Goal: Task Accomplishment & Management: Use online tool/utility

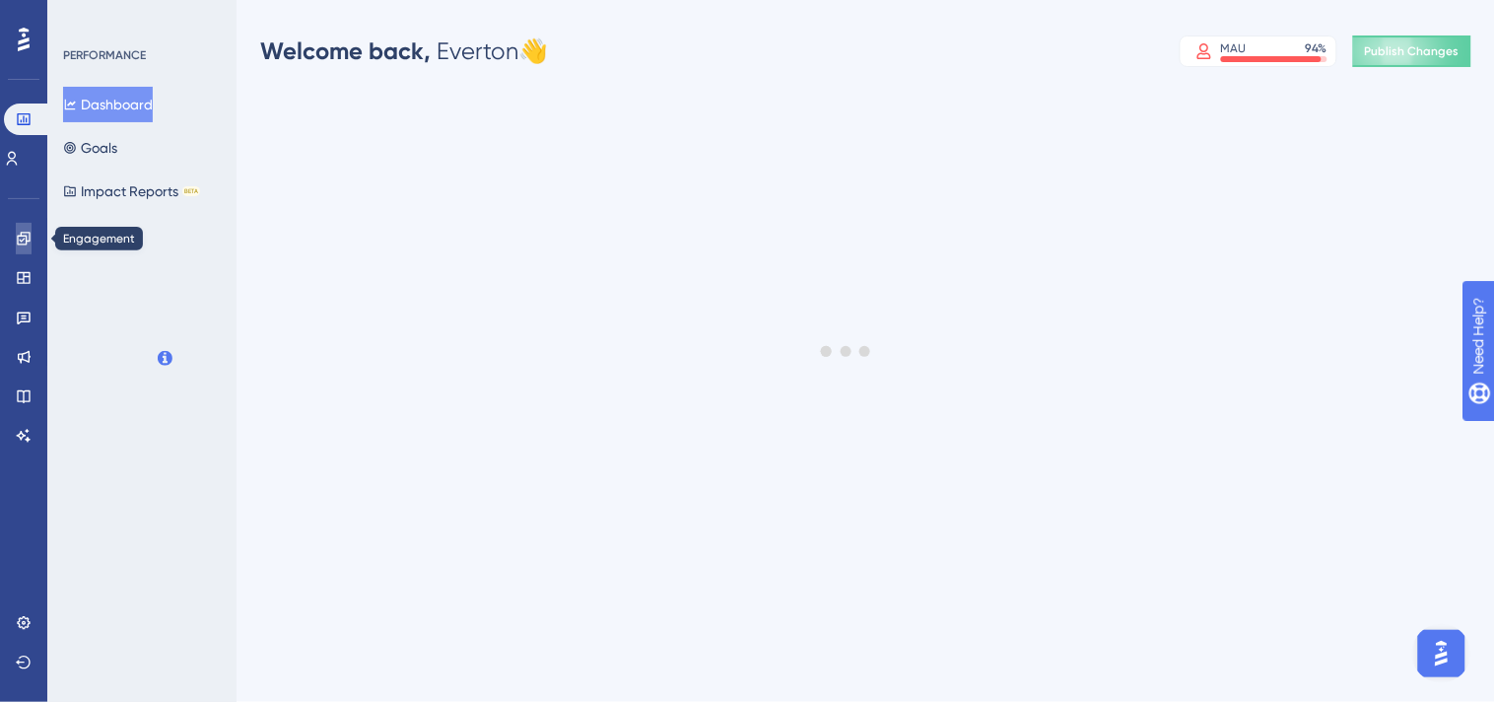
drag, startPoint x: 22, startPoint y: 240, endPoint x: 32, endPoint y: 242, distance: 10.1
click at [22, 239] on icon at bounding box center [24, 239] width 16 height 16
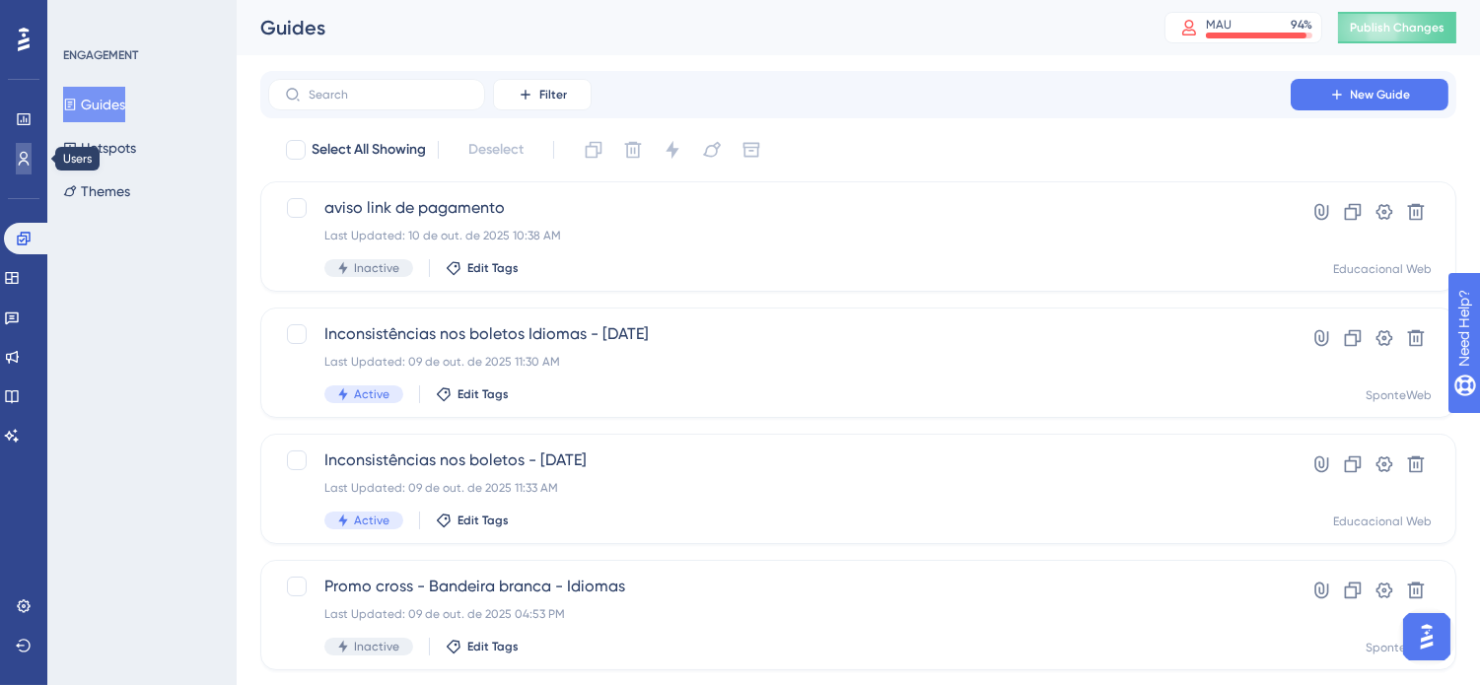
click at [24, 154] on icon at bounding box center [24, 159] width 16 height 16
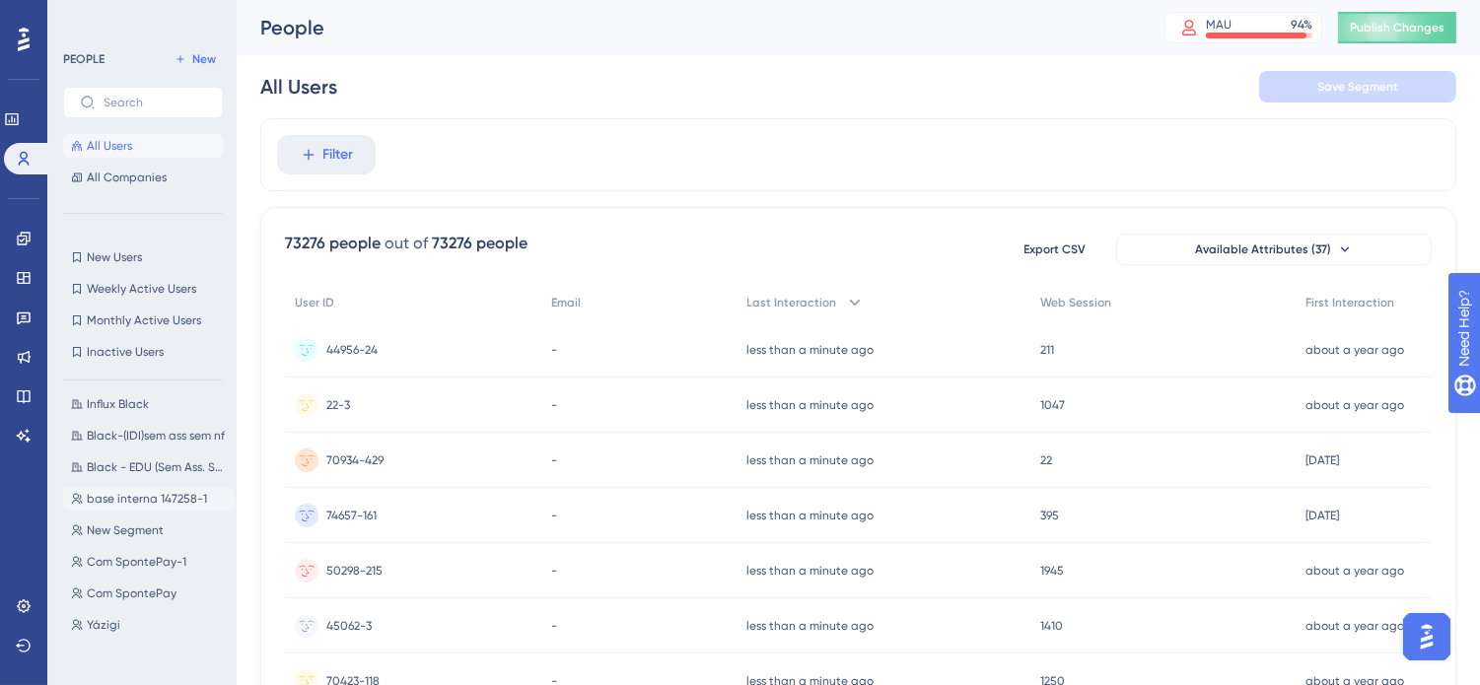
scroll to position [1533, 0]
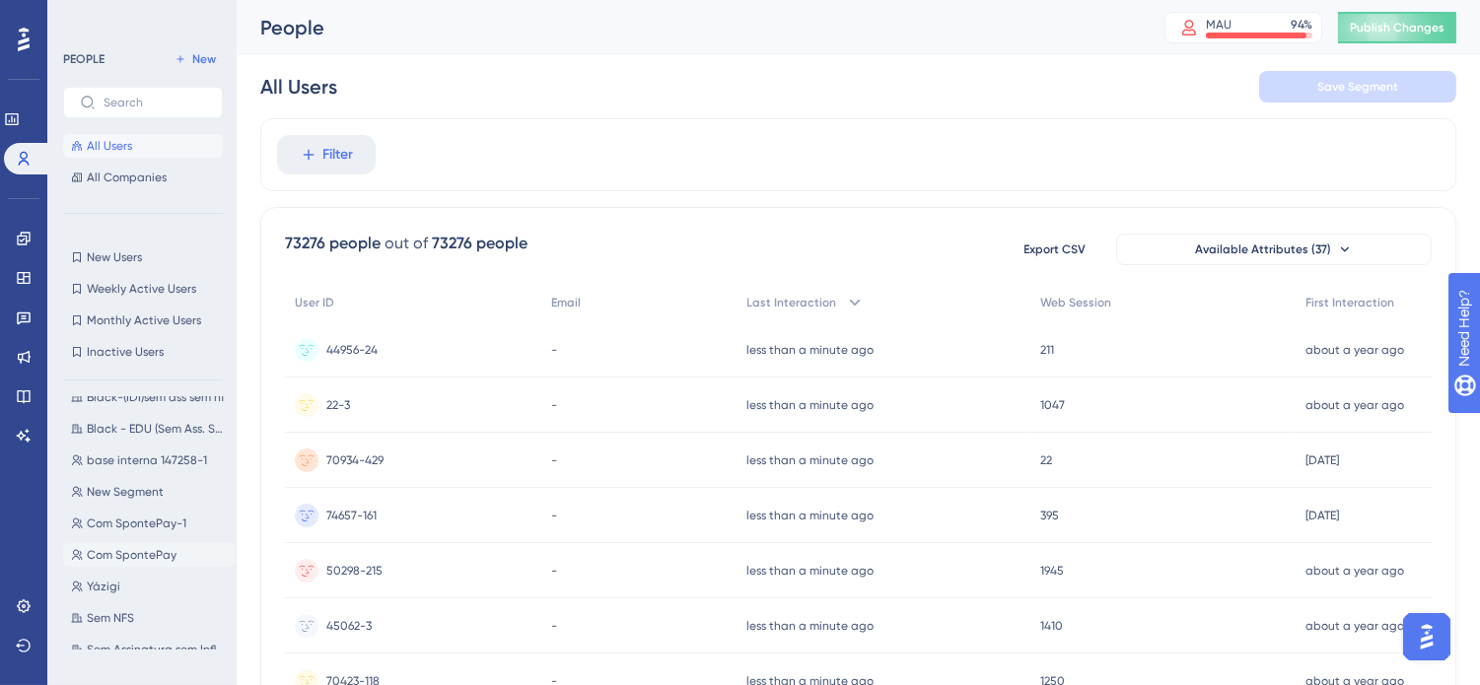
click at [184, 543] on button "Com SpontePay Com SpontePay" at bounding box center [149, 555] width 172 height 24
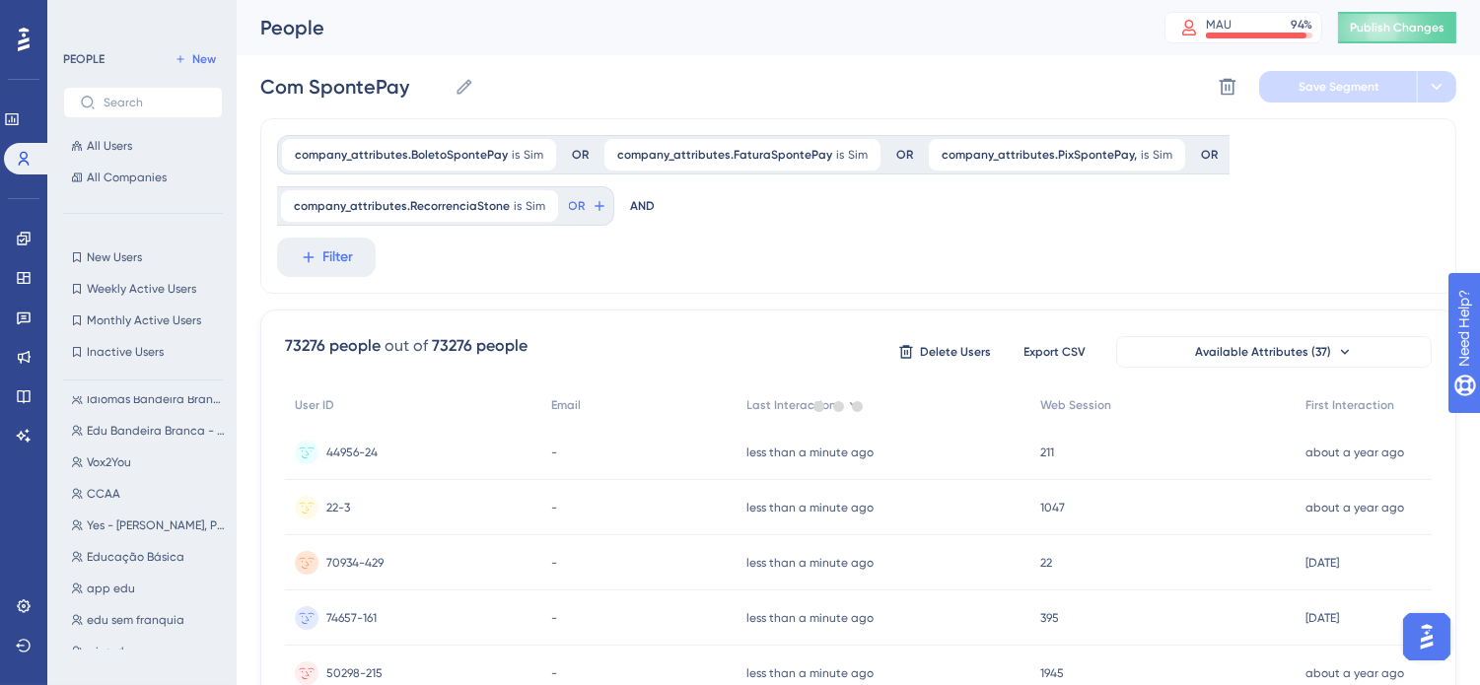
scroll to position [0, 0]
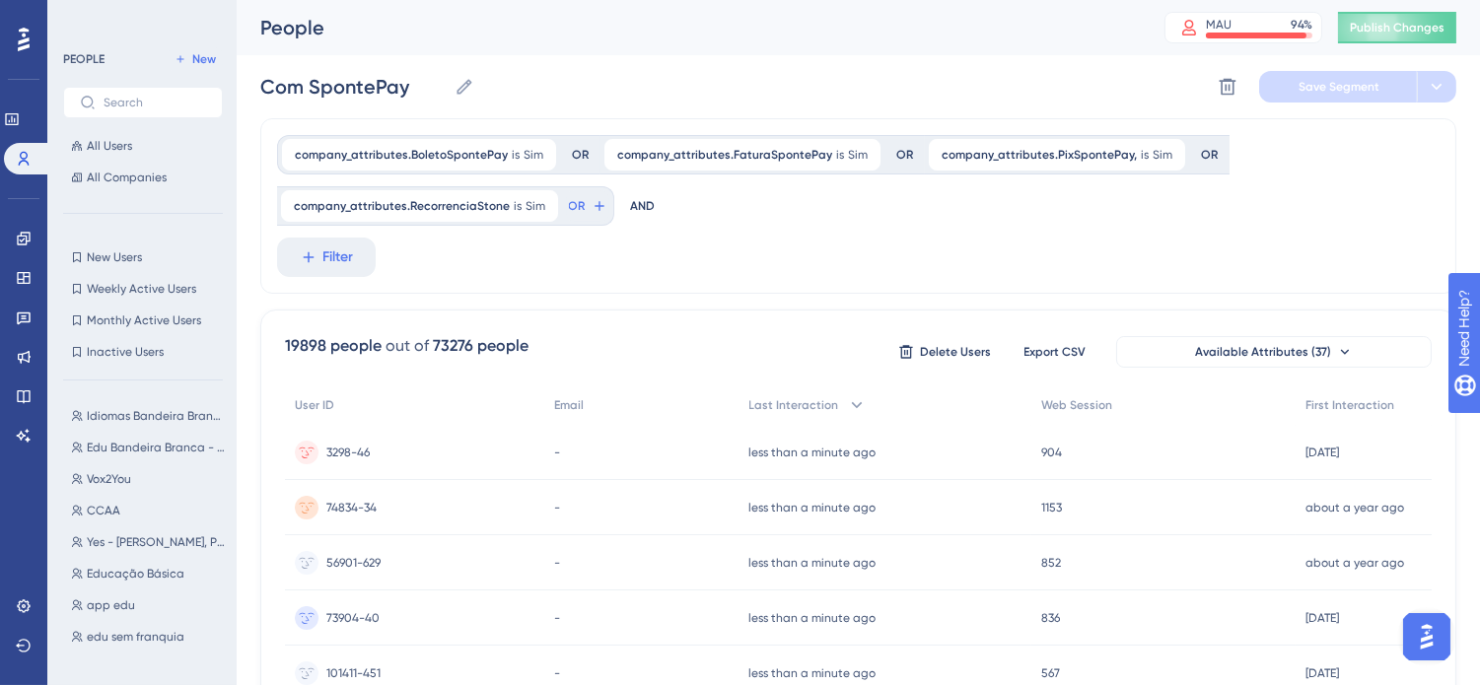
click at [897, 256] on div "company_attributes.BoletoSpontePay is Sim Sim Remove OR company_attributes.Fatu…" at bounding box center [858, 205] width 1196 height 175
click at [822, 287] on div "company_attributes.BoletoSpontePay is Sim Sim Remove OR company_attributes.Fatu…" at bounding box center [858, 205] width 1196 height 175
click at [20, 119] on link at bounding box center [12, 120] width 16 height 32
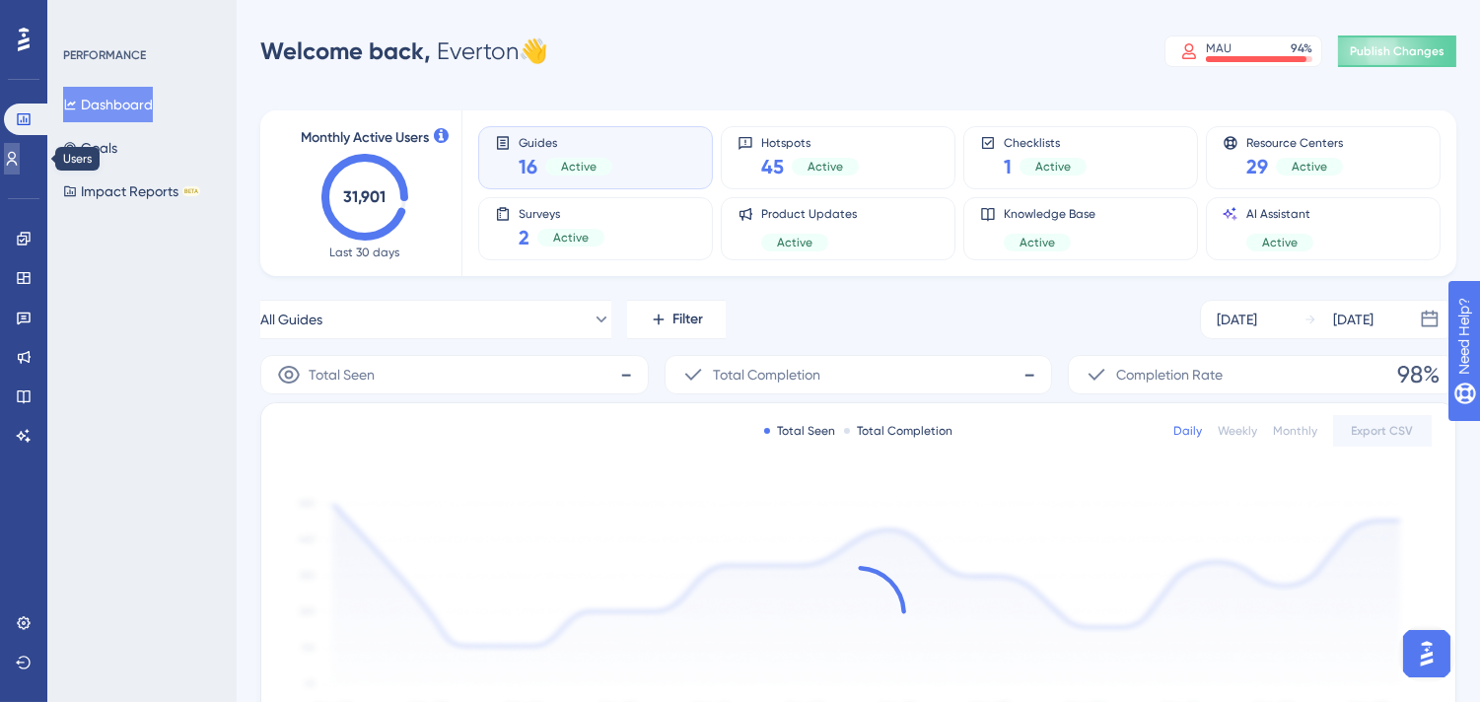
click at [18, 155] on icon at bounding box center [12, 159] width 11 height 14
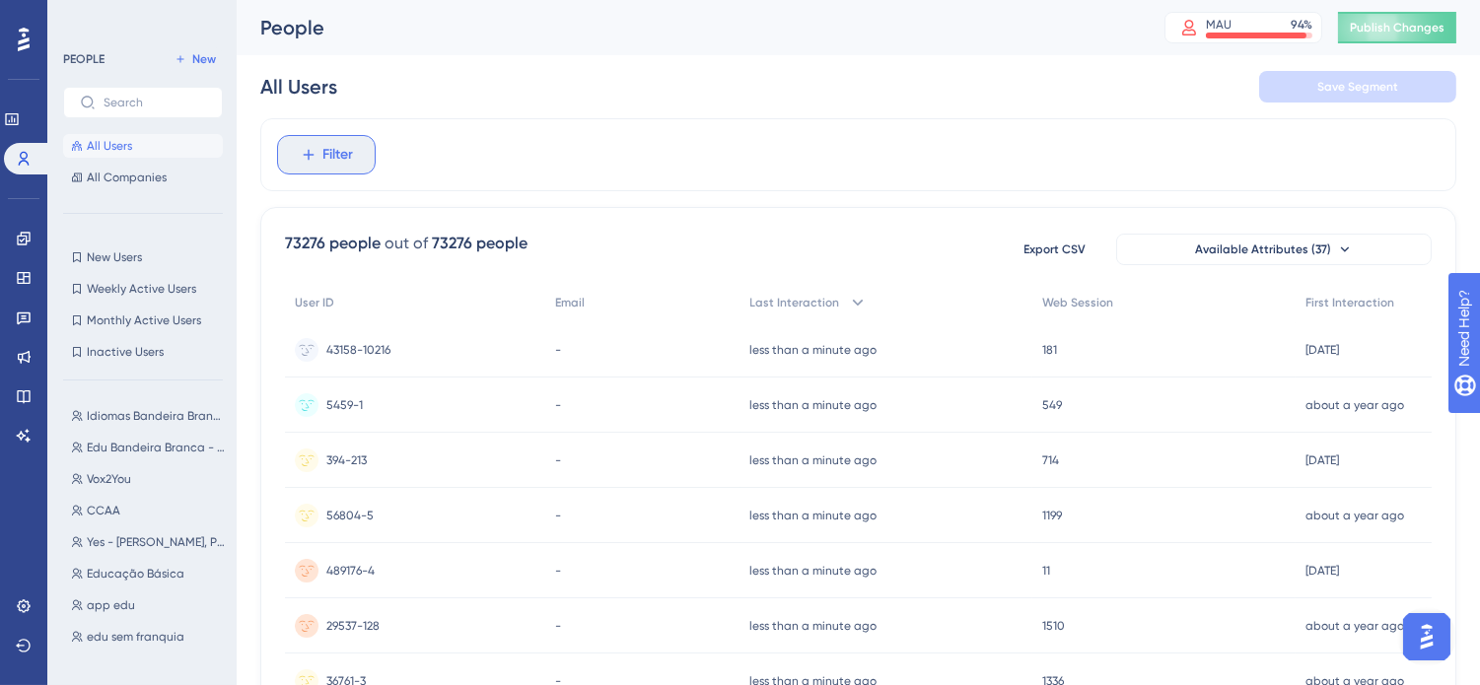
click at [363, 158] on button "Filter" at bounding box center [326, 154] width 99 height 39
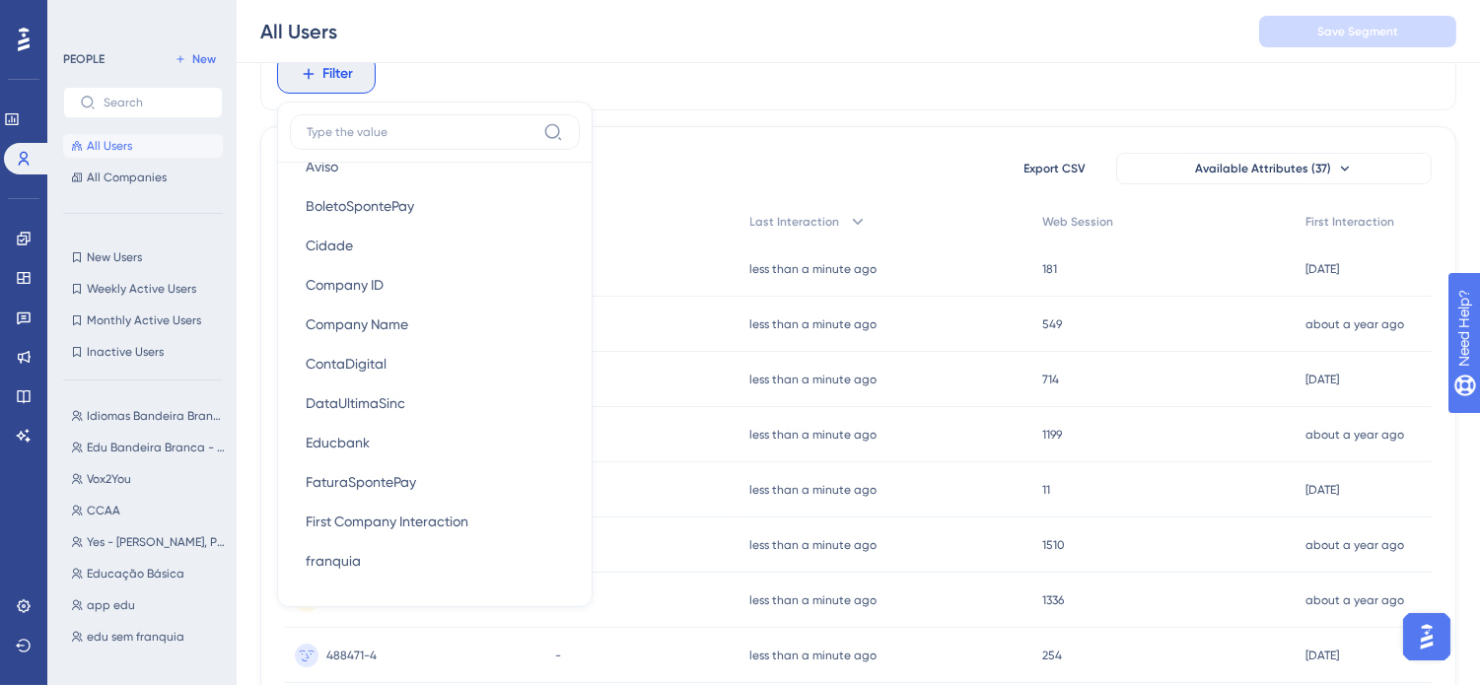
scroll to position [1533, 0]
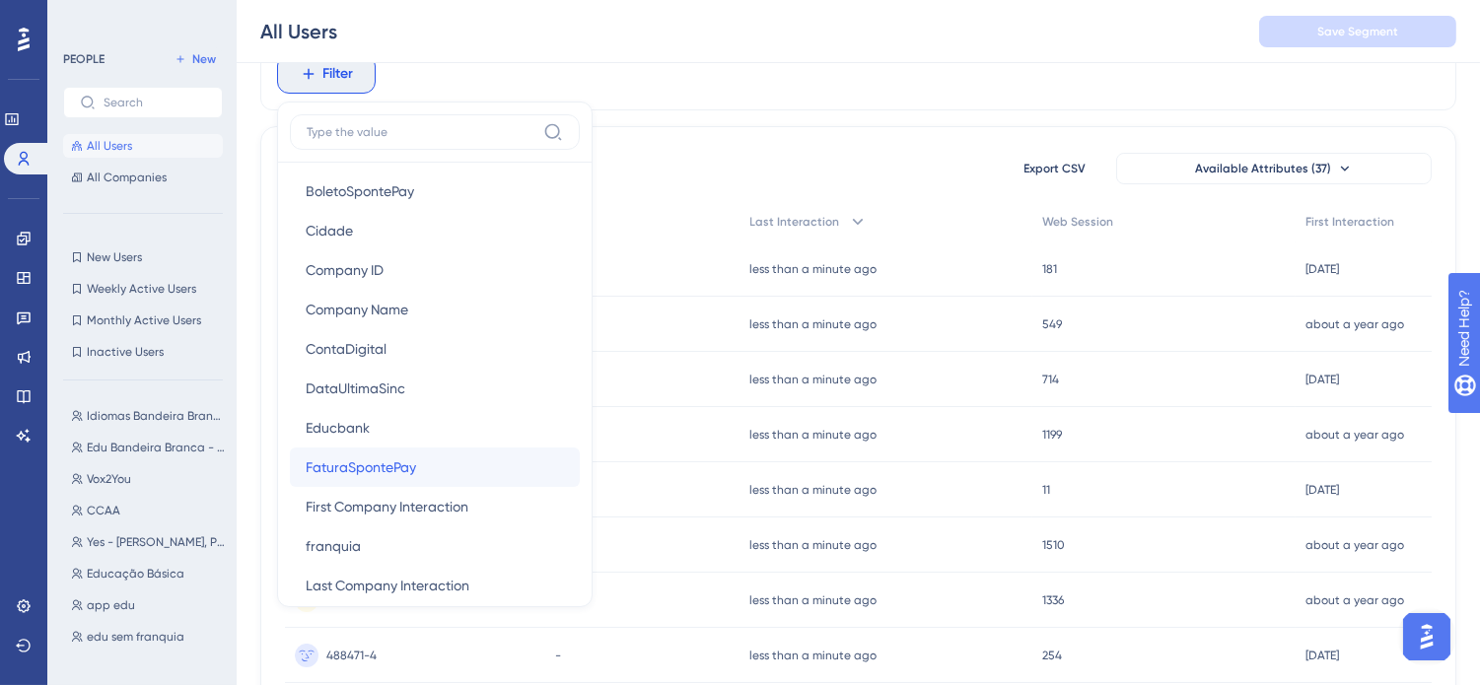
click at [405, 467] on span "FaturaSpontePay" at bounding box center [361, 467] width 110 height 24
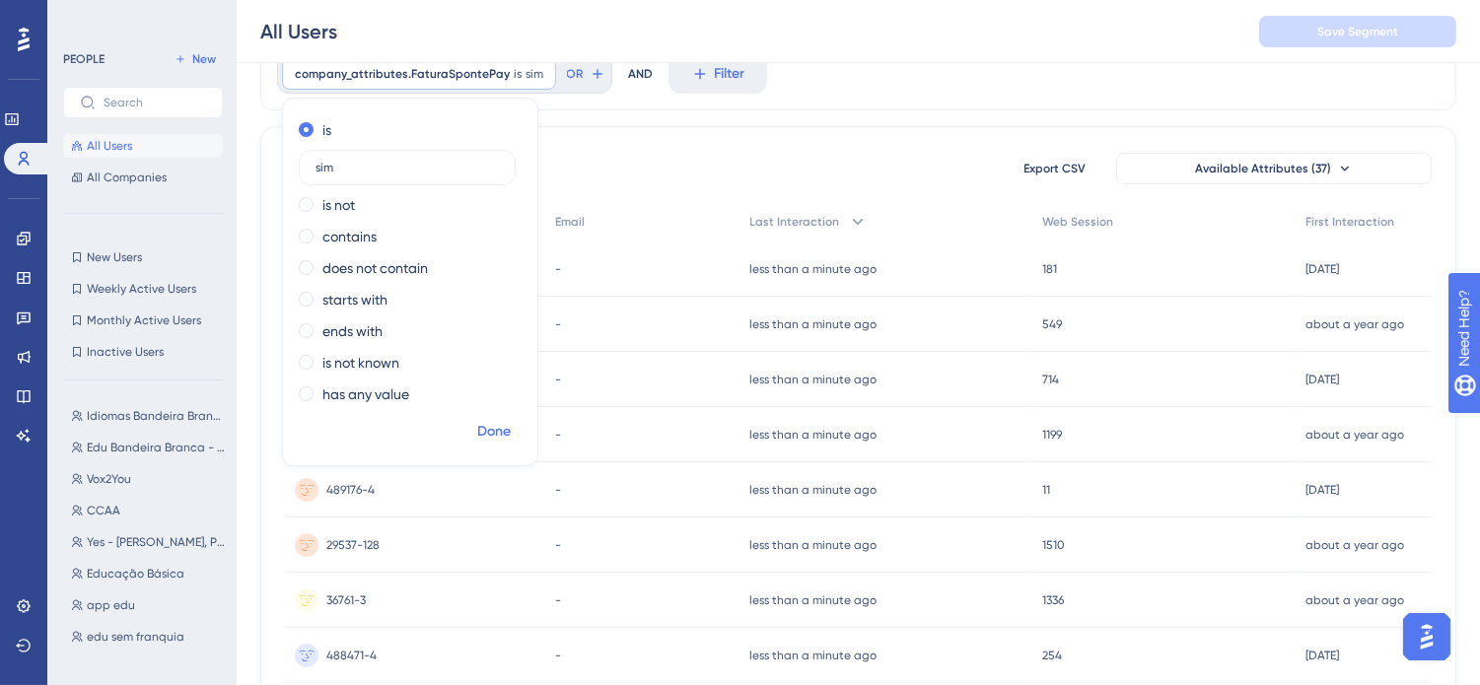
type input "sim"
click at [495, 424] on span "Done" at bounding box center [494, 432] width 34 height 24
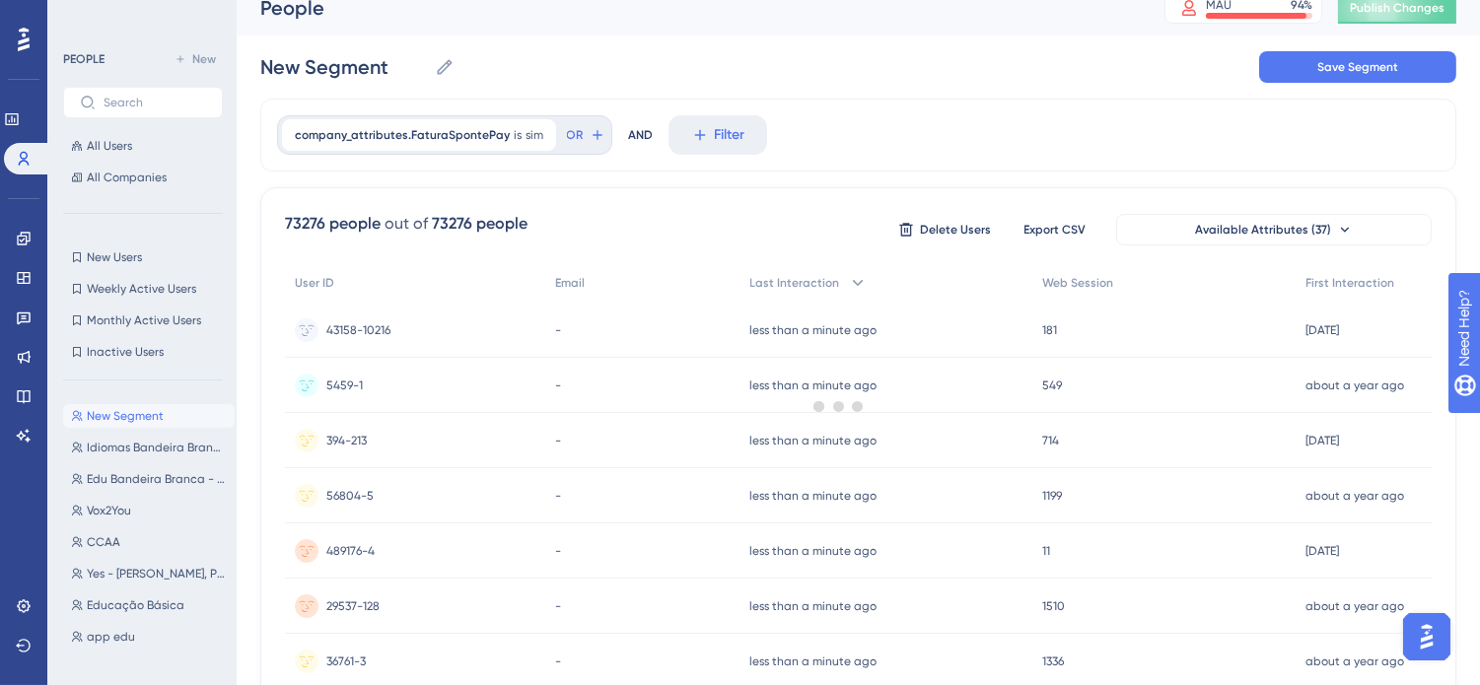
scroll to position [0, 0]
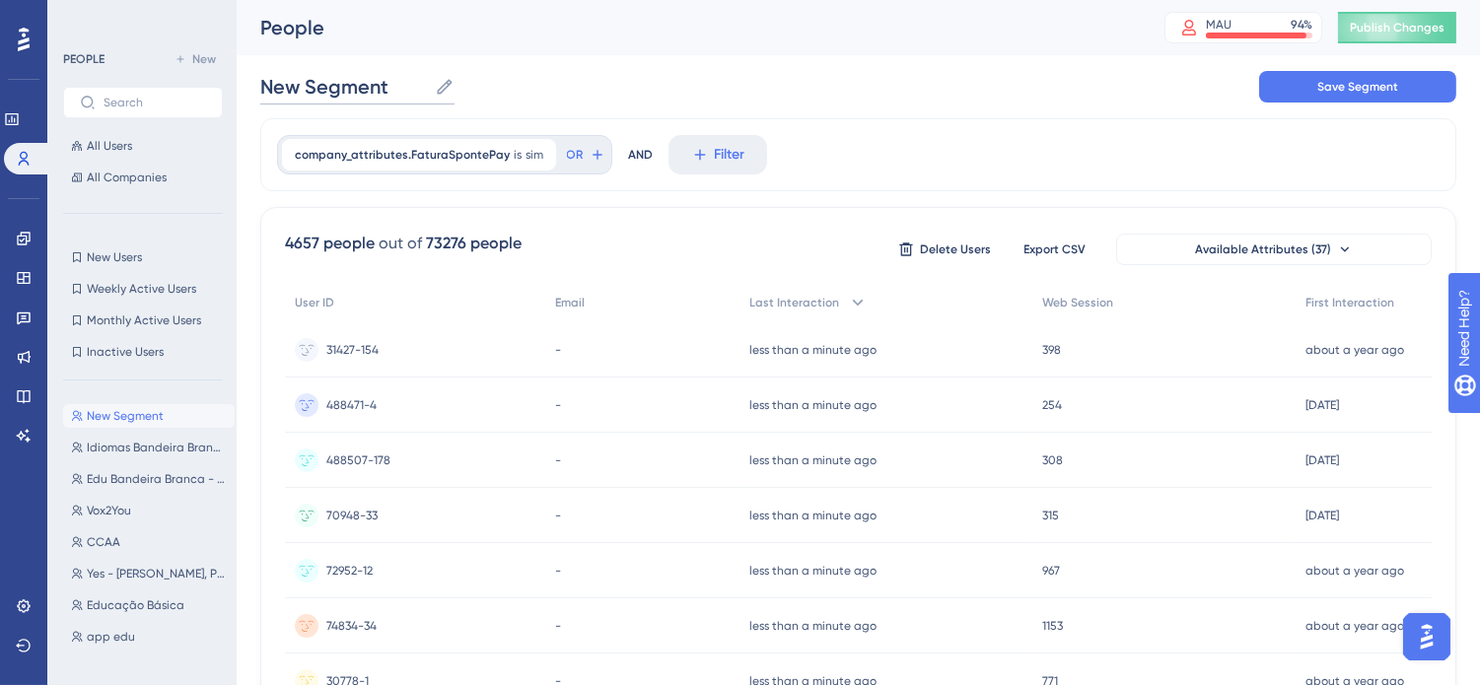
click at [380, 89] on input "New Segment" at bounding box center [343, 87] width 167 height 28
type input "com fatura"
click at [1348, 101] on button "Save Segment" at bounding box center [1357, 87] width 197 height 32
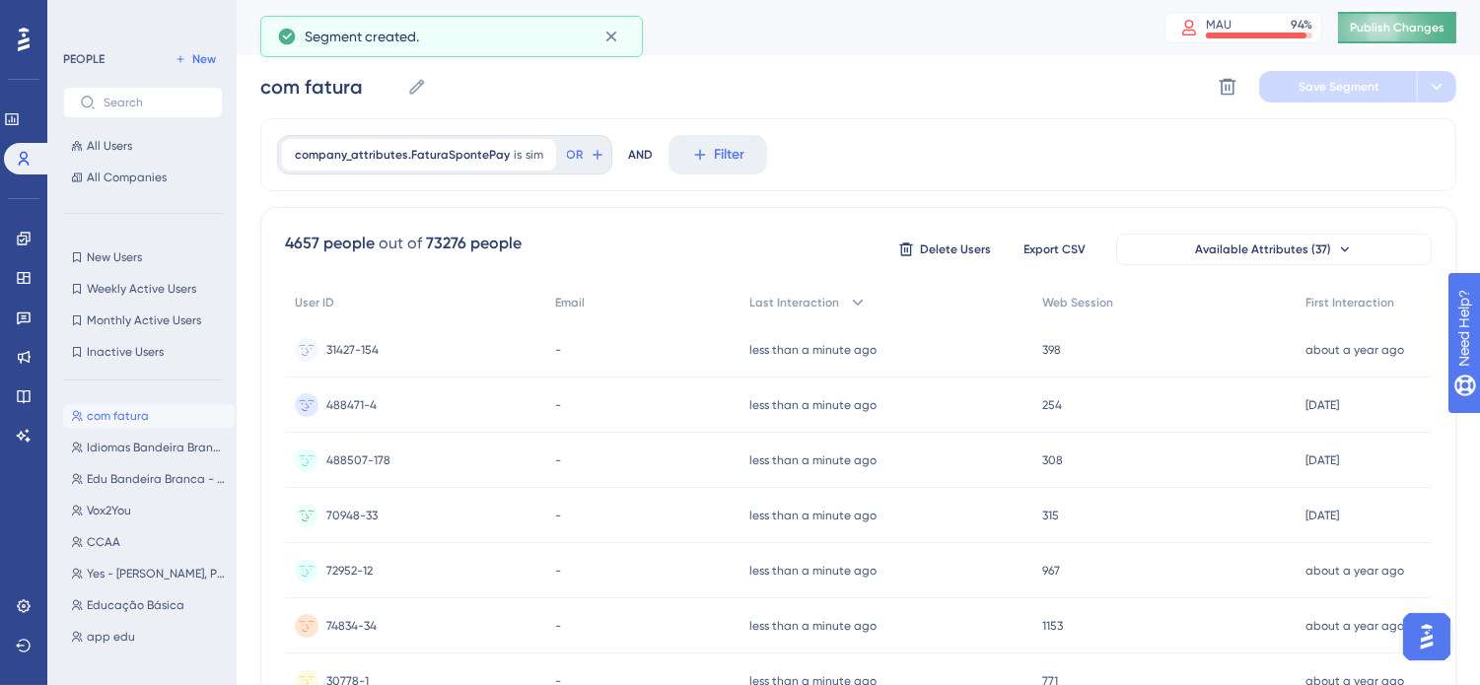
click at [1408, 28] on span "Publish Changes" at bounding box center [1397, 28] width 95 height 16
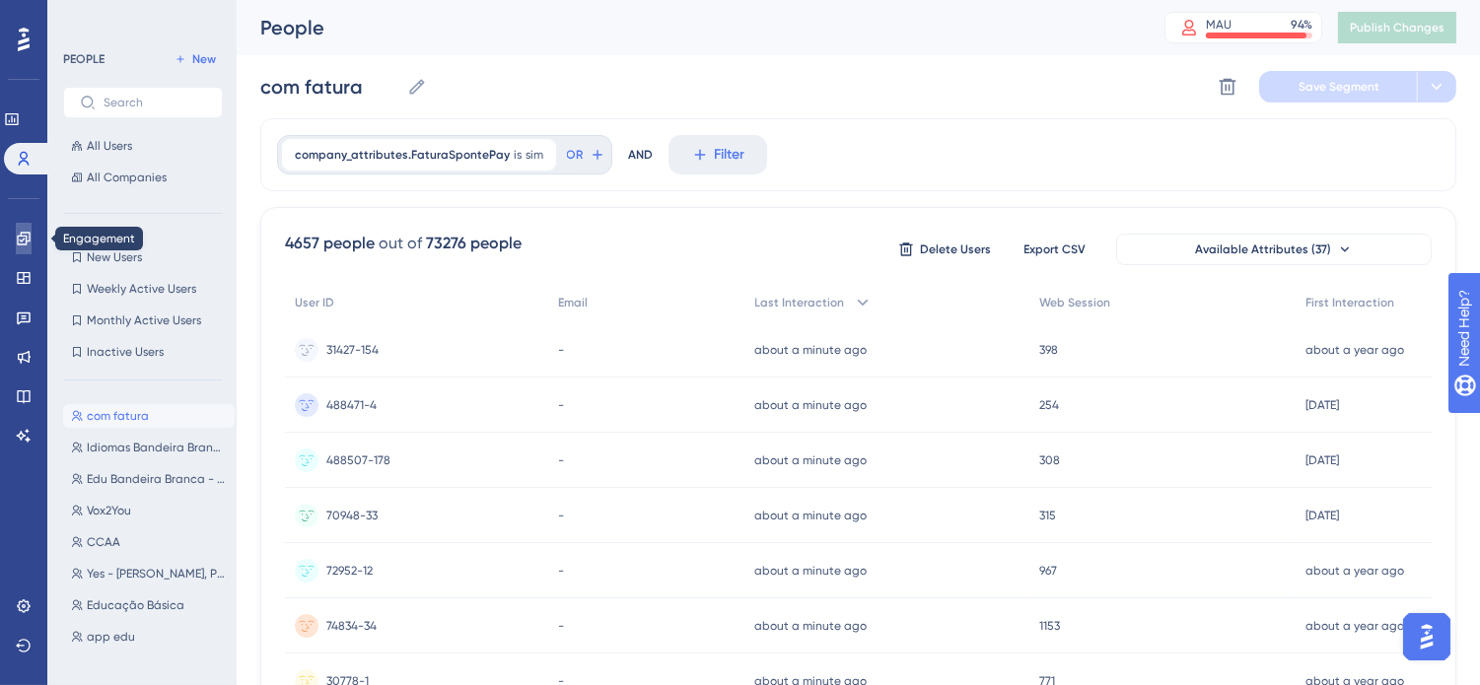
click at [27, 243] on icon at bounding box center [24, 239] width 16 height 16
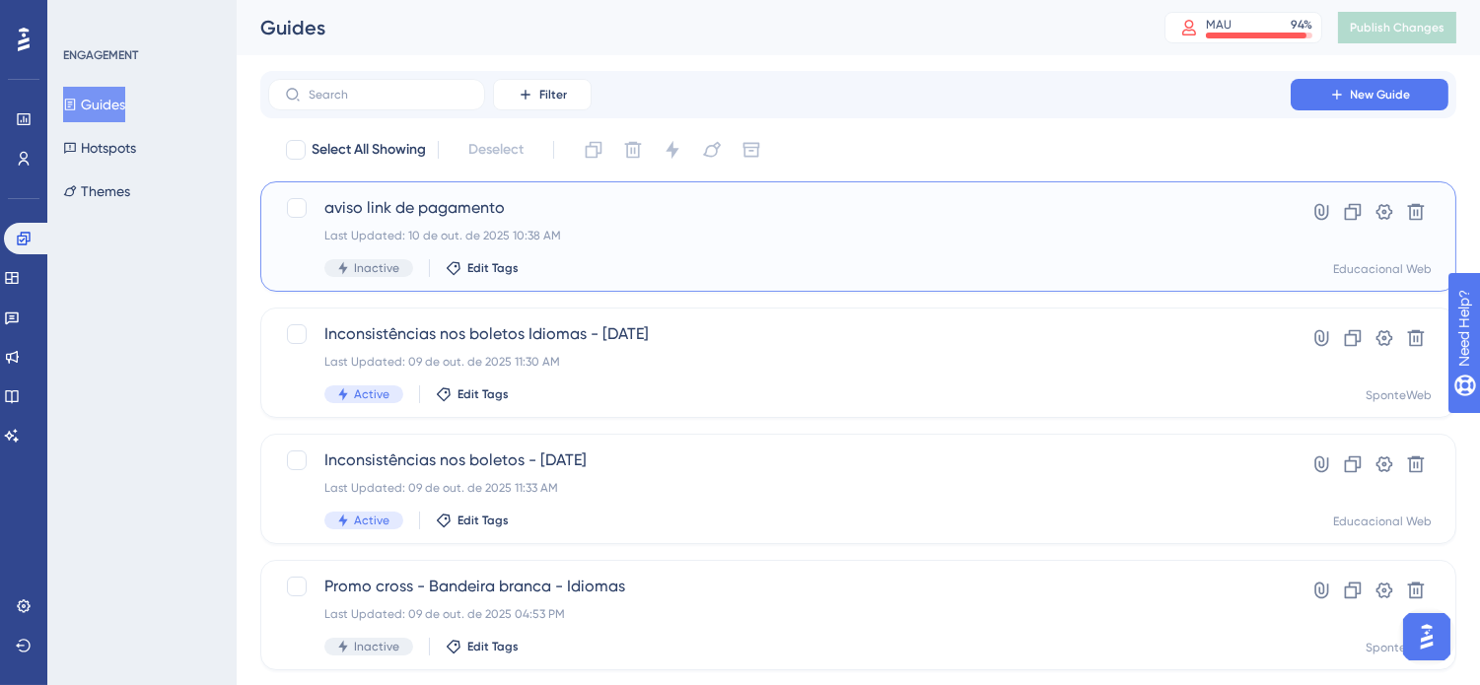
click at [667, 220] on div "aviso link de pagamento Last Updated: 10 de out. de 2025 10:38 AM Inactive Edit…" at bounding box center [779, 236] width 910 height 81
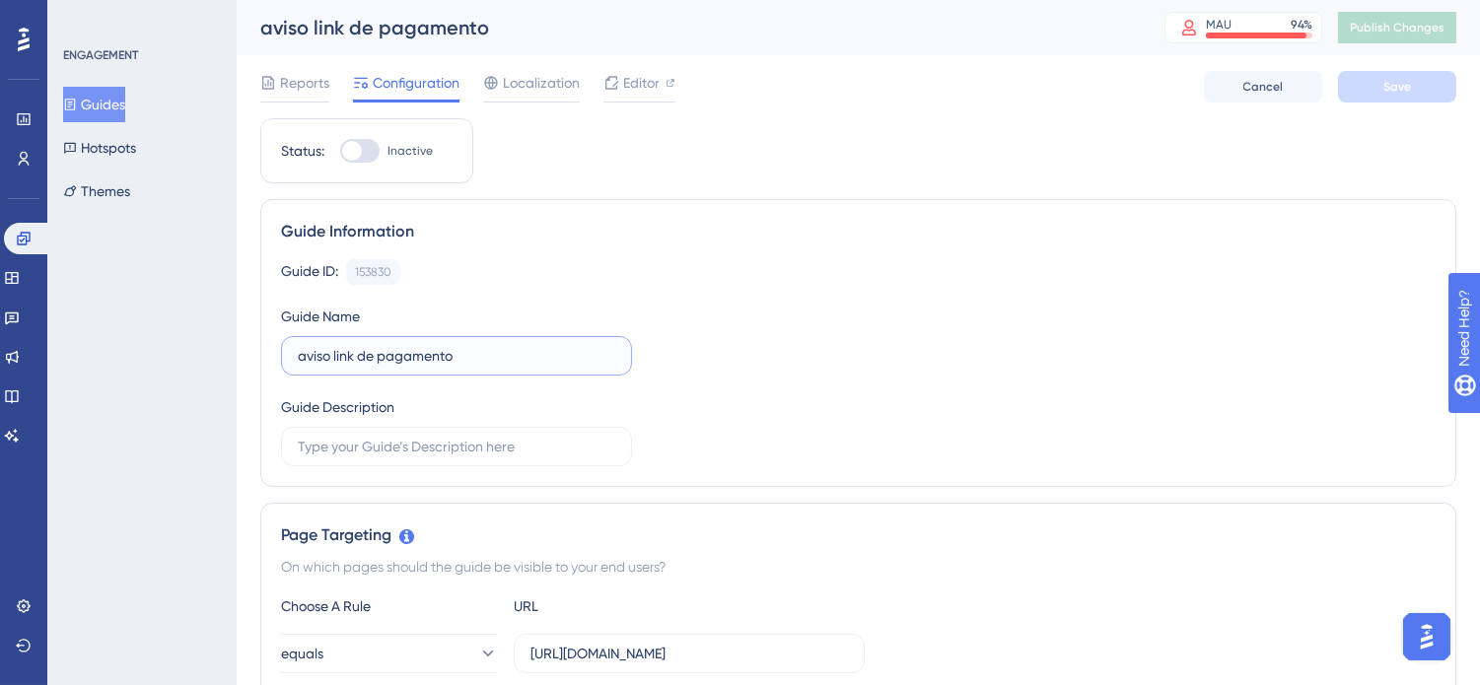
click at [470, 356] on input "aviso link de pagamento" at bounding box center [456, 356] width 317 height 22
type input "aviso link de pagamento fatura"
click at [1023, 352] on div "Guide ID: 153830 Copy Guide Name aviso link de pagamento fatura Guide Descripti…" at bounding box center [858, 362] width 1154 height 207
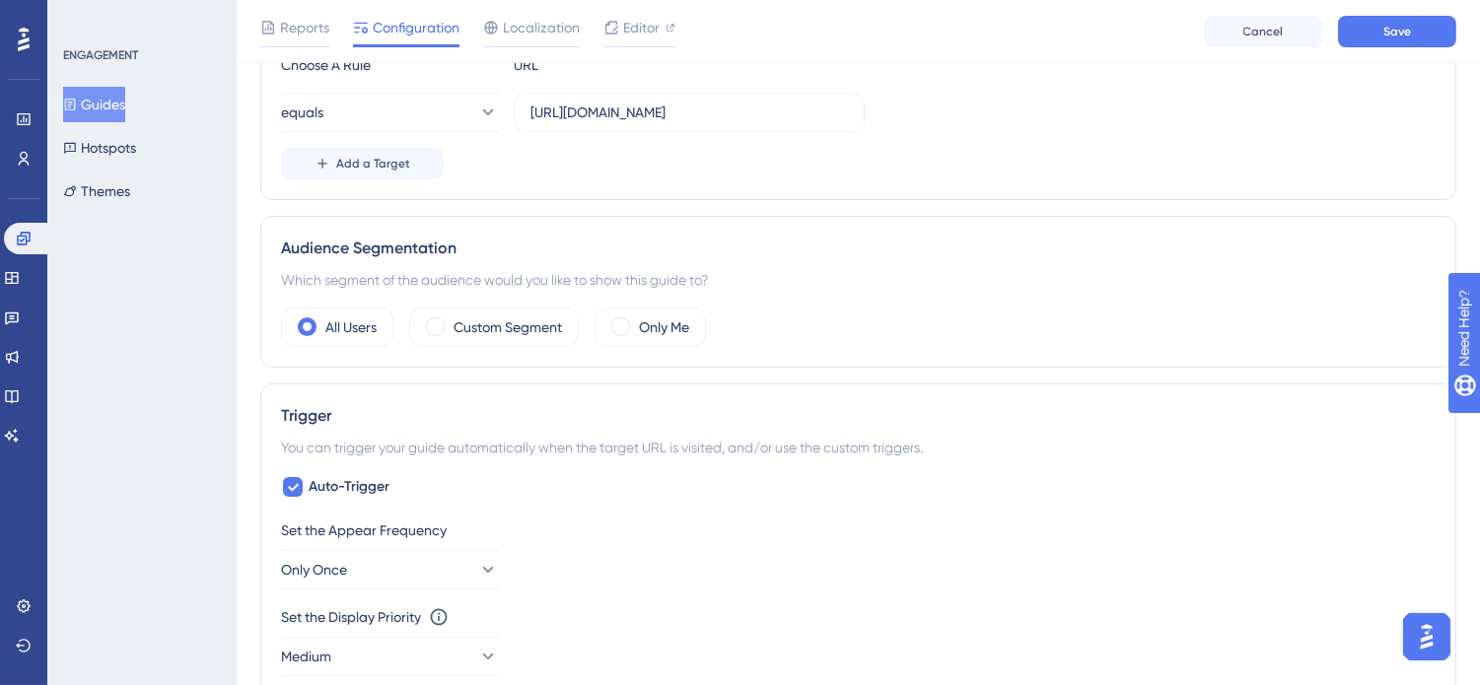
scroll to position [657, 0]
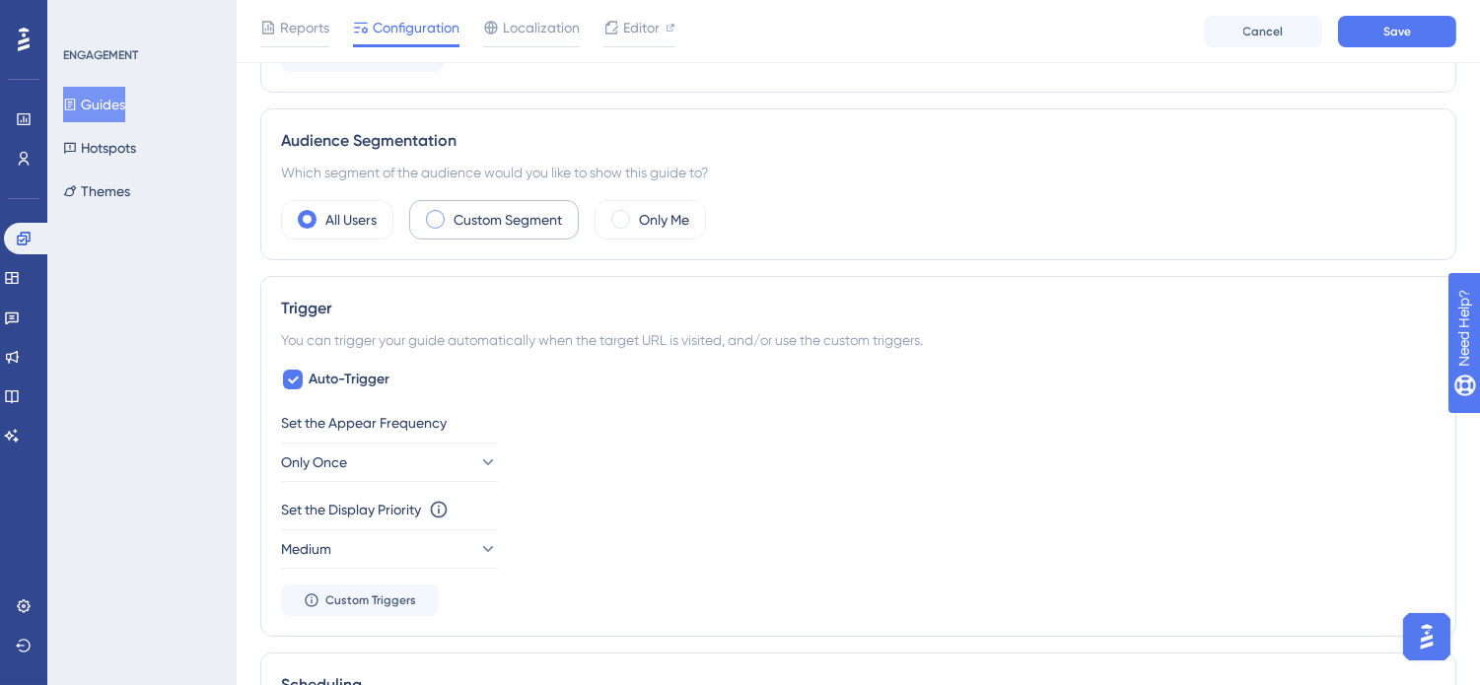
click at [538, 221] on label "Custom Segment" at bounding box center [507, 220] width 108 height 24
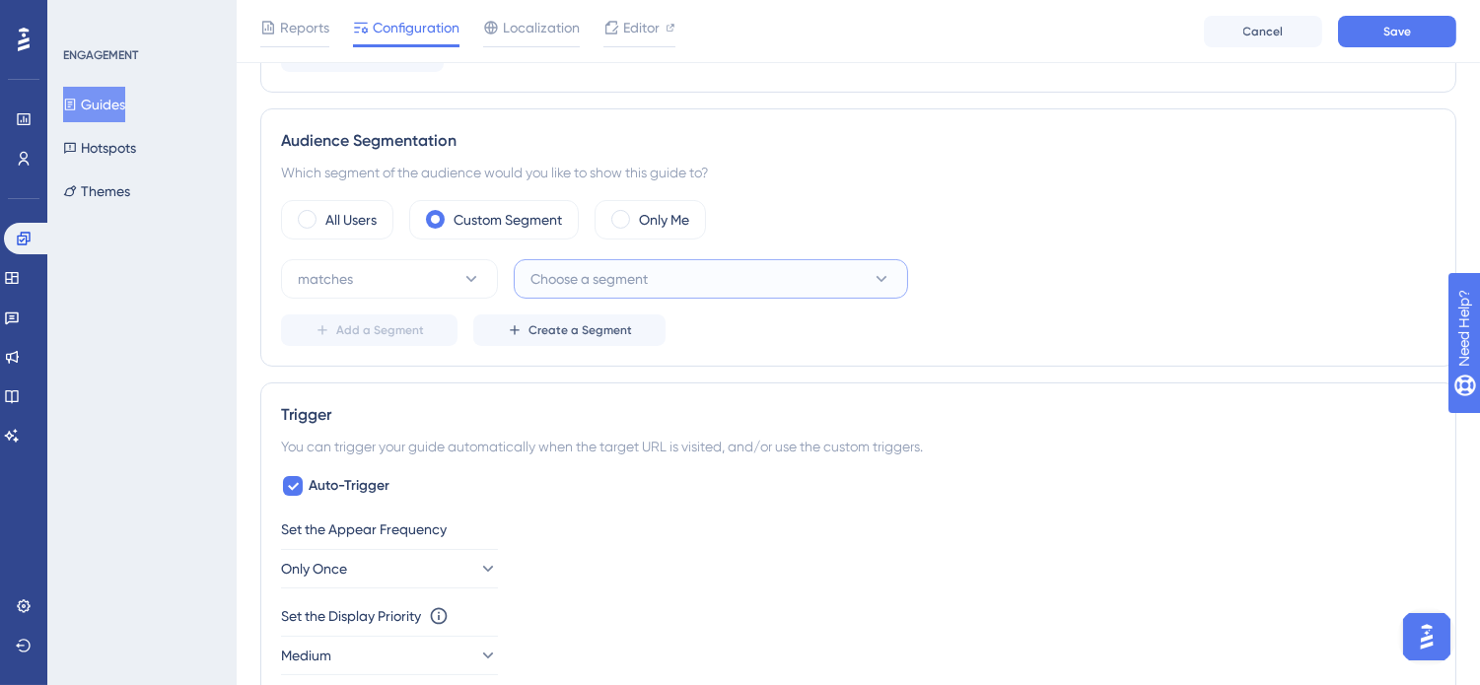
click at [651, 280] on button "Choose a segment" at bounding box center [711, 278] width 394 height 39
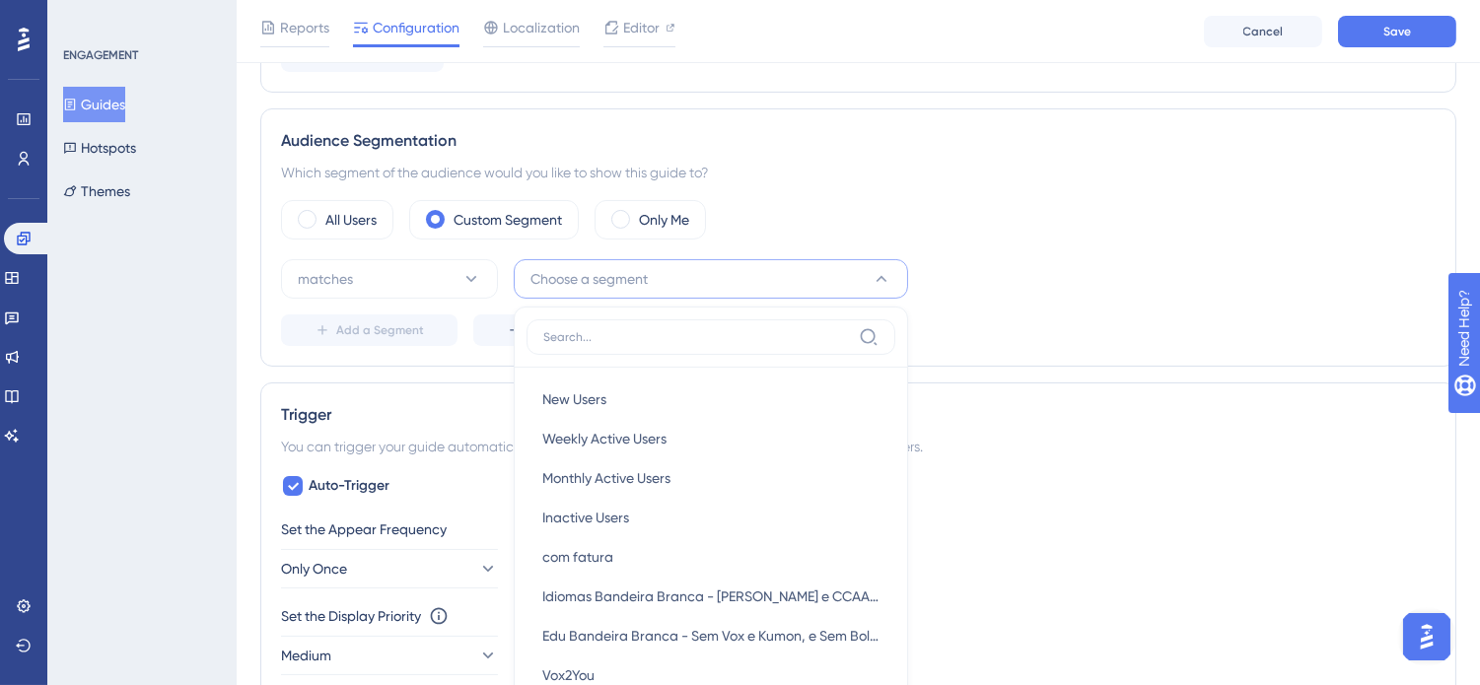
scroll to position [780, 0]
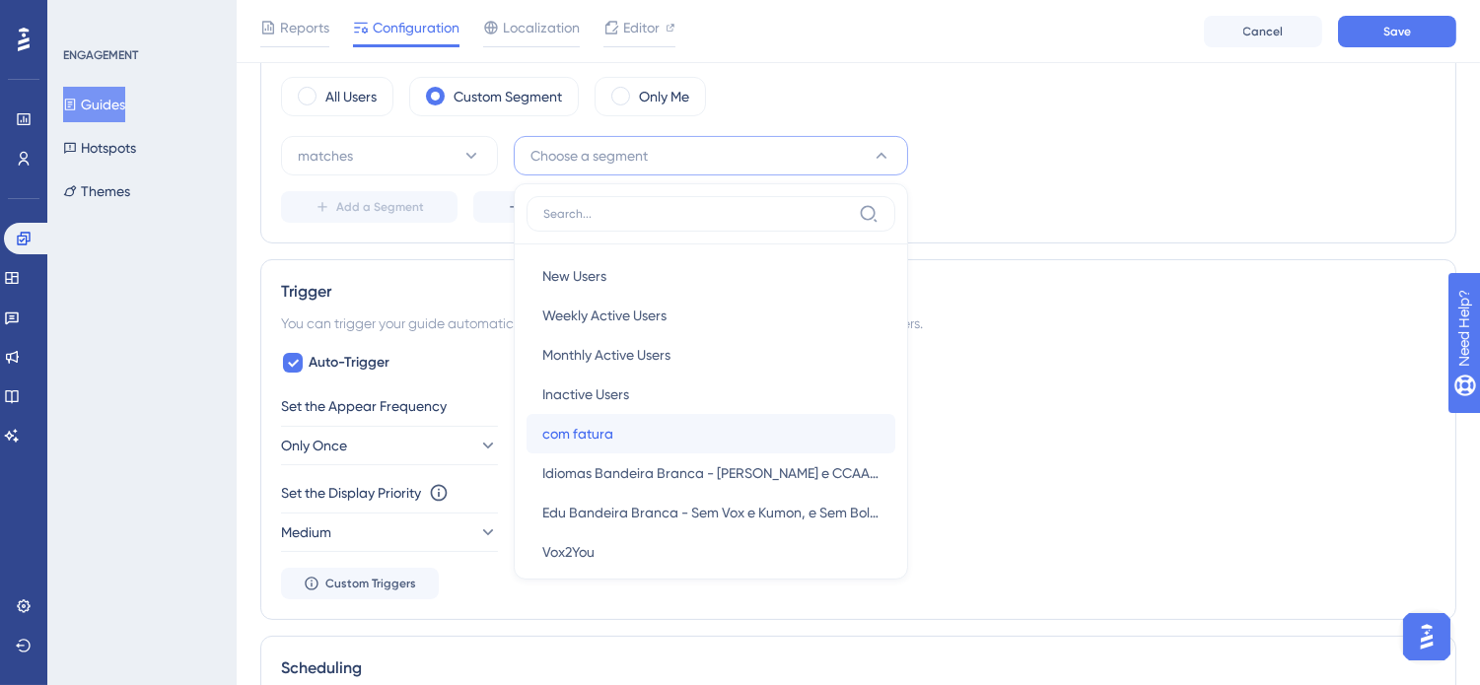
click at [611, 418] on div "com fatura com fatura" at bounding box center [710, 433] width 337 height 39
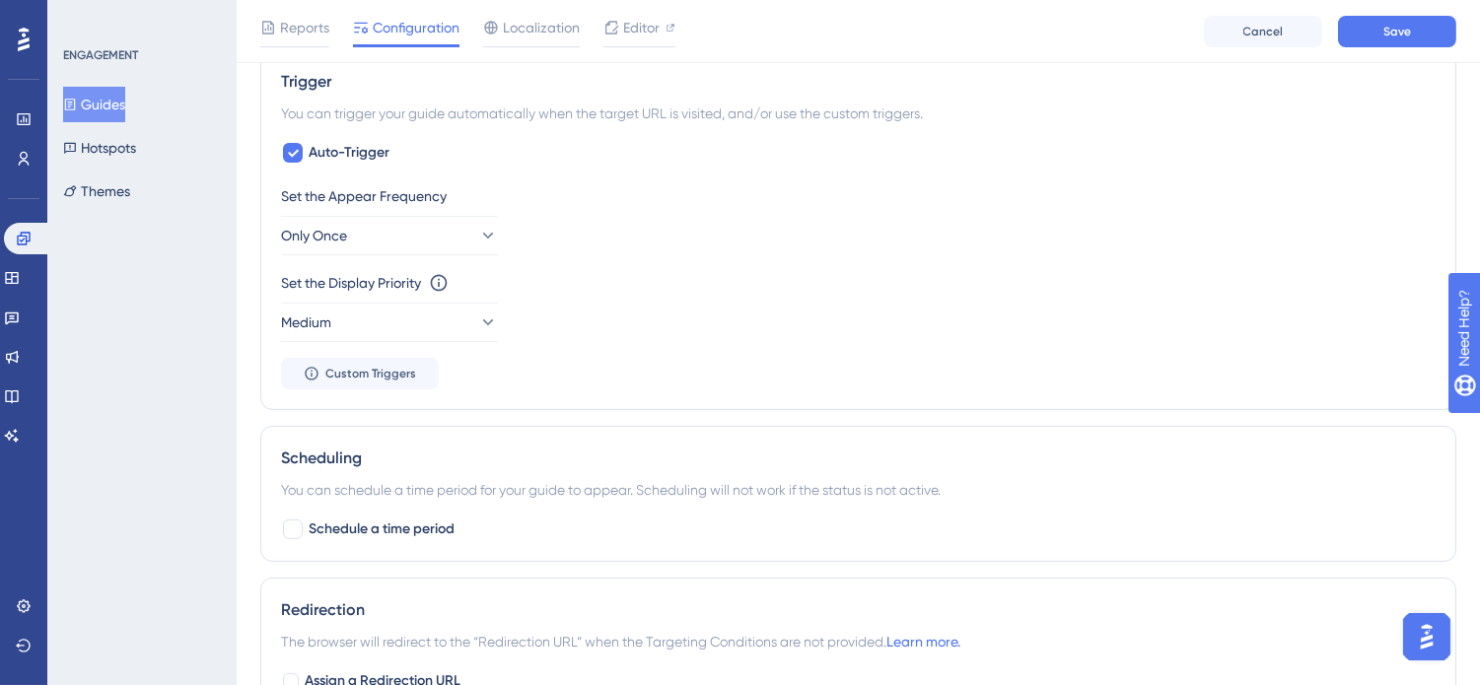
scroll to position [999, 0]
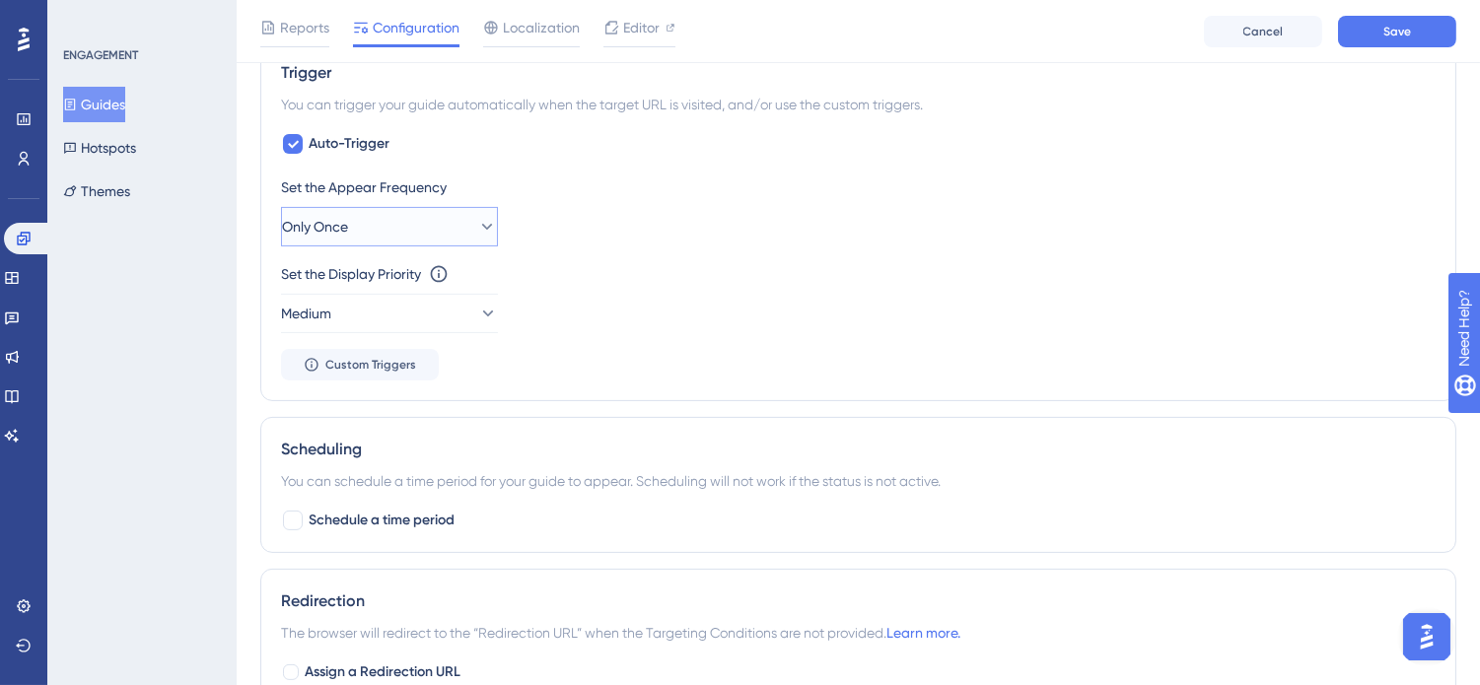
click at [482, 227] on icon at bounding box center [487, 227] width 11 height 6
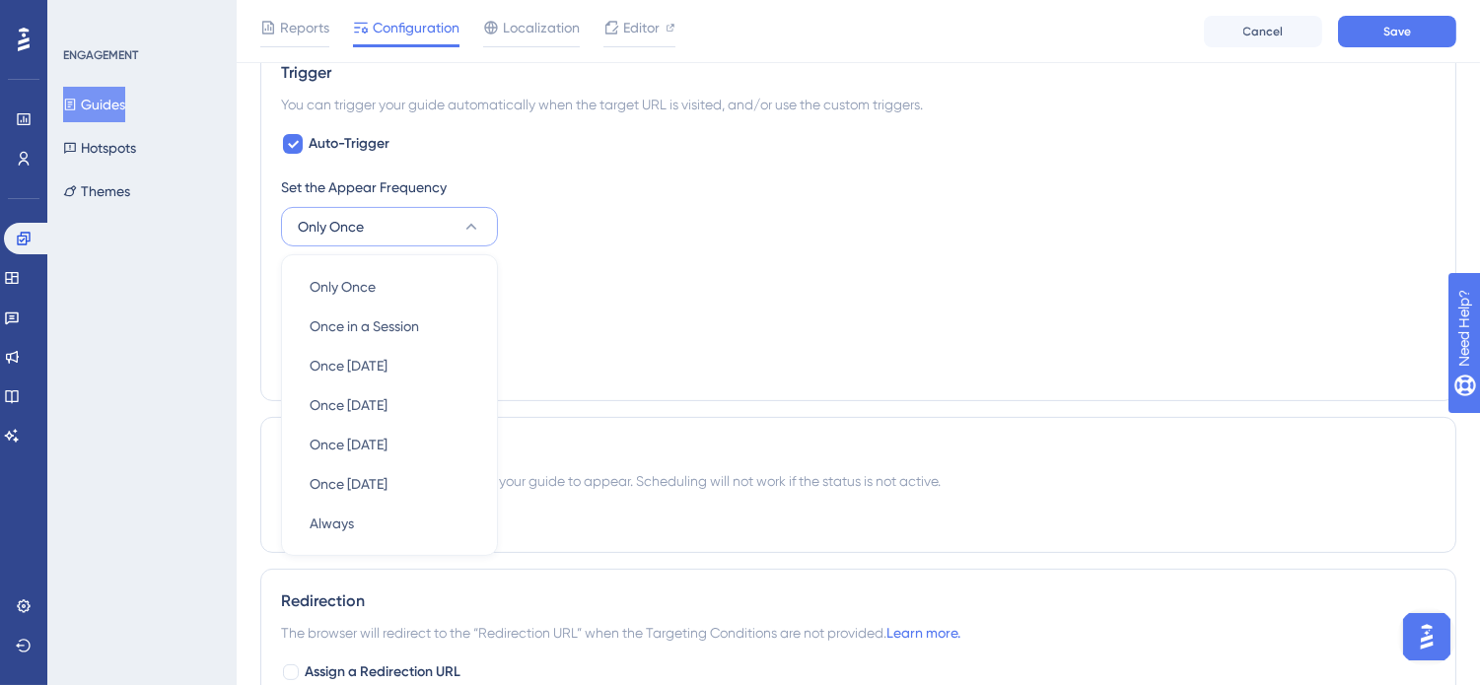
scroll to position [1062, 0]
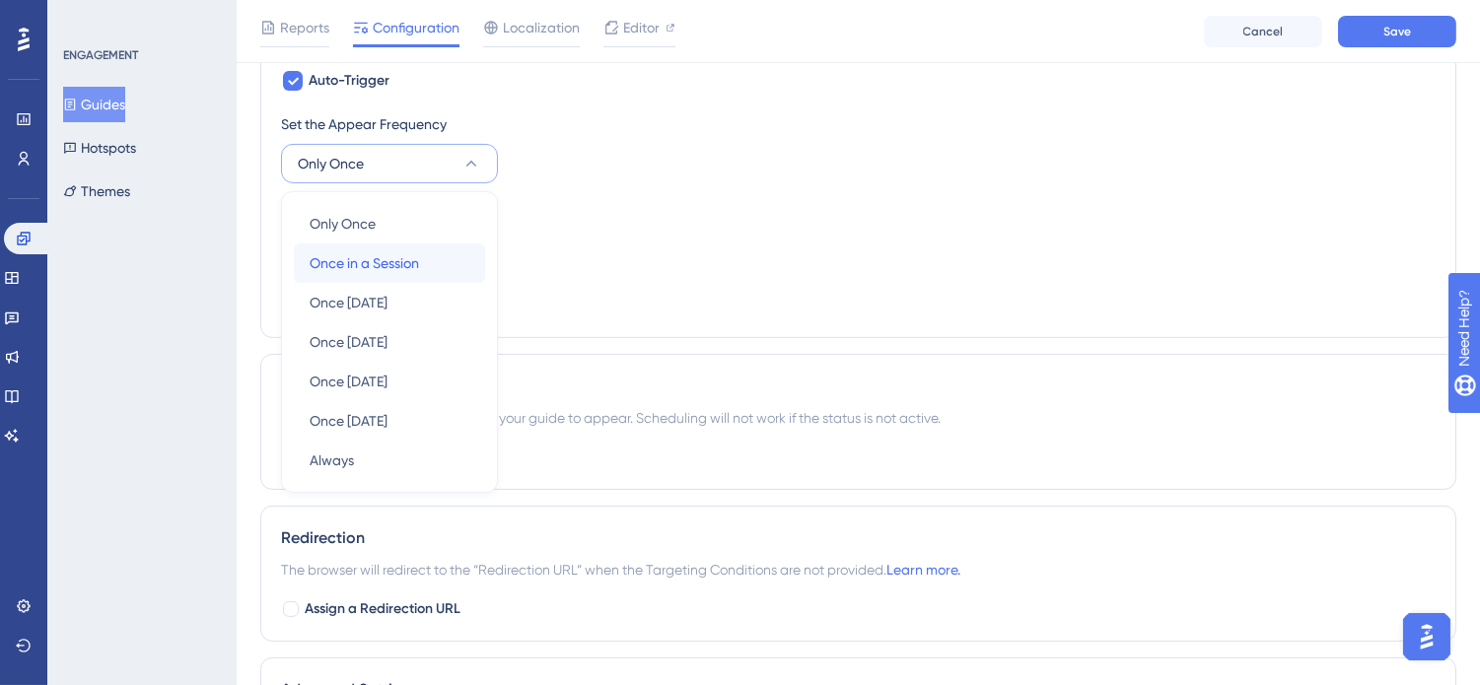
click at [416, 260] on span "Once in a Session" at bounding box center [364, 263] width 109 height 24
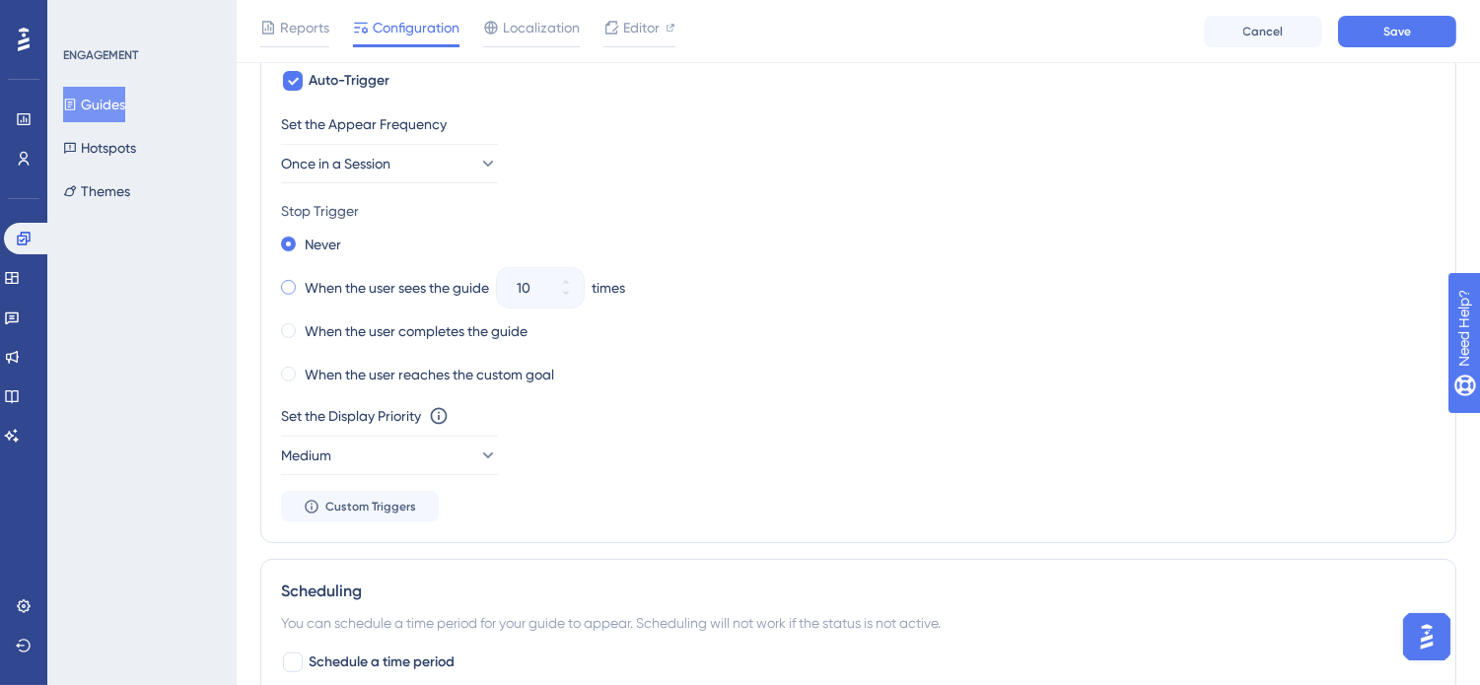
click at [414, 289] on label "When the user sees the guide" at bounding box center [397, 288] width 184 height 24
drag, startPoint x: 532, startPoint y: 288, endPoint x: 488, endPoint y: 288, distance: 44.4
click at [488, 288] on div "When the user sees the guide 10 times" at bounding box center [858, 288] width 1154 height 28
type input "3"
click at [833, 355] on div "Never When the user sees the guide 3 times When the user completes the guide Wh…" at bounding box center [858, 310] width 1154 height 158
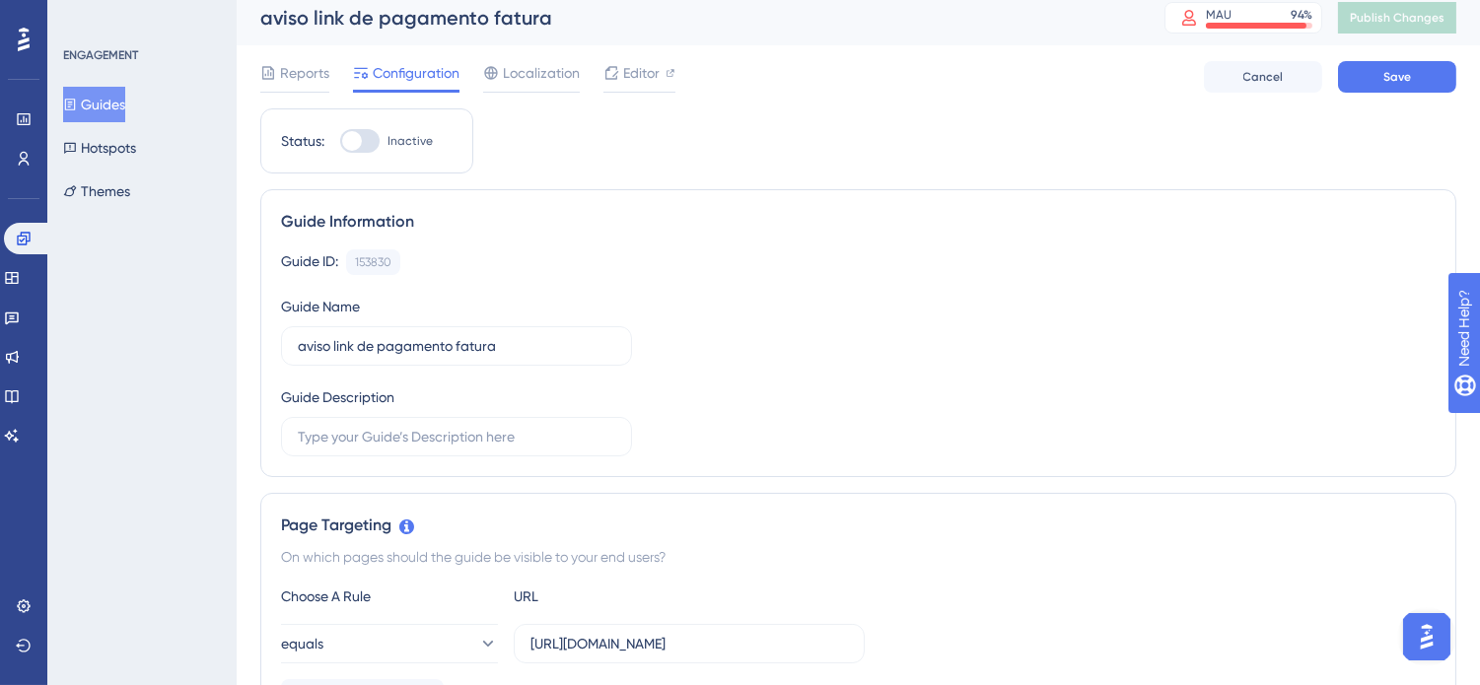
scroll to position [0, 0]
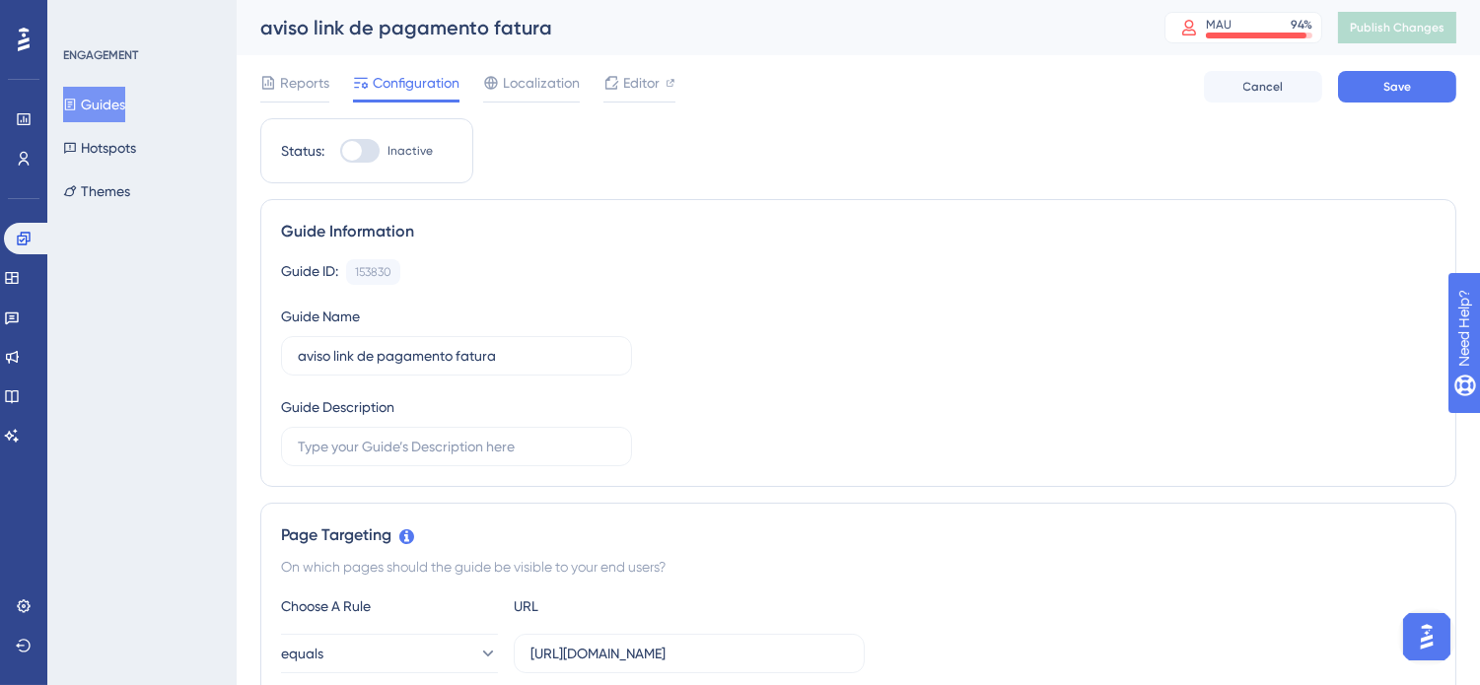
click at [358, 151] on div at bounding box center [352, 151] width 20 height 20
click at [340, 151] on input "Inactive" at bounding box center [339, 151] width 1 height 1
checkbox input "true"
click at [1401, 85] on span "Save" at bounding box center [1397, 87] width 28 height 16
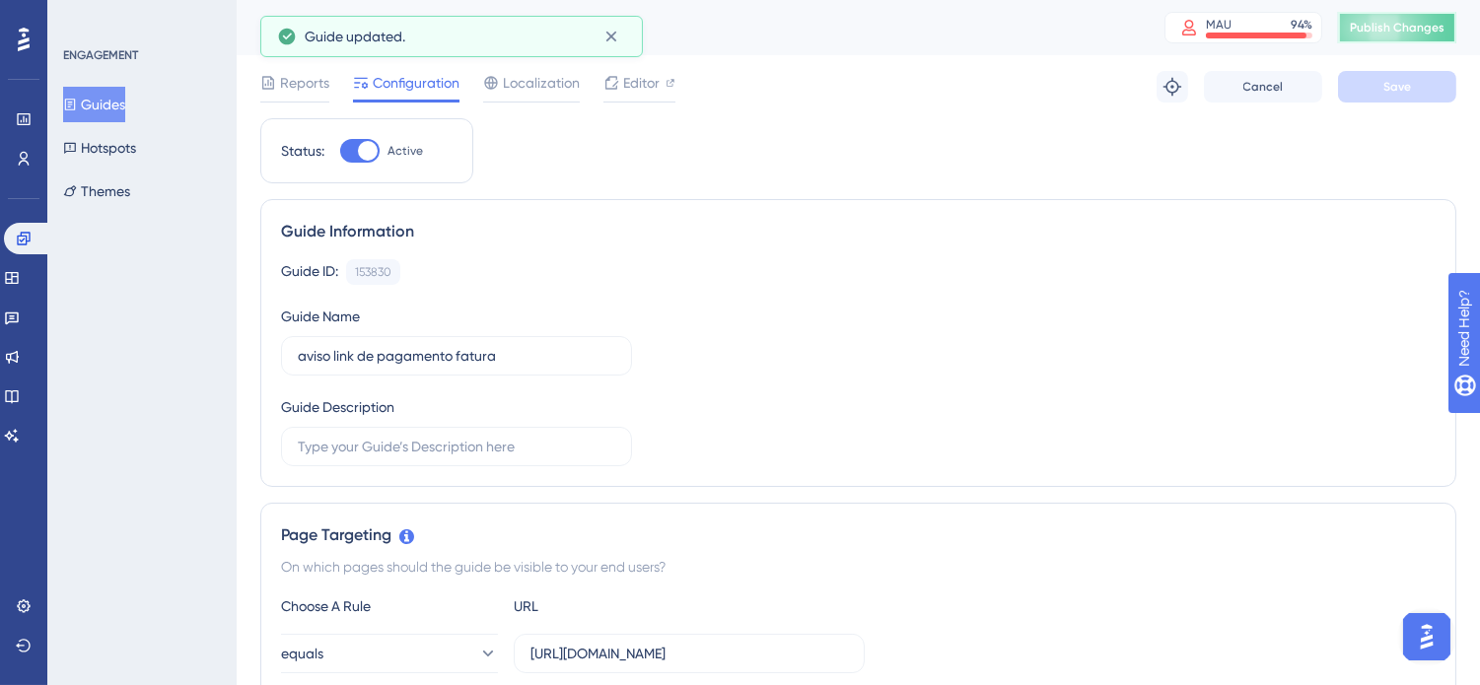
click at [1414, 25] on span "Publish Changes" at bounding box center [1397, 28] width 95 height 16
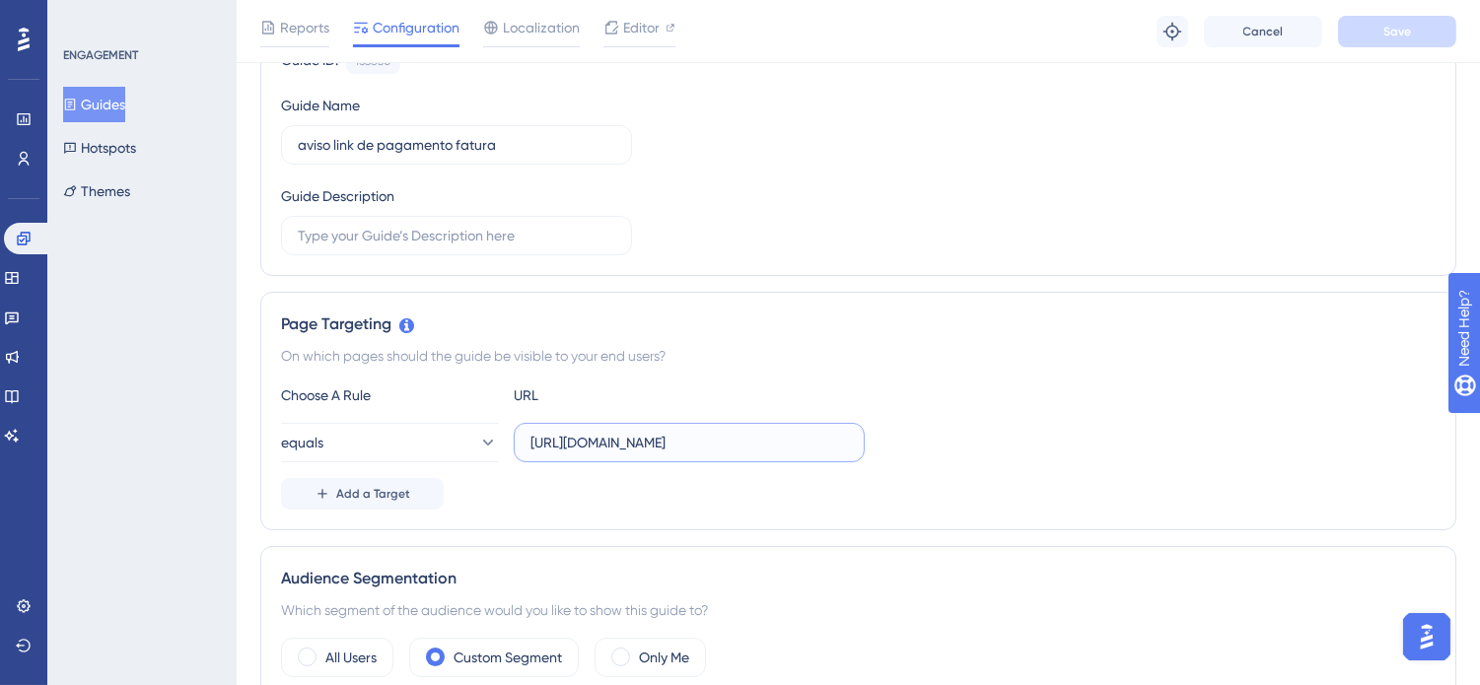
scroll to position [0, 110]
click at [1129, 461] on div "equals https://www.sponteeducacional.net.br/SPFin/ContasReceber.aspx" at bounding box center [858, 442] width 1154 height 39
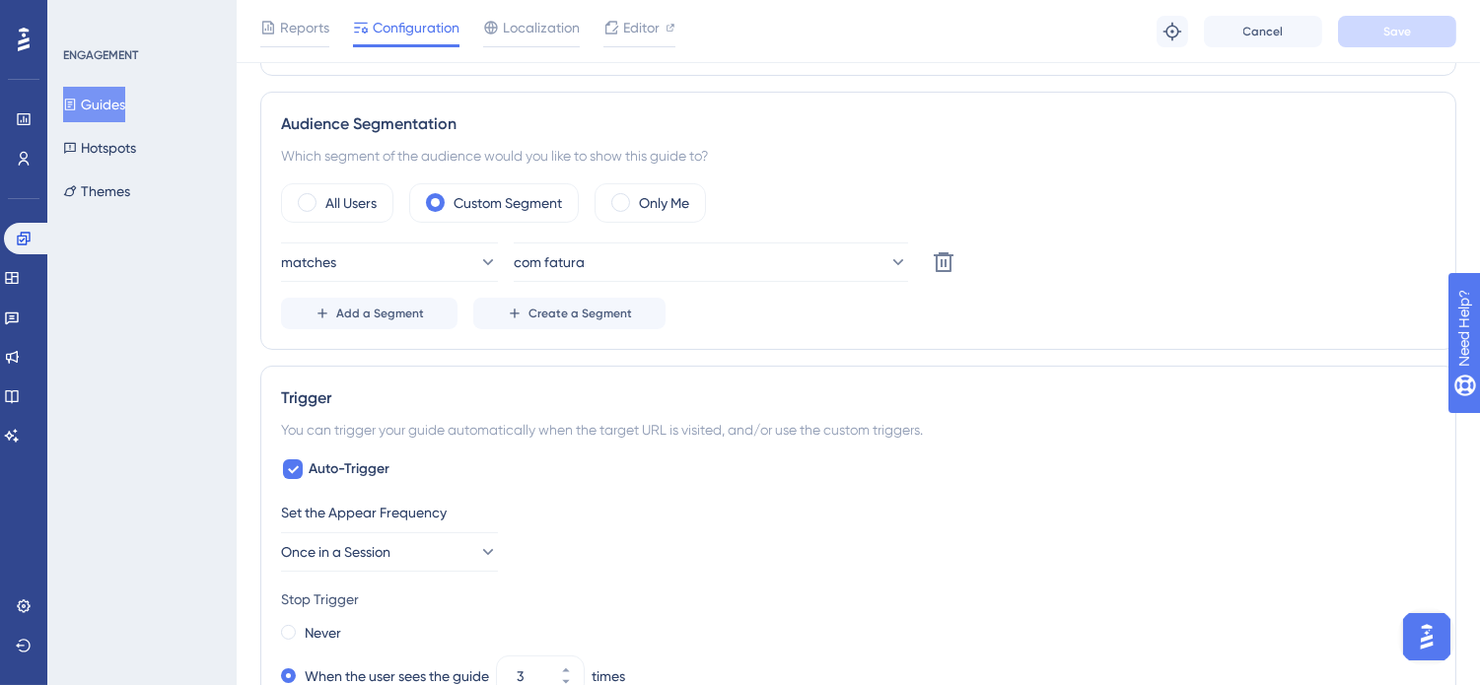
scroll to position [766, 0]
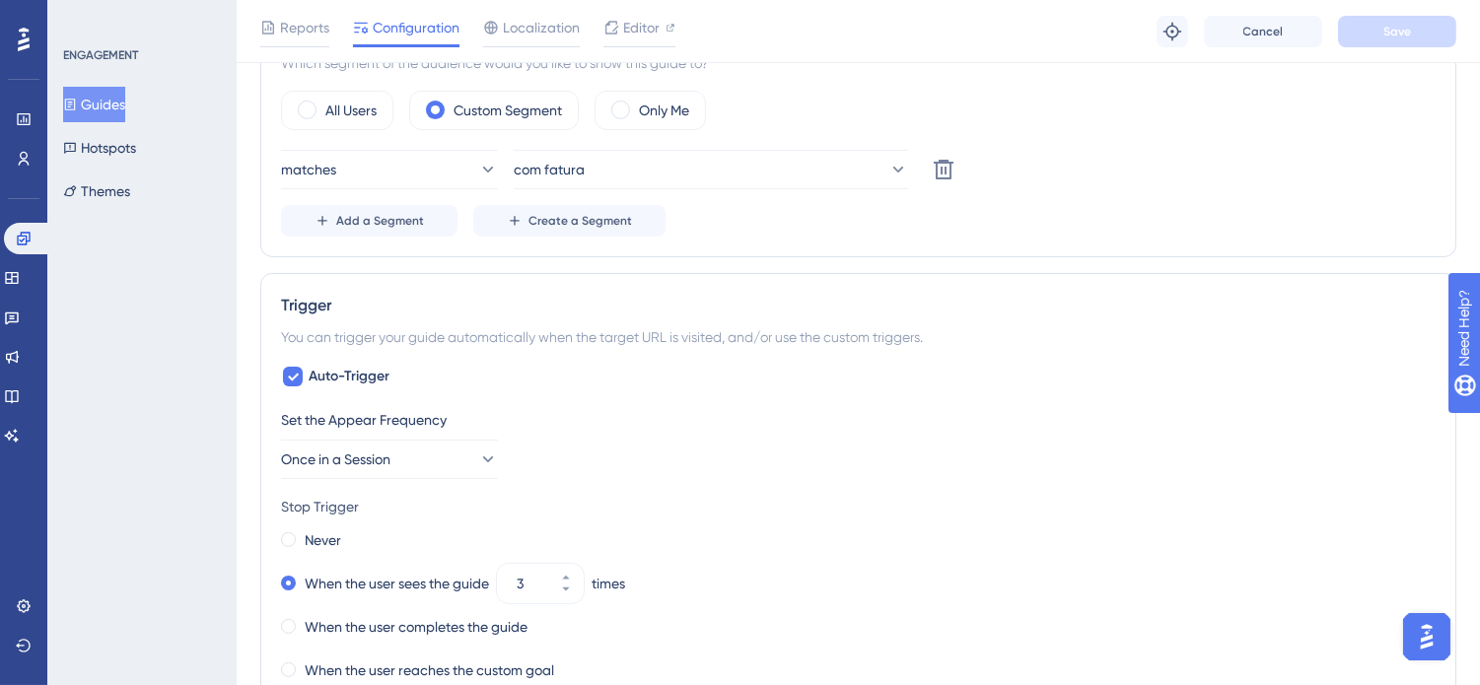
click at [112, 108] on button "Guides" at bounding box center [94, 104] width 62 height 35
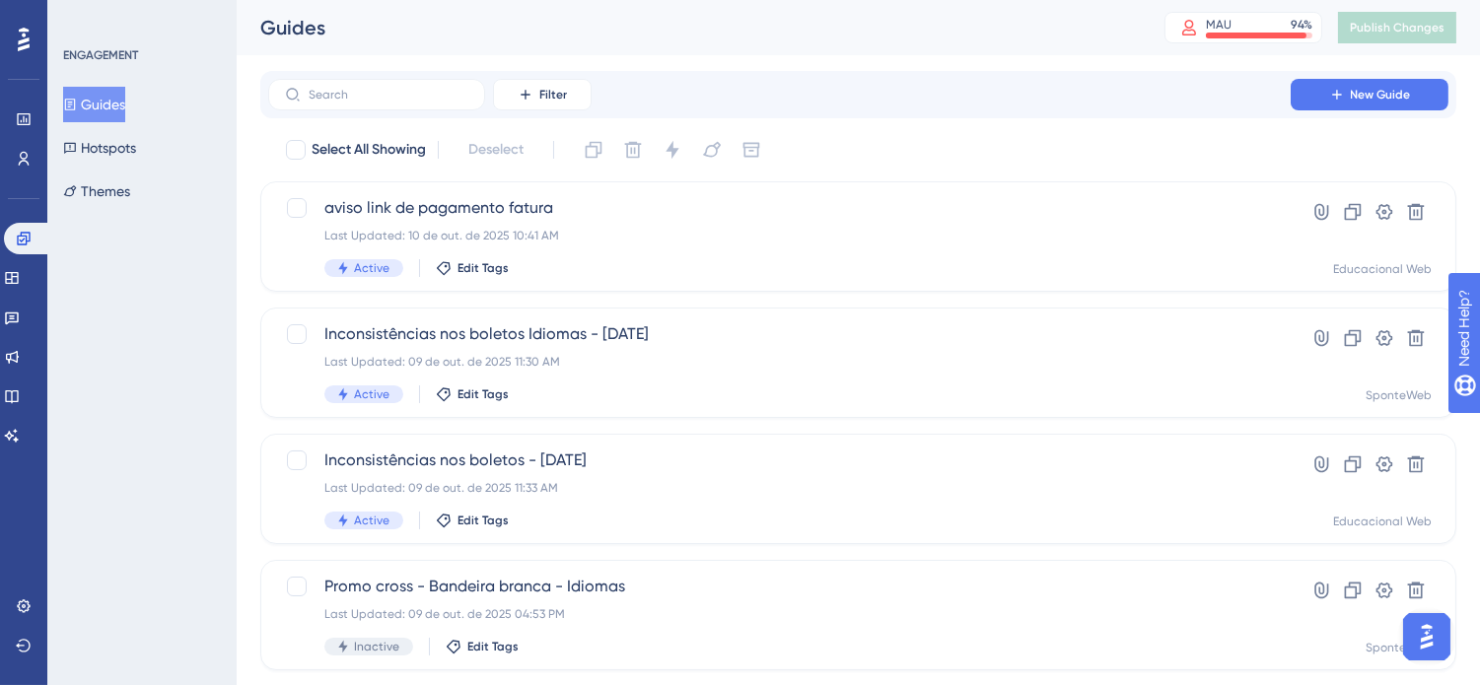
click at [1361, 209] on icon at bounding box center [1353, 212] width 20 height 20
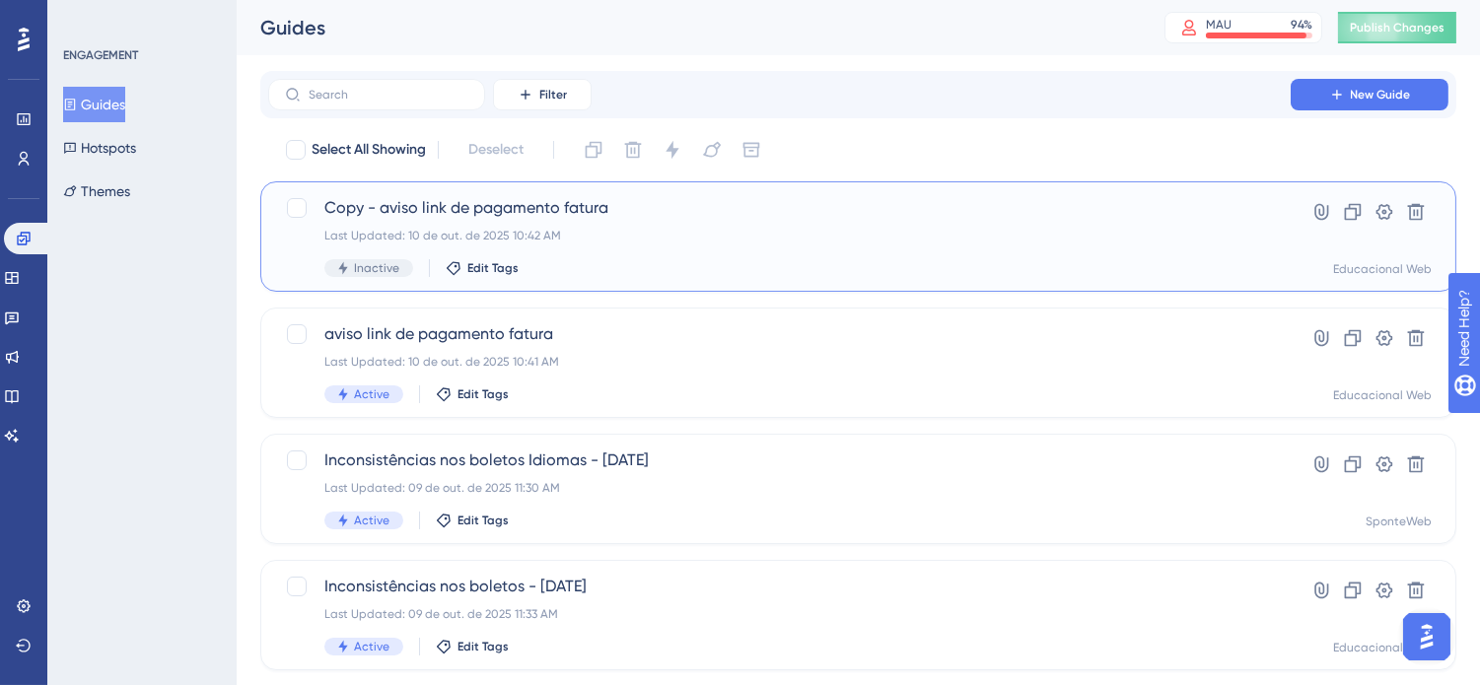
click at [657, 219] on div "Copy - aviso link de pagamento fatura Last Updated: 10 de out. de 2025 10:42 AM…" at bounding box center [779, 236] width 910 height 81
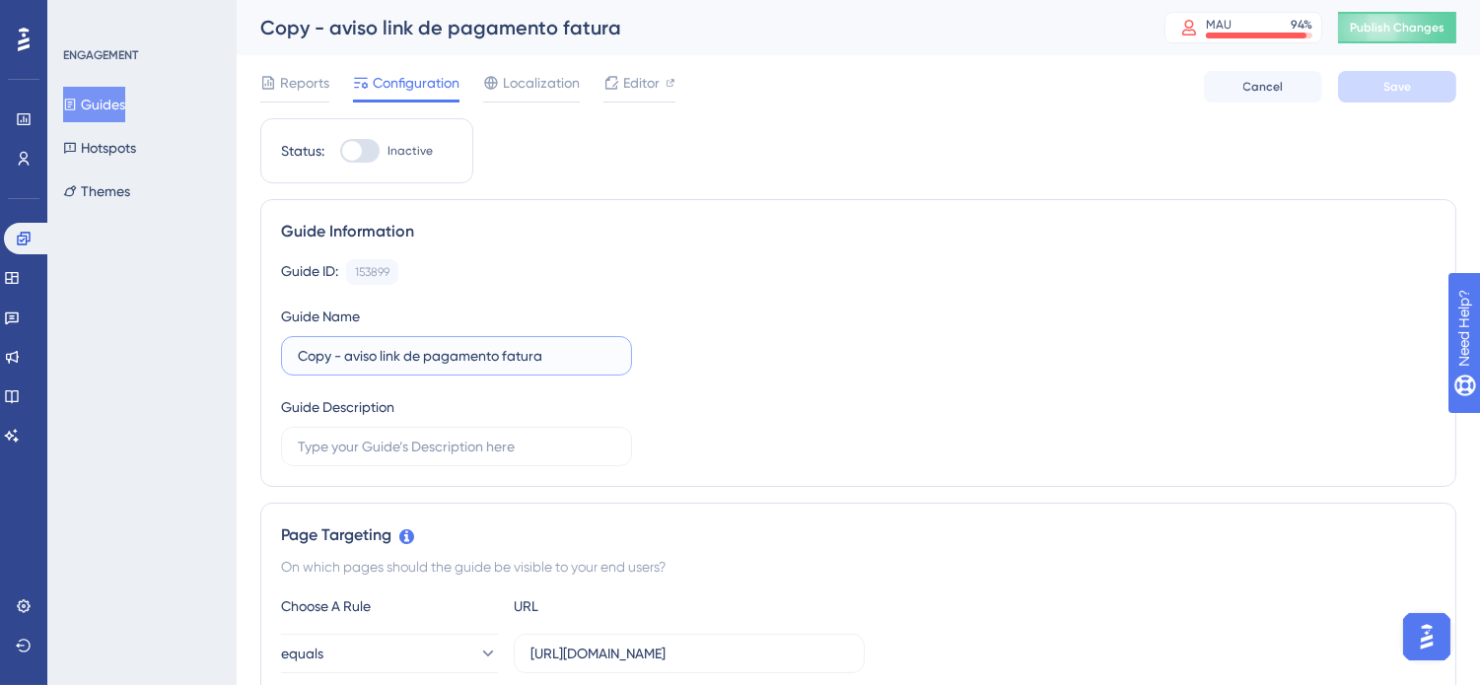
drag, startPoint x: 330, startPoint y: 357, endPoint x: 237, endPoint y: 346, distance: 94.3
click at [523, 352] on input "aviso link de pagamento fatura" at bounding box center [456, 356] width 317 height 22
drag, startPoint x: 523, startPoint y: 352, endPoint x: 457, endPoint y: 355, distance: 66.1
click at [457, 355] on input "aviso link de pagamento fatura" at bounding box center [456, 356] width 317 height 22
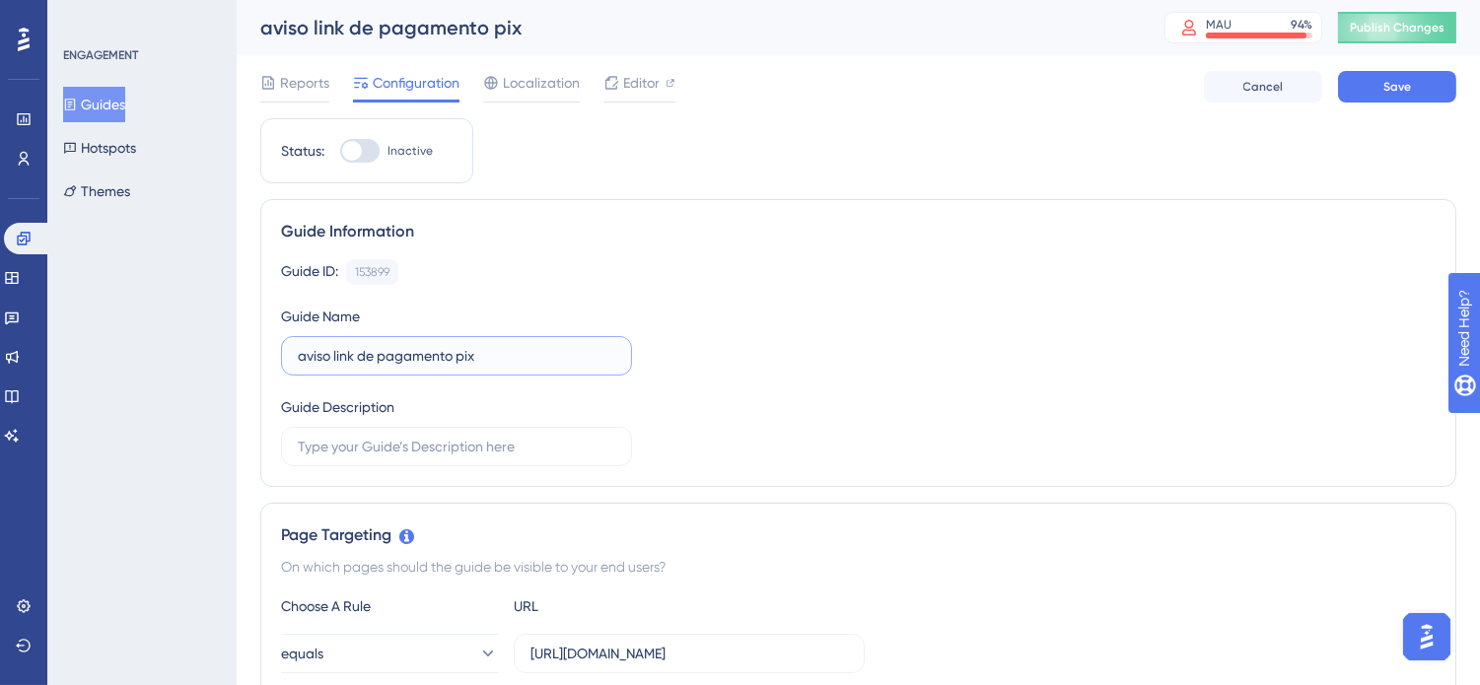
type input "aviso link de pagamento pix"
click at [730, 329] on div "Guide ID: 153899 Copy Guide Name aviso link de pagamento pix Guide Description" at bounding box center [858, 362] width 1154 height 207
click at [1384, 71] on button "Save" at bounding box center [1397, 87] width 118 height 32
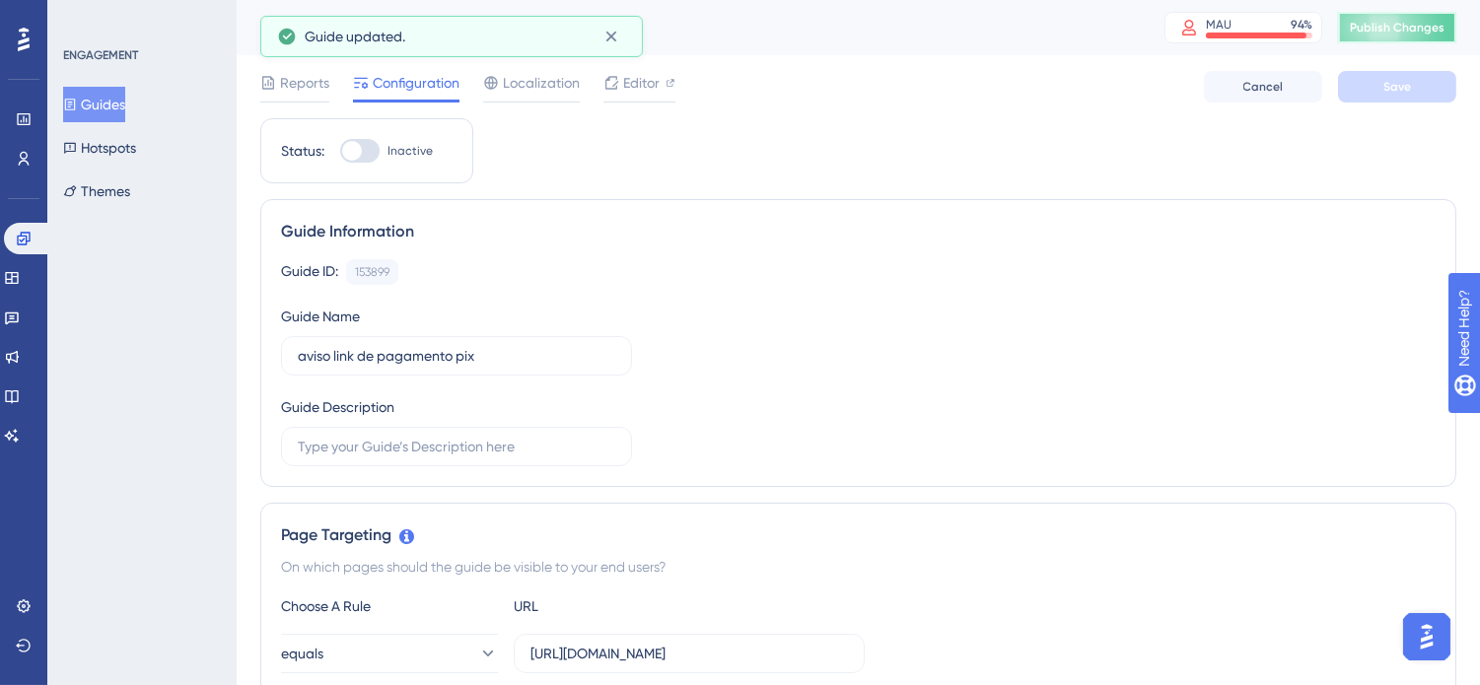
click at [1406, 35] on span "Publish Changes" at bounding box center [1397, 28] width 95 height 16
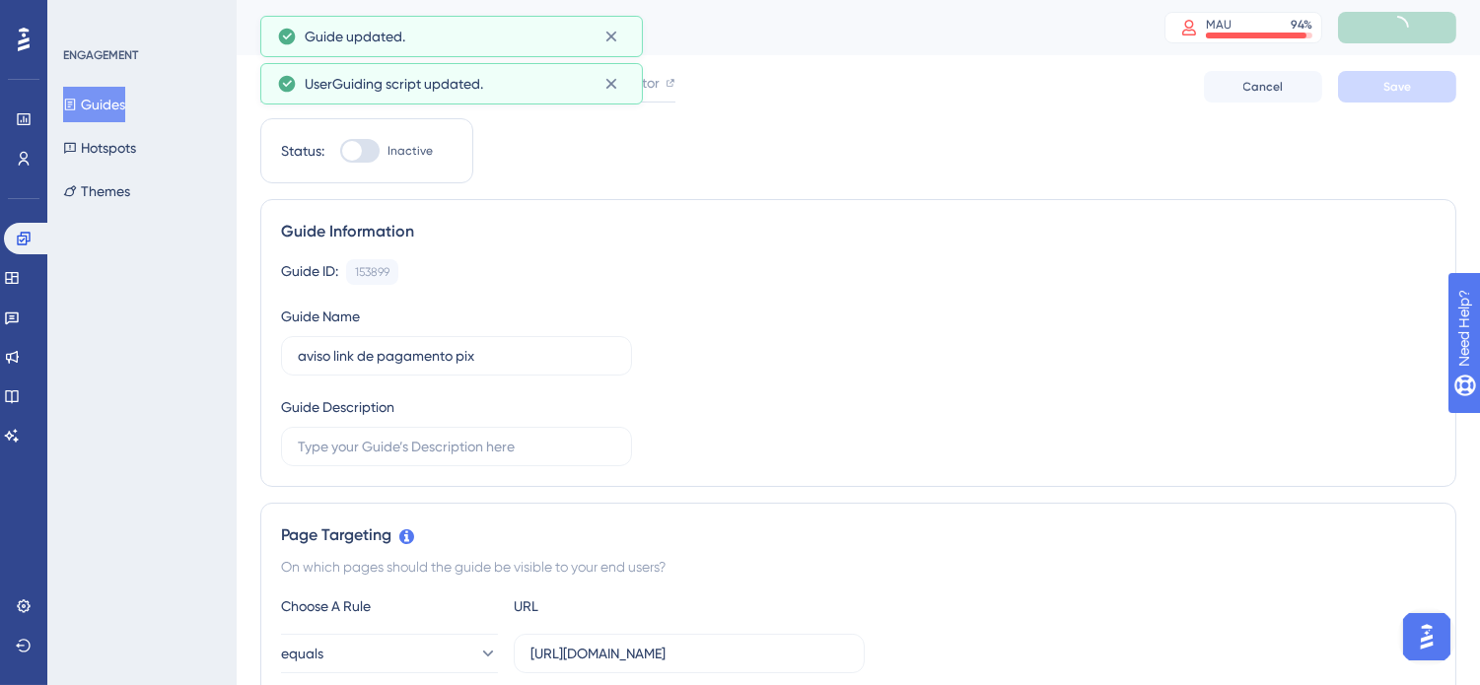
click at [86, 95] on button "Guides" at bounding box center [94, 104] width 62 height 35
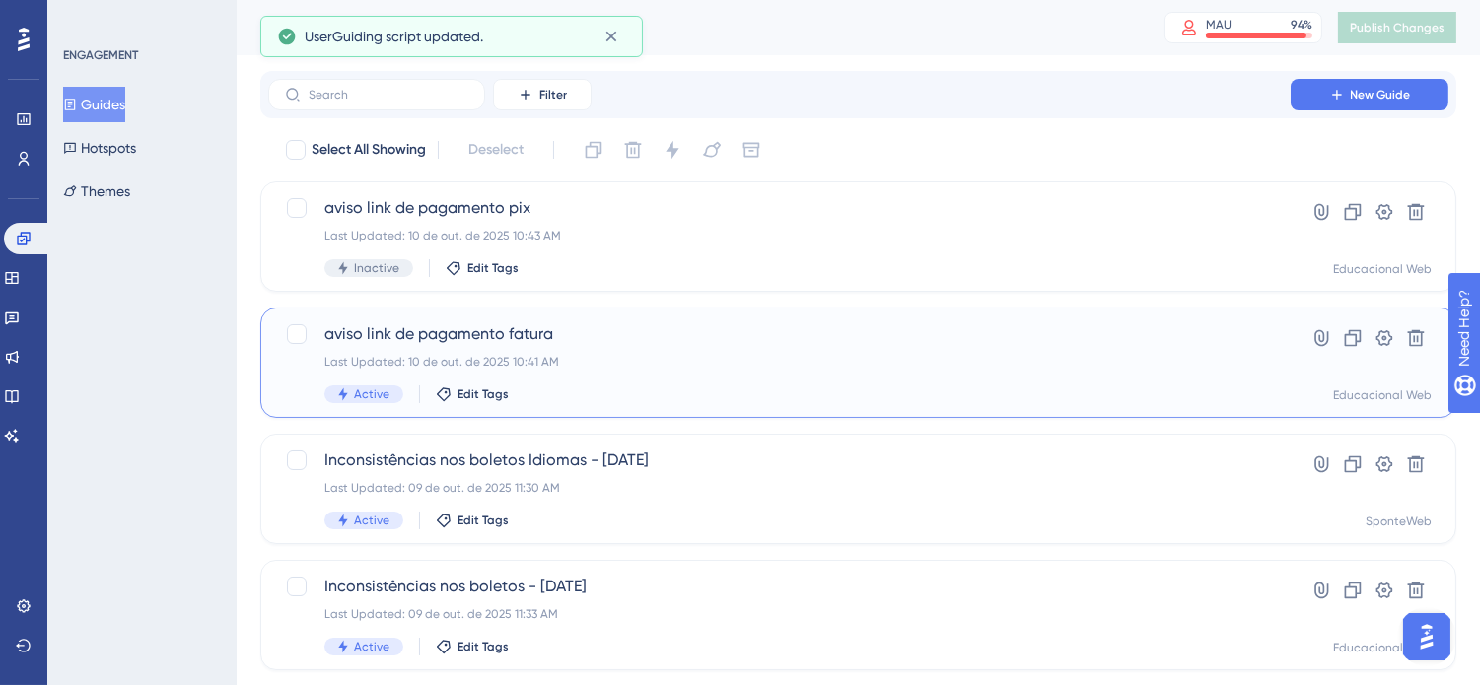
click at [852, 350] on div "aviso link de pagamento fatura Last Updated: 10 de out. de 2025 10:41 AM Active…" at bounding box center [779, 362] width 910 height 81
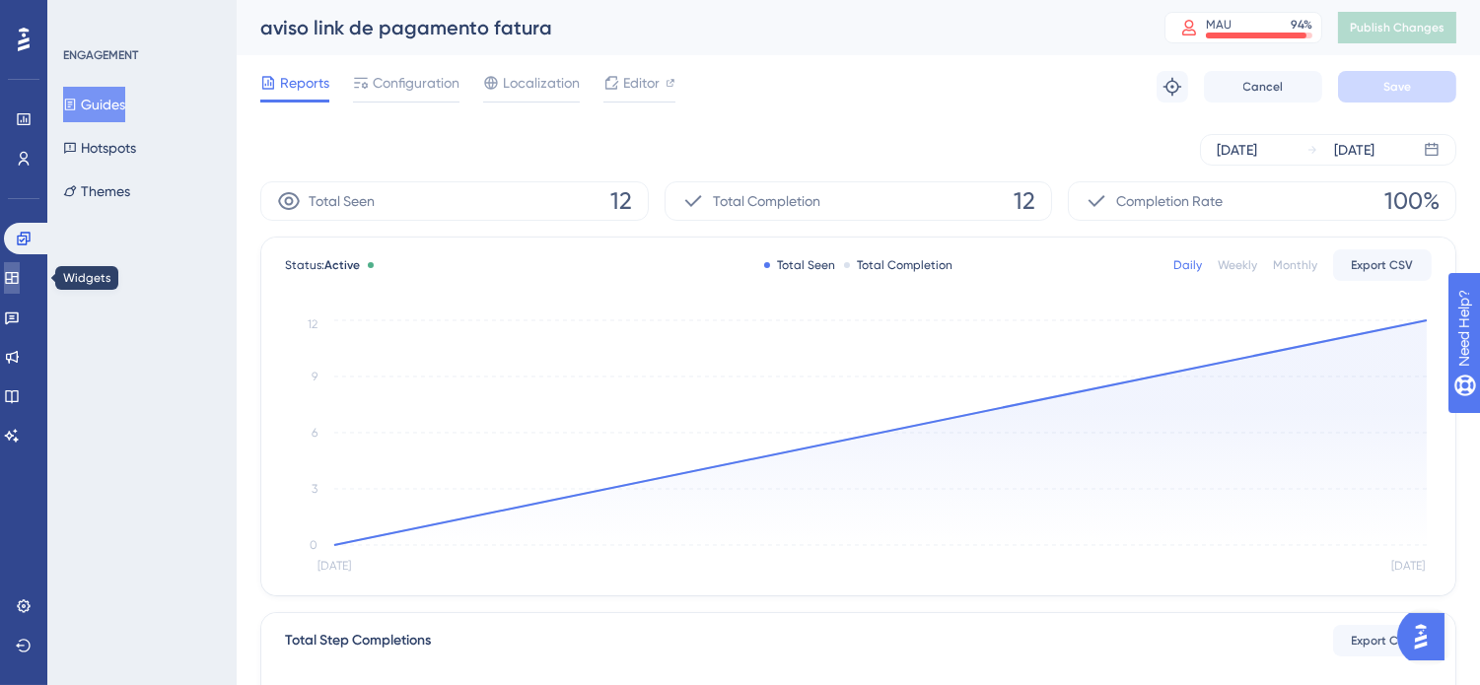
click at [20, 273] on icon at bounding box center [12, 278] width 16 height 16
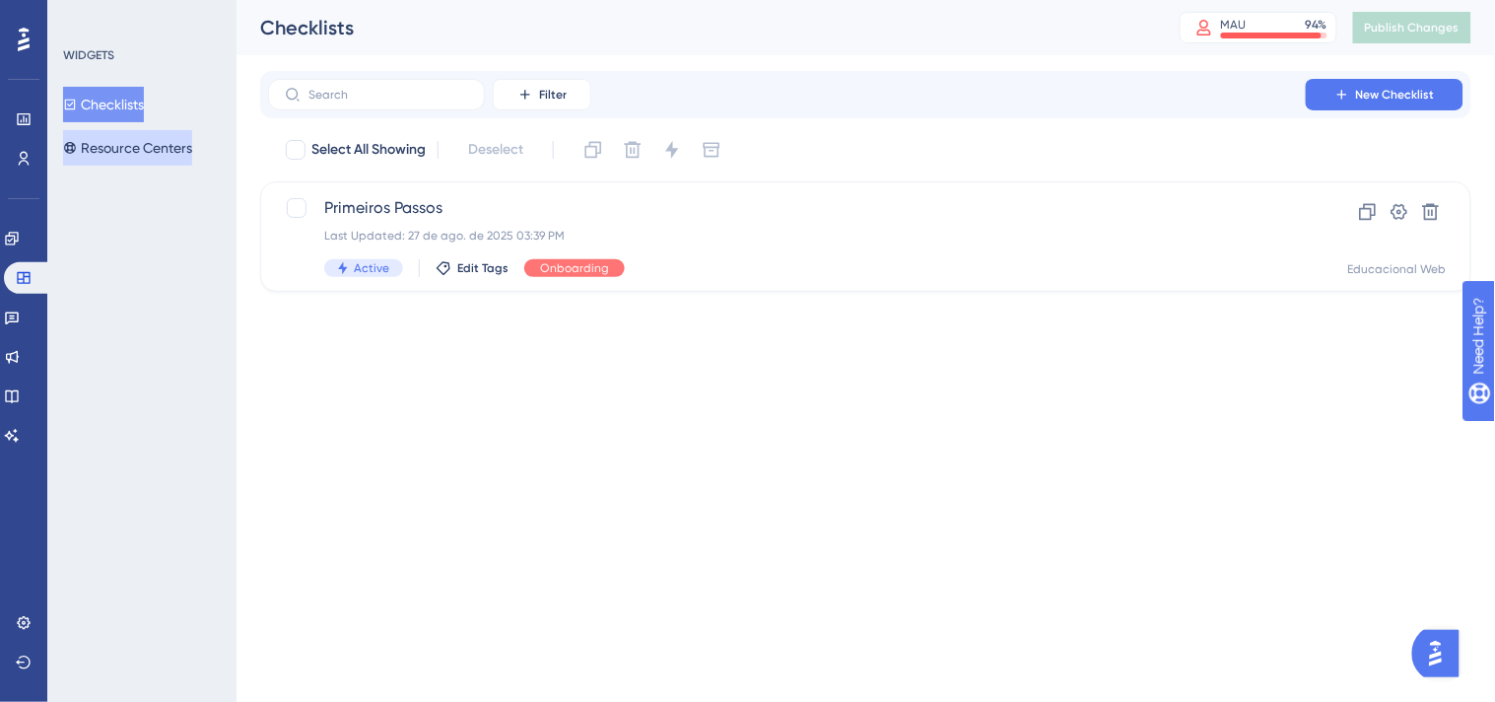
click at [114, 150] on button "Resource Centers" at bounding box center [127, 147] width 129 height 35
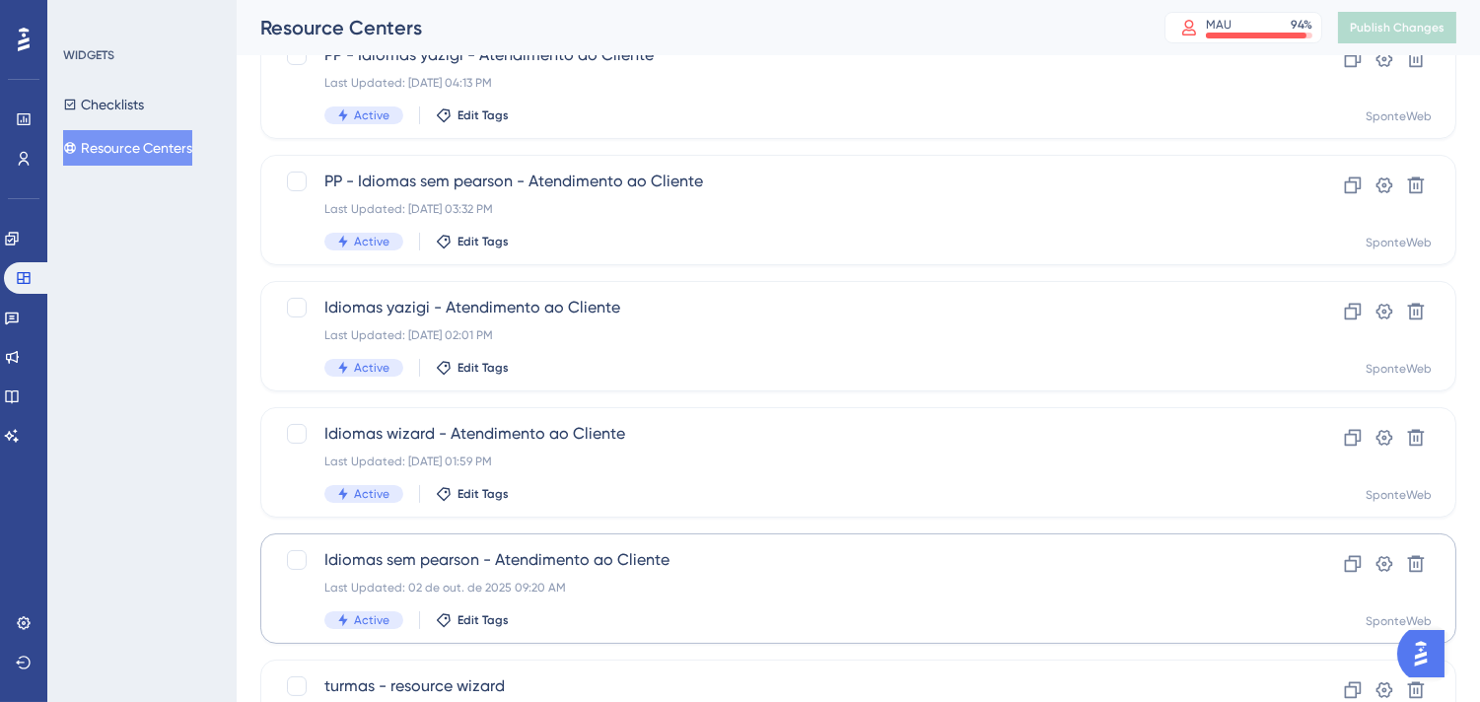
scroll to position [828, 0]
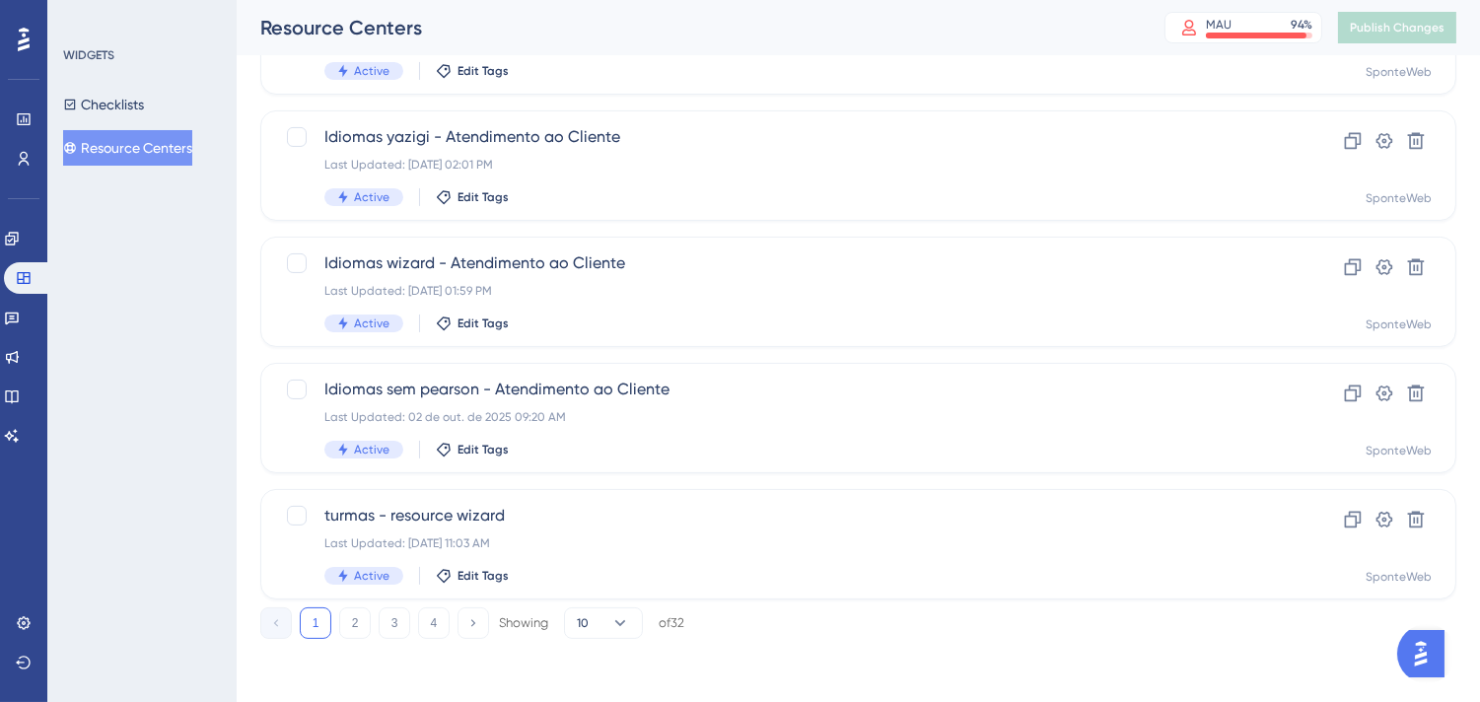
drag, startPoint x: 367, startPoint y: 629, endPoint x: 369, endPoint y: 643, distance: 13.9
click at [359, 619] on button "2" at bounding box center [355, 623] width 32 height 32
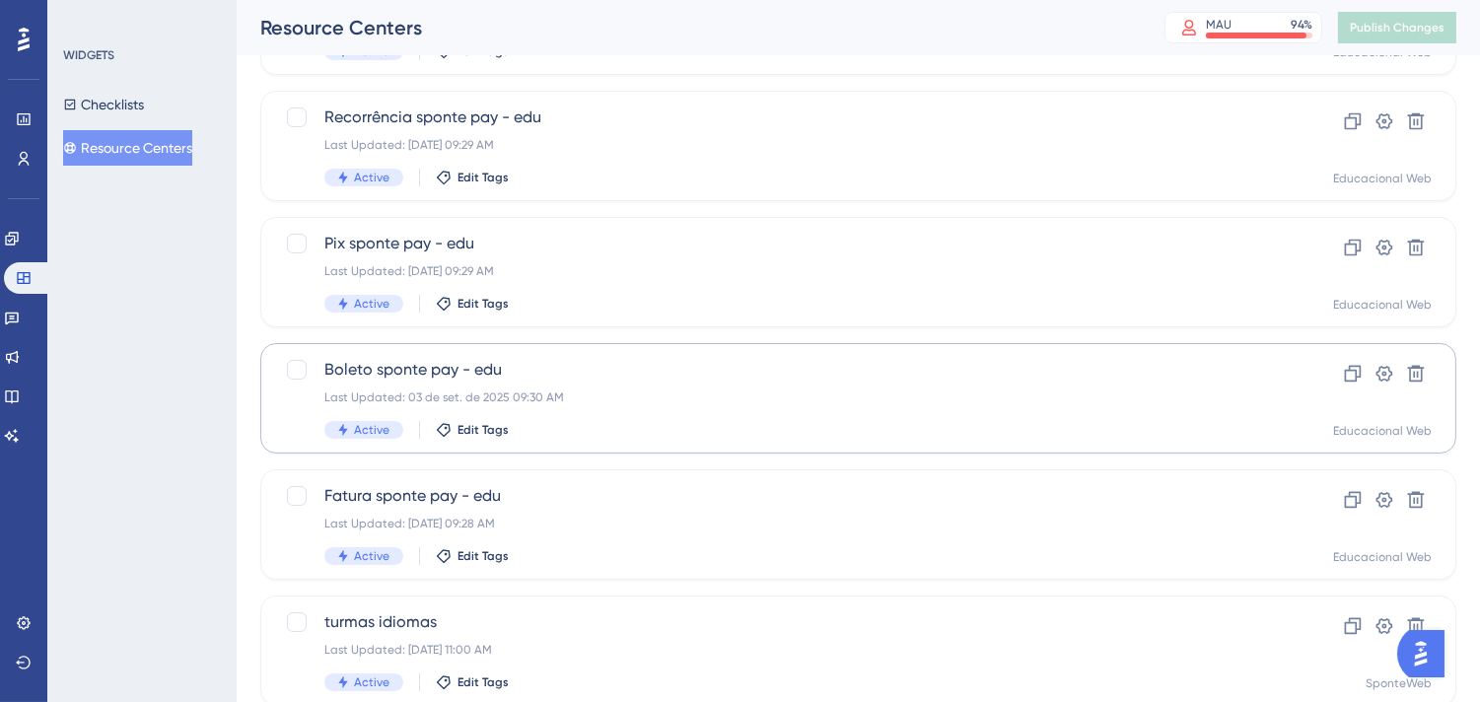
scroll to position [219, 0]
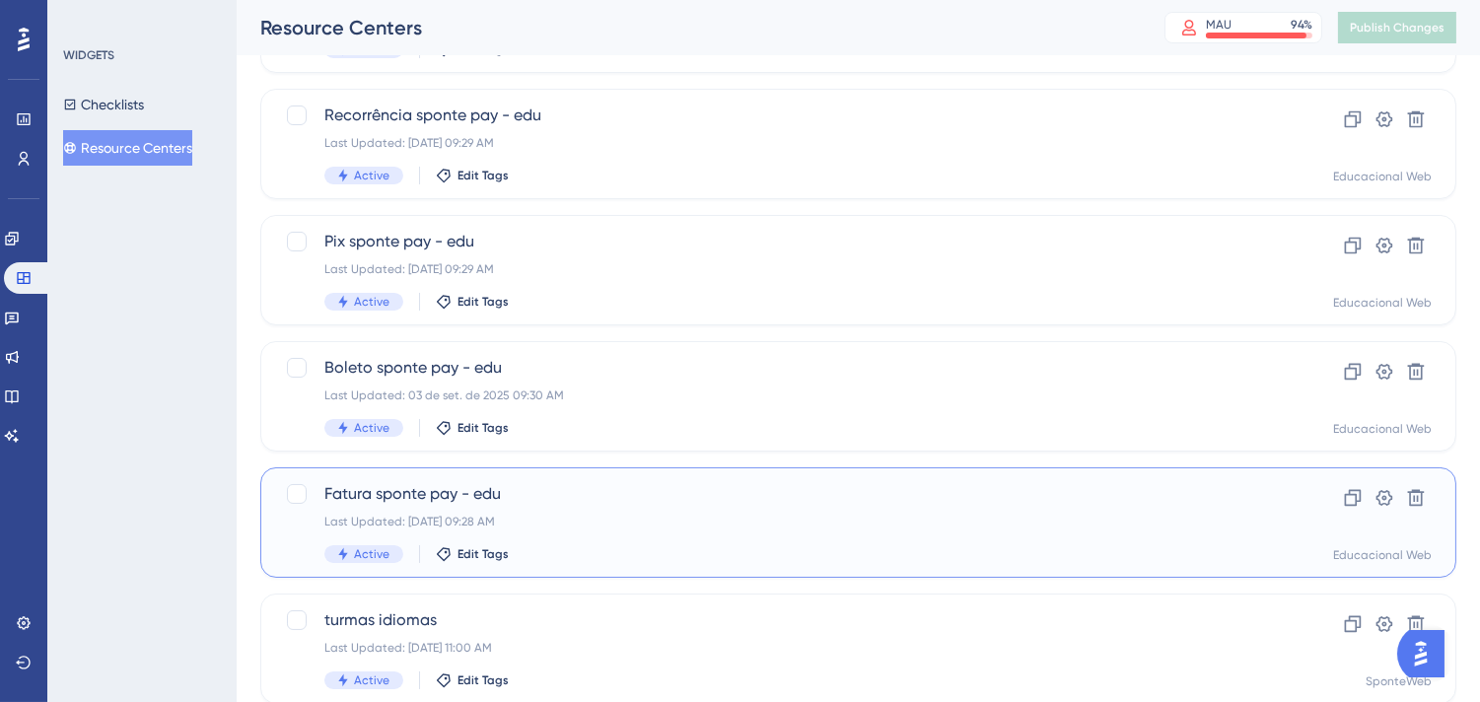
click at [890, 497] on span "Fatura sponte pay - edu" at bounding box center [779, 494] width 910 height 24
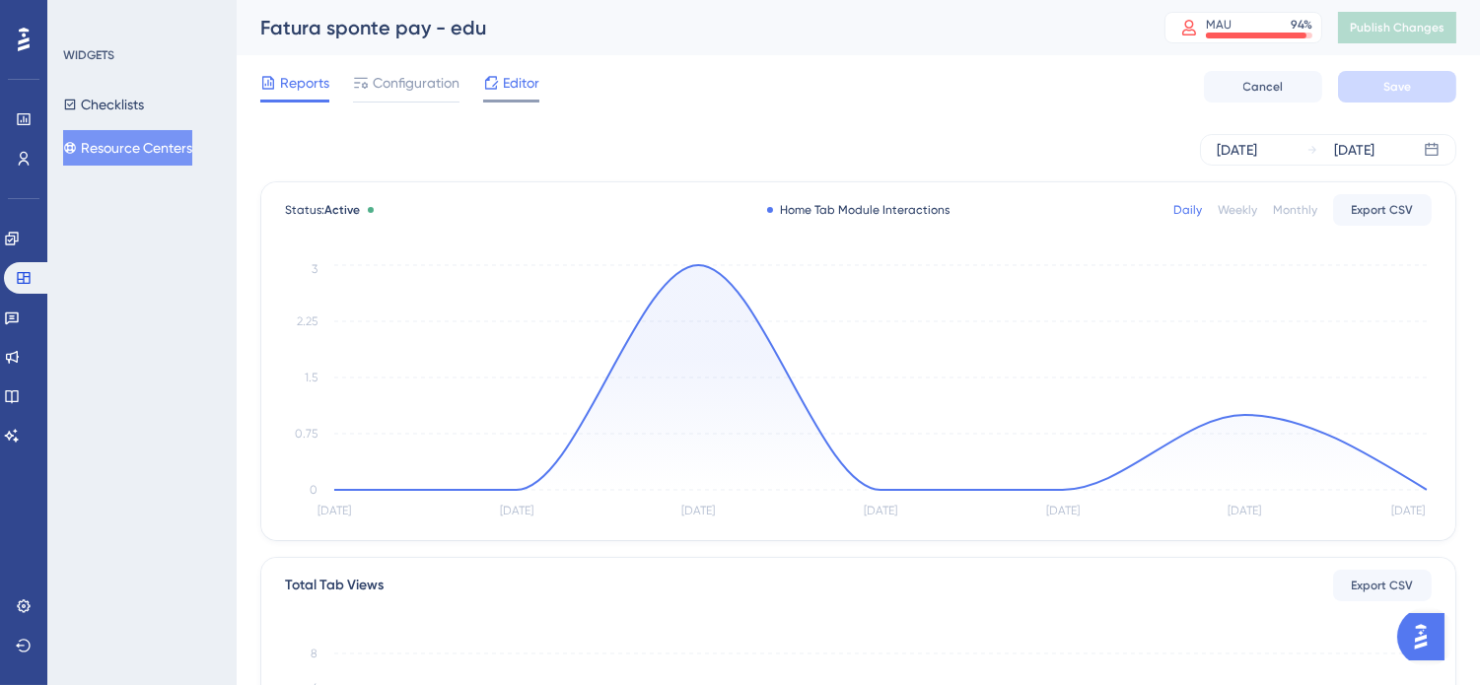
click at [498, 87] on icon at bounding box center [491, 83] width 16 height 16
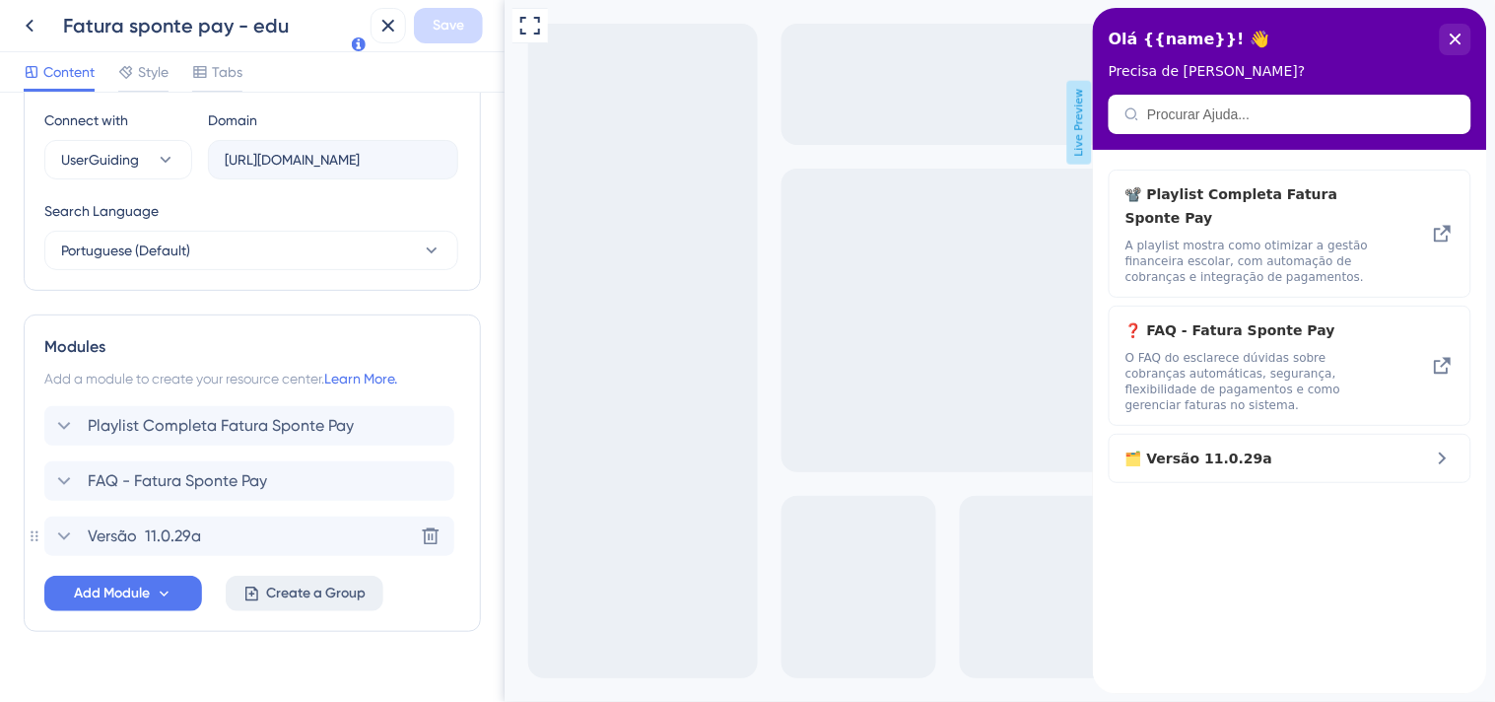
scroll to position [726, 0]
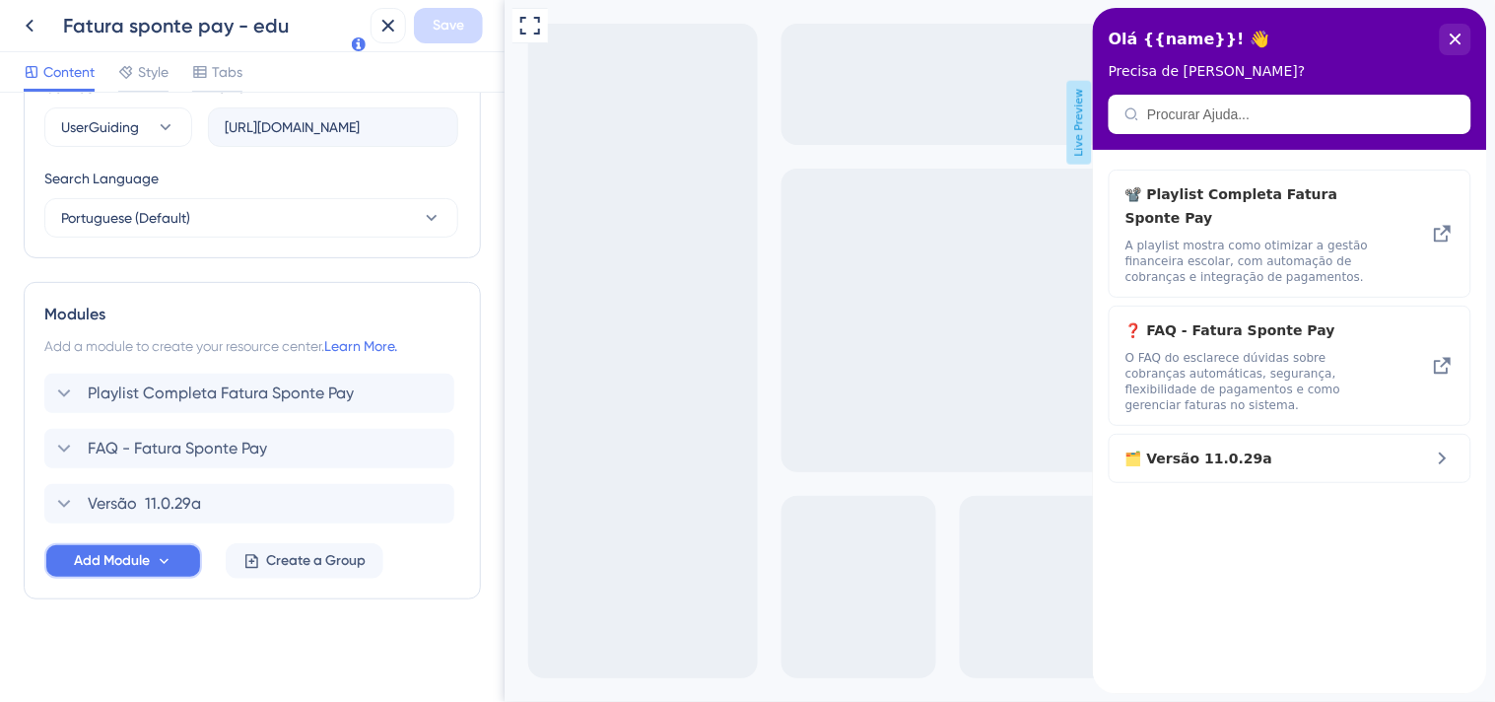
click at [168, 560] on icon at bounding box center [164, 561] width 17 height 17
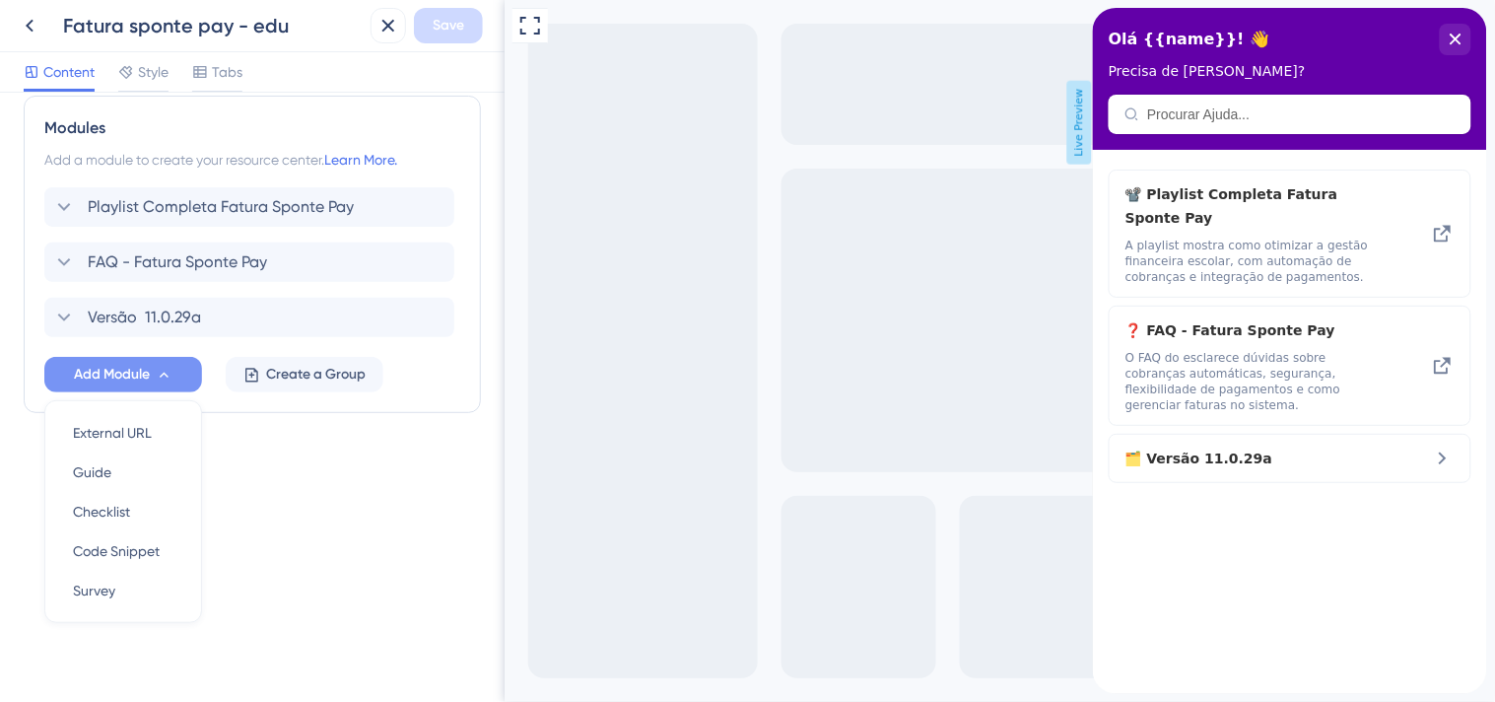
click at [376, 558] on div "Resource Center Header Title Olá {{name}}! 👋 12 Olá {{name}}! 👋 Subtitle Precis…" at bounding box center [252, 397] width 505 height 609
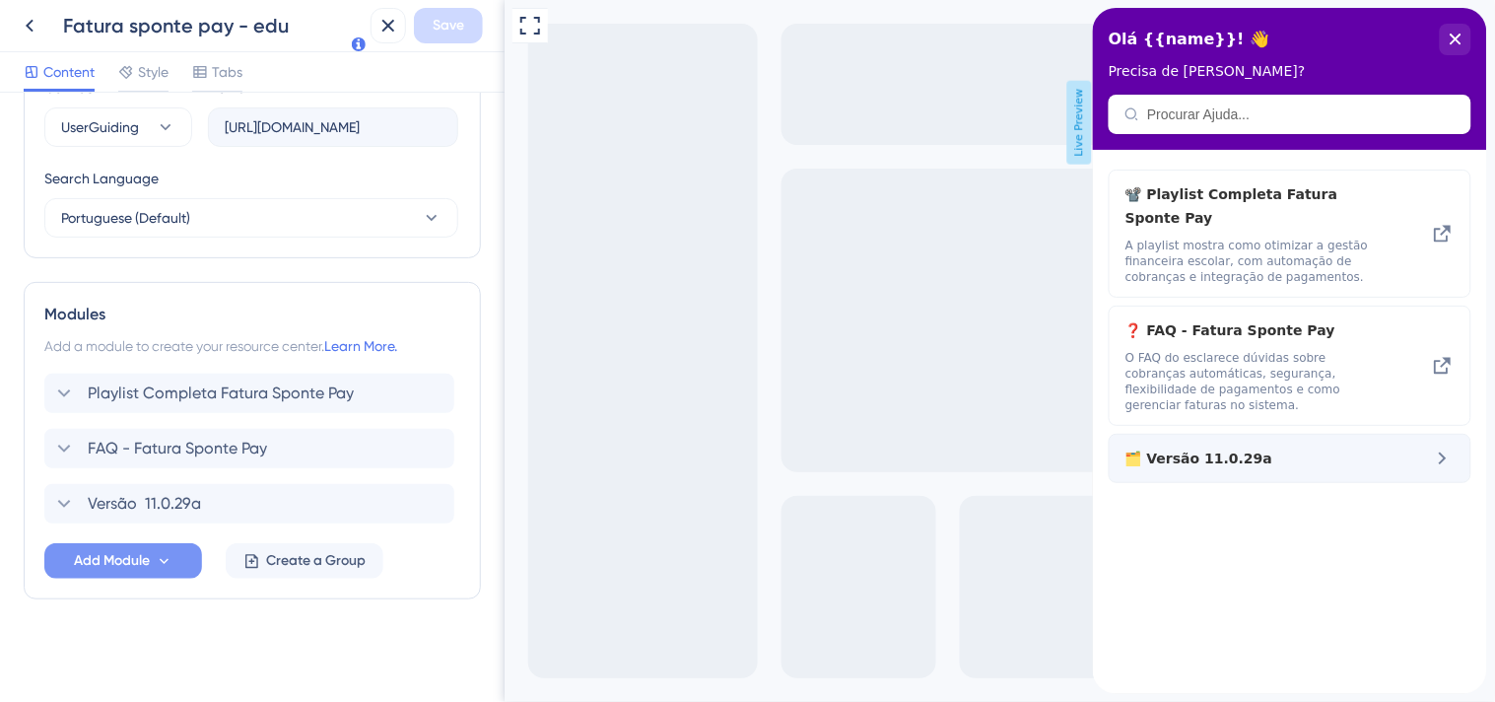
click at [1378, 448] on span "🗂️ Versão 11.0.29a" at bounding box center [1256, 459] width 263 height 24
click at [1447, 447] on icon at bounding box center [1442, 459] width 24 height 24
click at [56, 503] on icon at bounding box center [64, 504] width 24 height 24
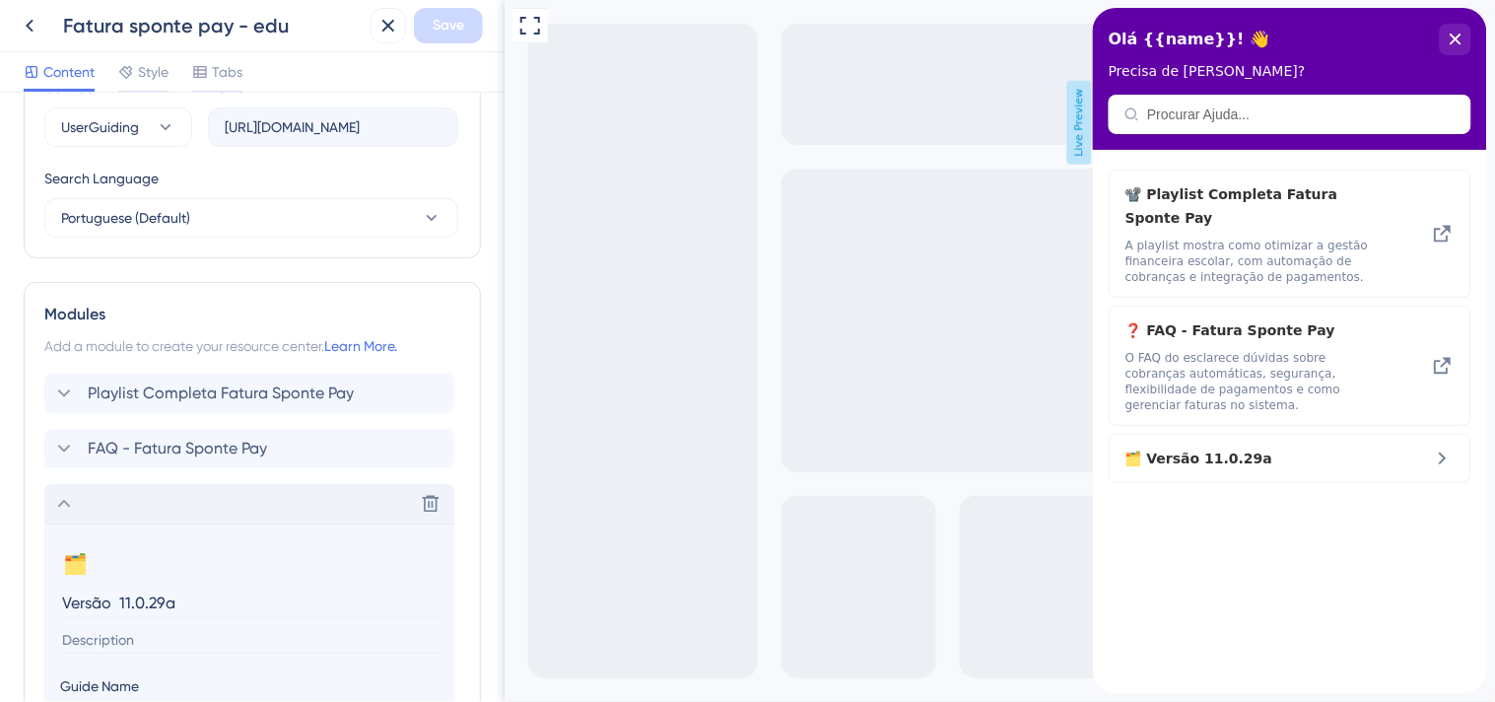
scroll to position [912, 0]
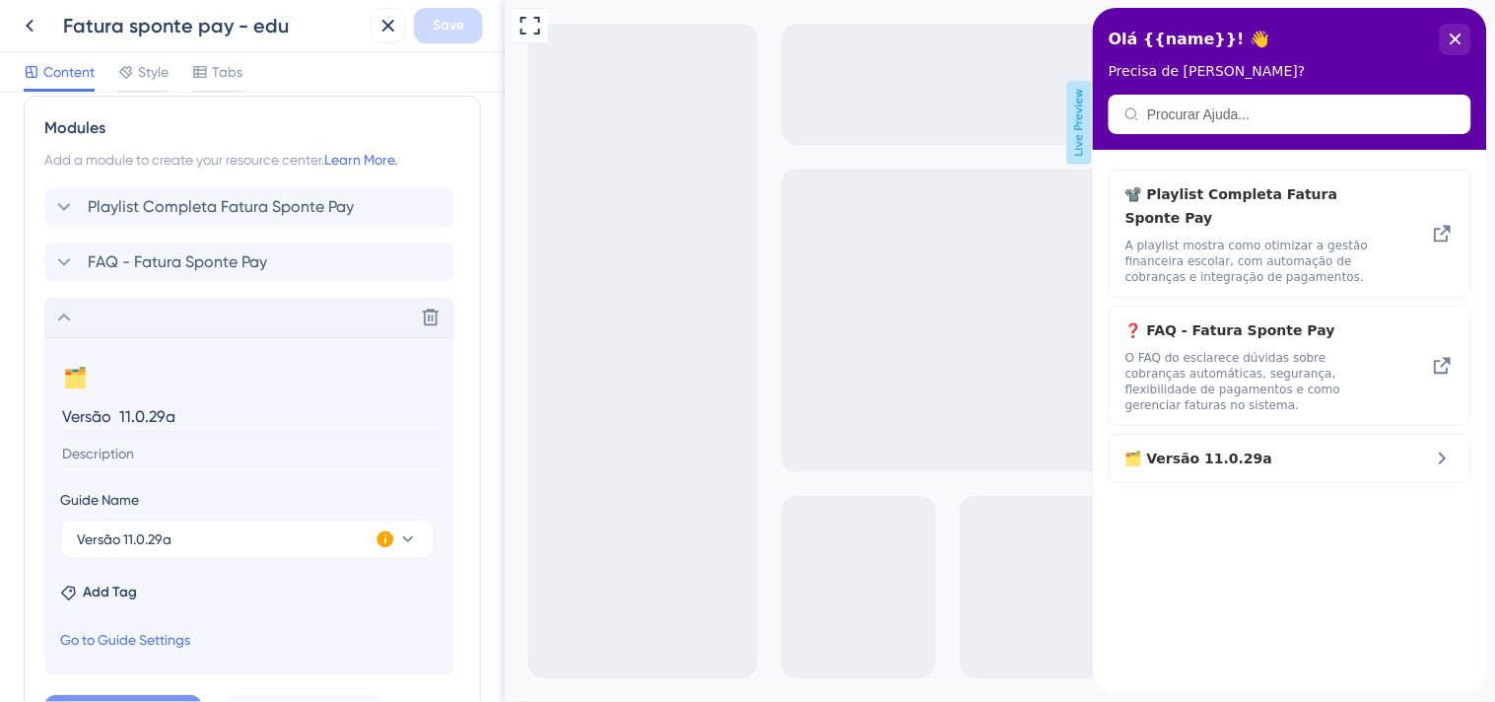
click at [65, 318] on icon at bounding box center [64, 318] width 24 height 24
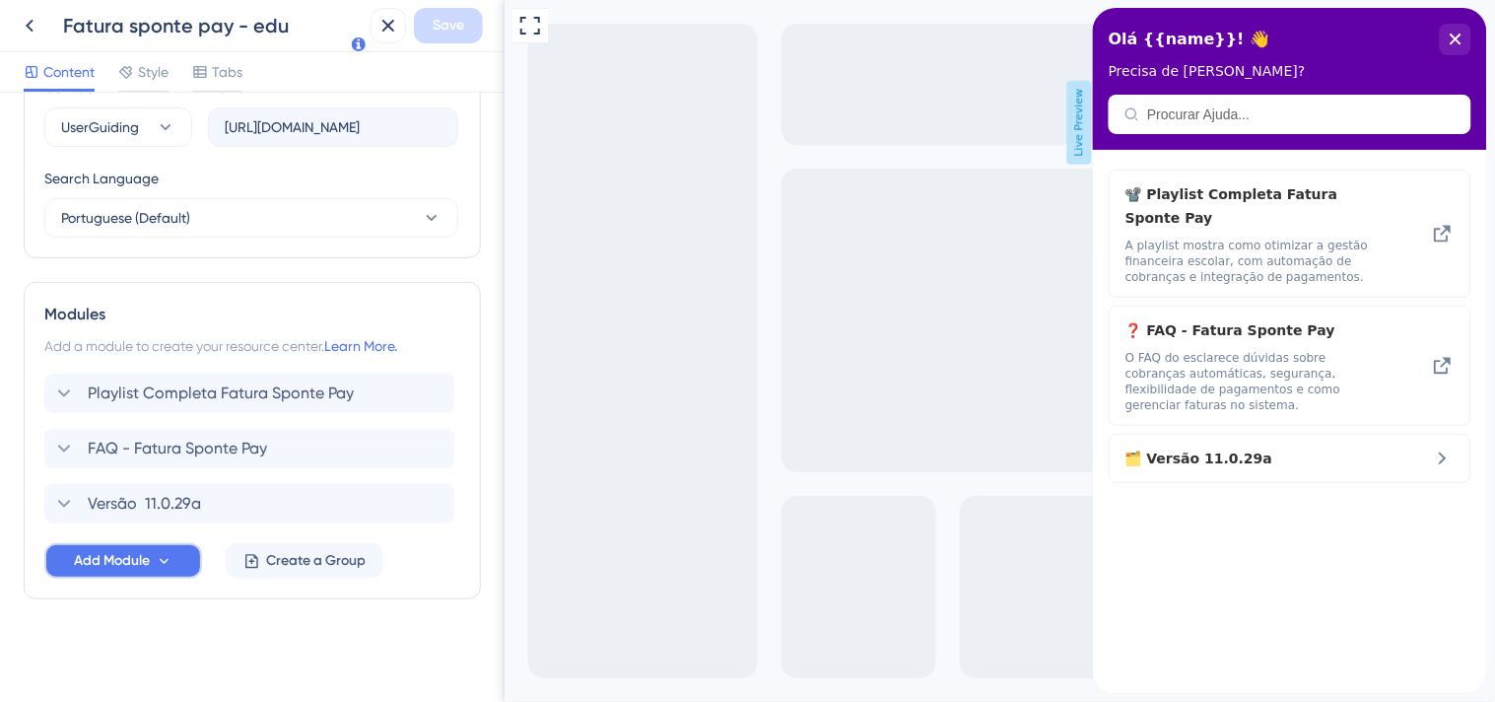
click at [171, 557] on icon at bounding box center [164, 561] width 17 height 17
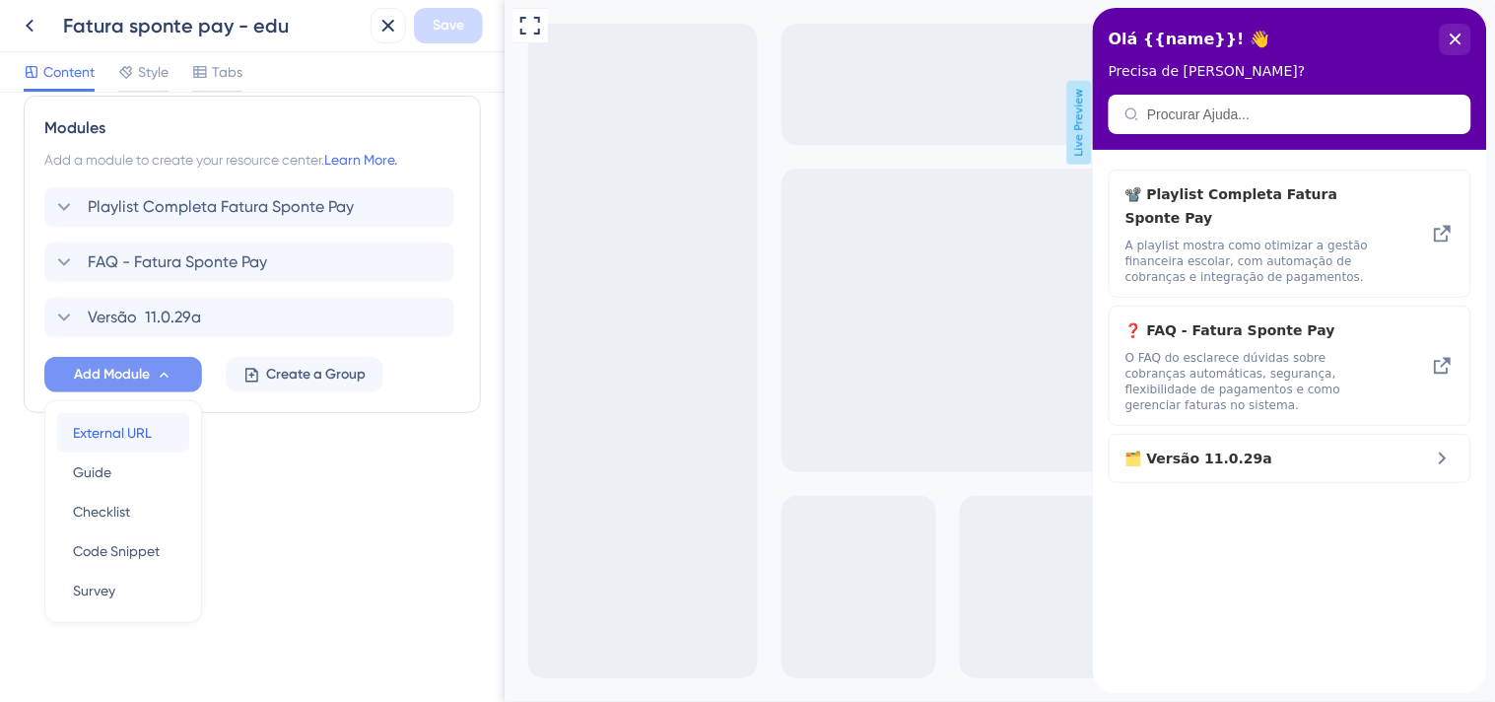
click at [143, 429] on span "External URL" at bounding box center [112, 433] width 79 height 24
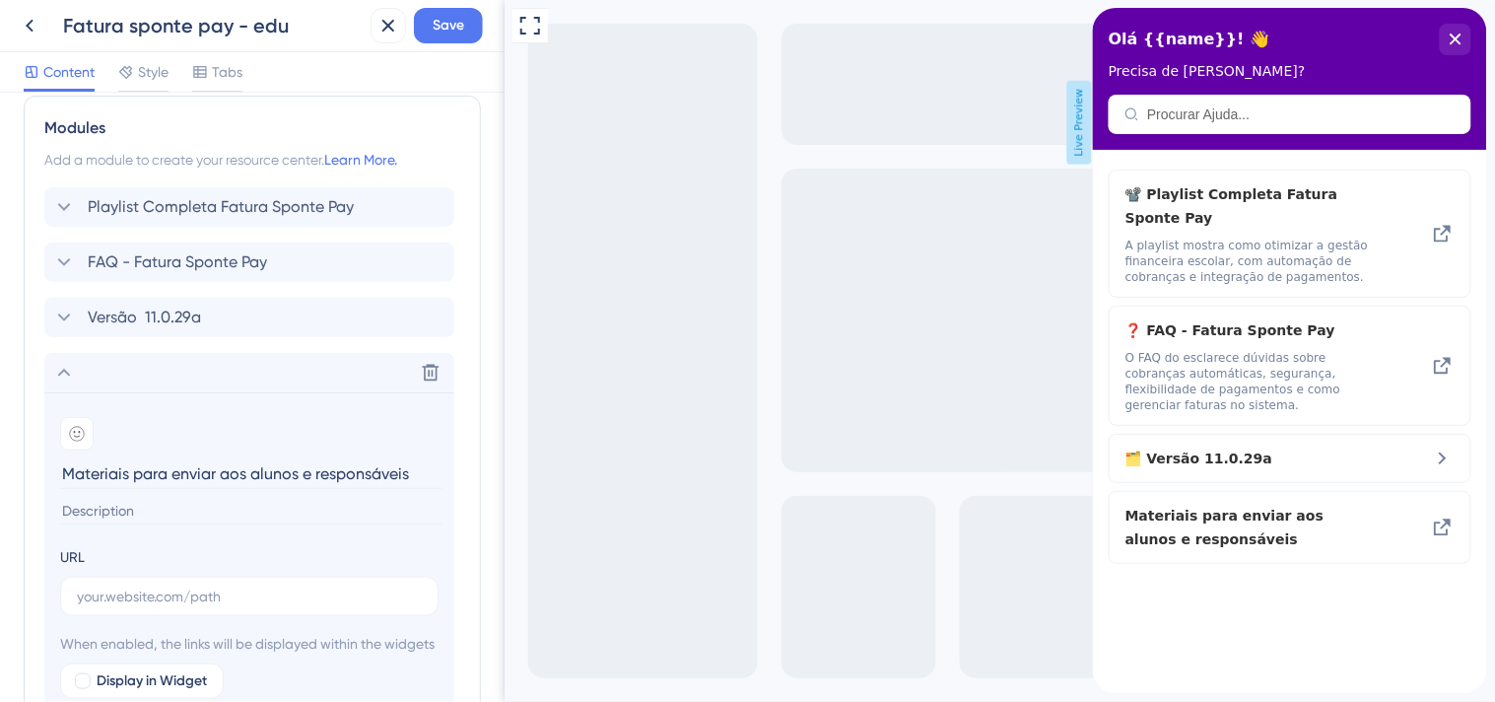
type input "Materiais para enviar aos alunos e responsáveis"
click at [214, 510] on input at bounding box center [251, 511] width 382 height 27
click at [207, 591] on input "text" at bounding box center [249, 597] width 345 height 22
paste input "https://drive.google.com/drive/folders/1wXazQc5i93hPAfv8mpC3zXFIEAqBwL30?usp=dr…"
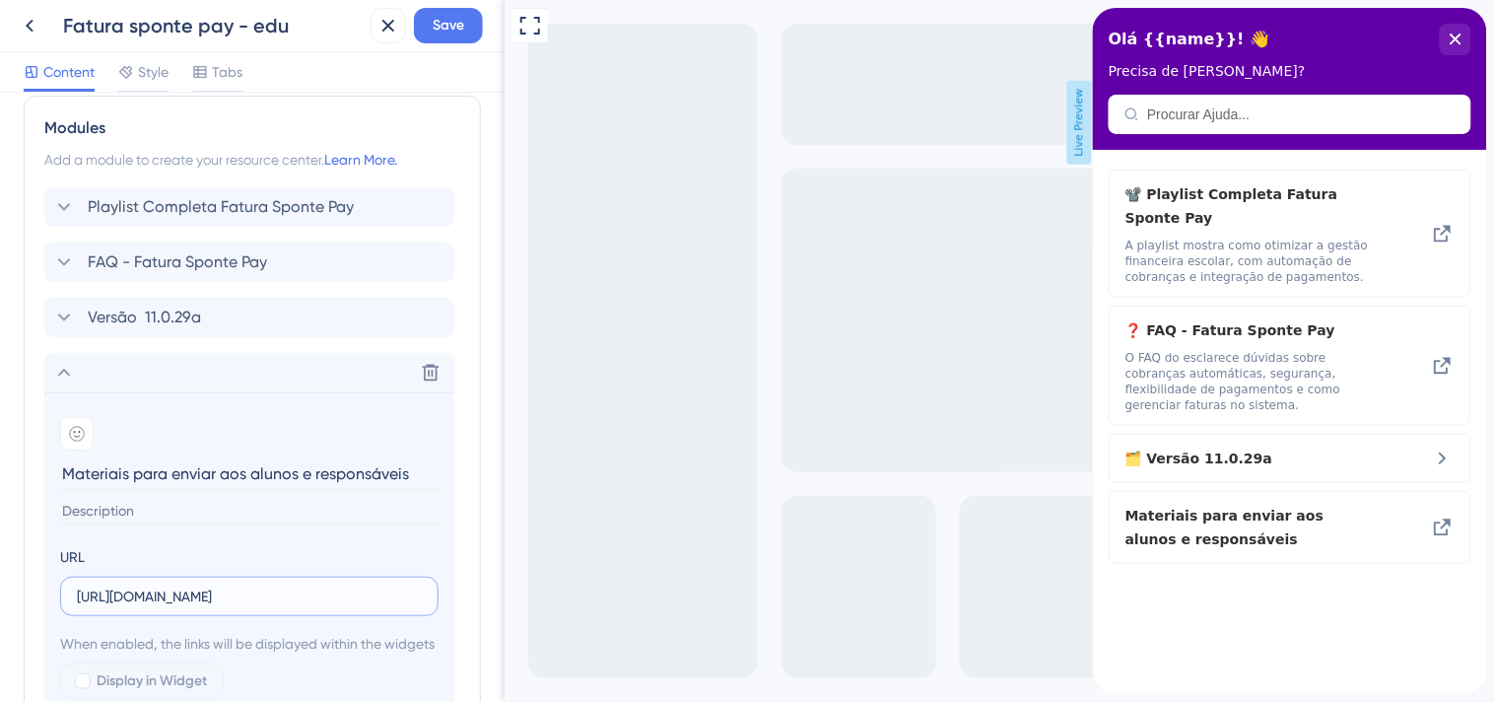
type input "https://drive.google.com/drive/folders/1wXazQc5i93hPAfv8mpC3zXFIEAqBwL30?usp=dr…"
click at [198, 527] on section "Add emoji Materiais para enviar aos alunos e responsáveis URL https://drive.goo…" at bounding box center [249, 580] width 410 height 376
click at [90, 428] on div at bounding box center [77, 434] width 34 height 34
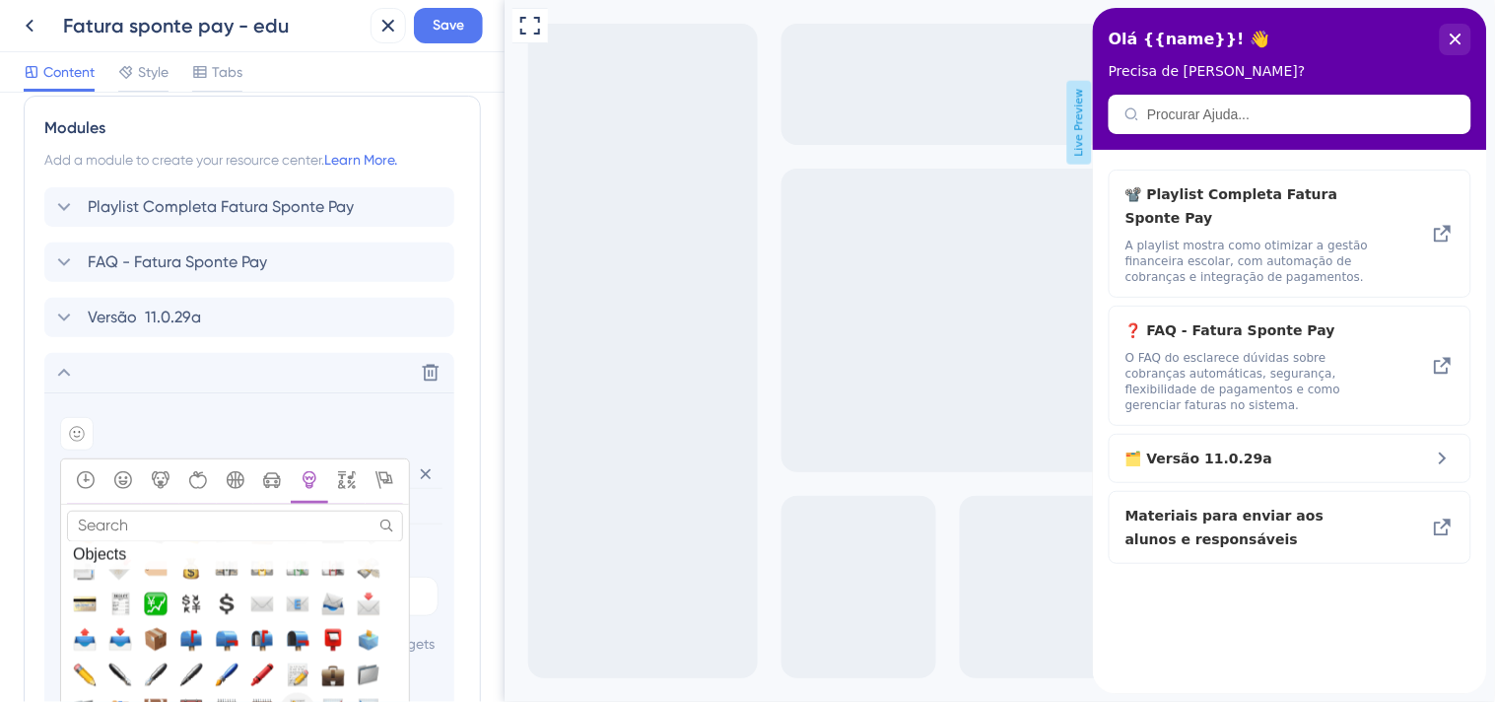
scroll to position [4819, 0]
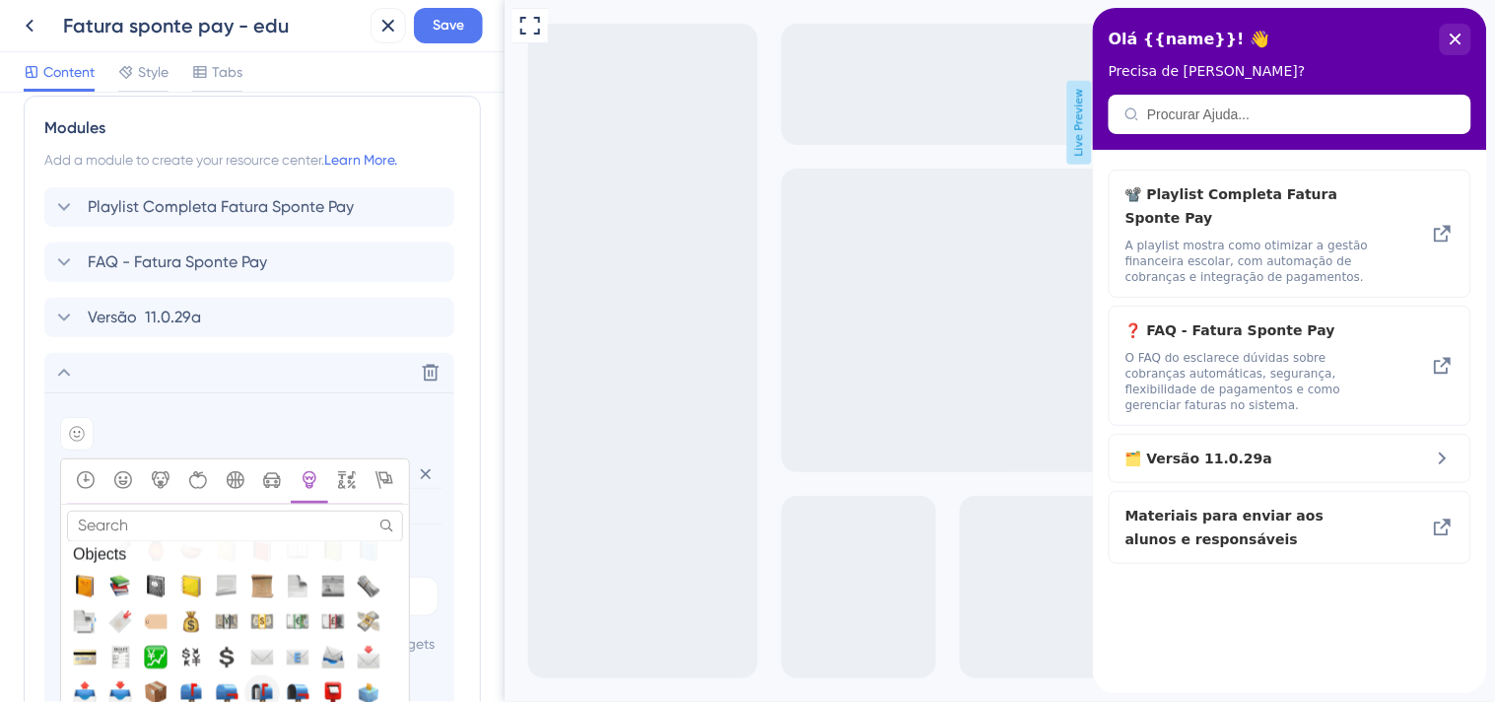
click at [269, 685] on span "📬, mailbox_with_mail" at bounding box center [262, 692] width 24 height 24
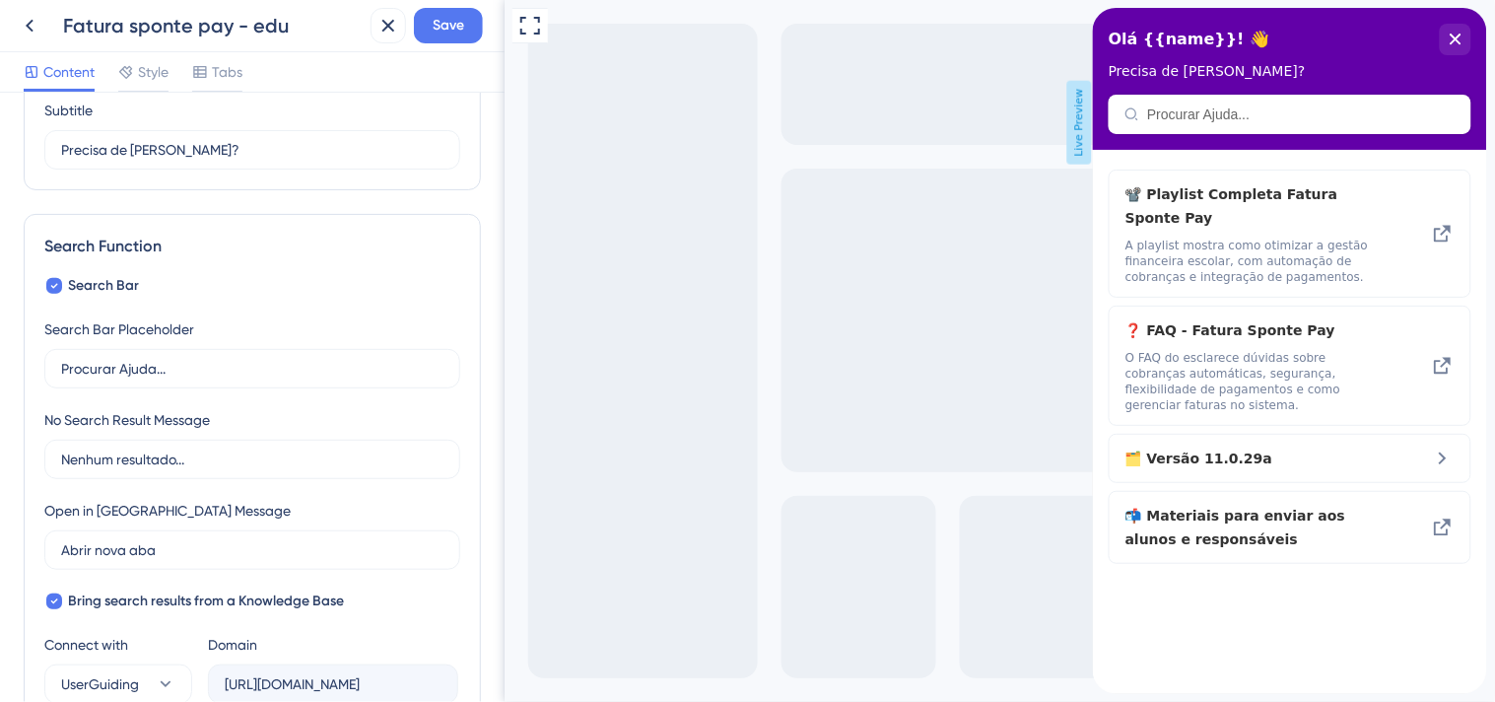
scroll to position [0, 0]
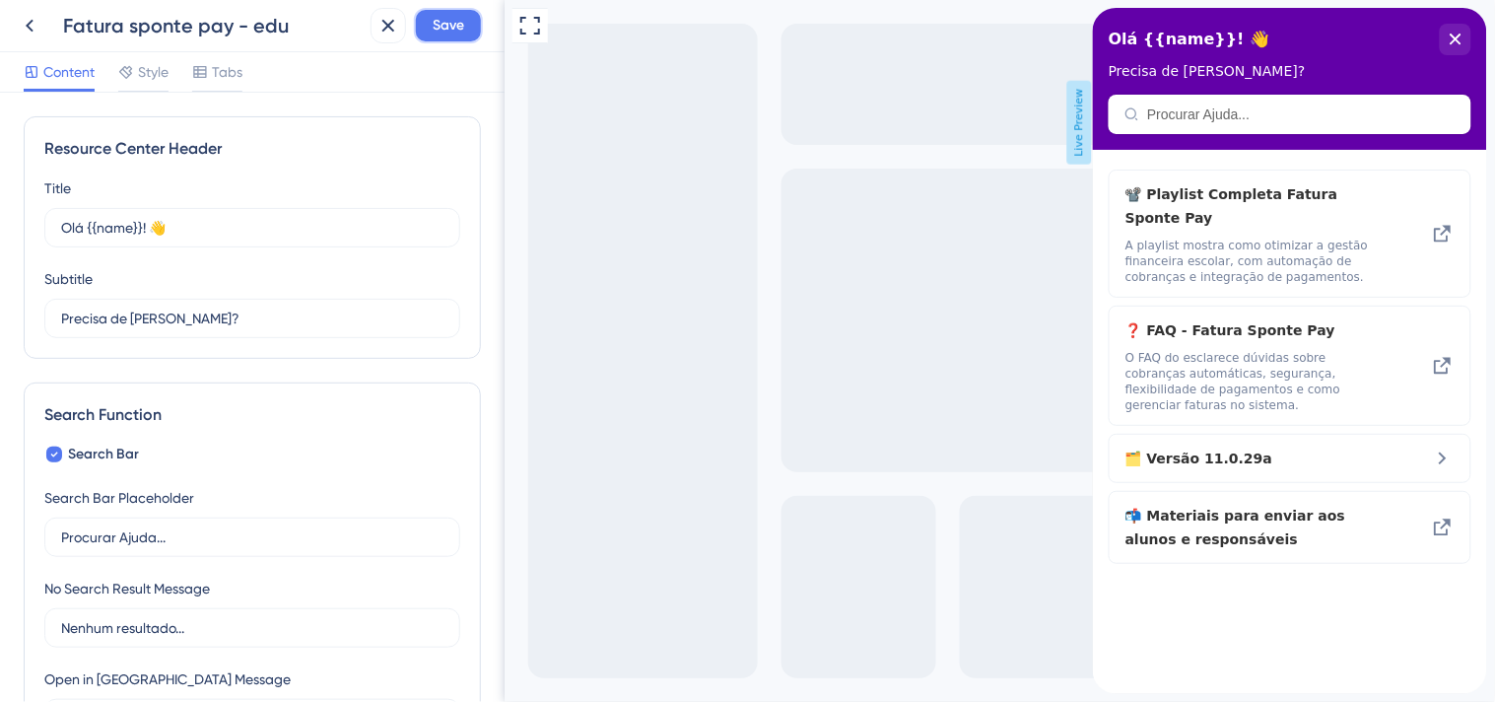
click at [456, 15] on span "Save" at bounding box center [449, 26] width 32 height 24
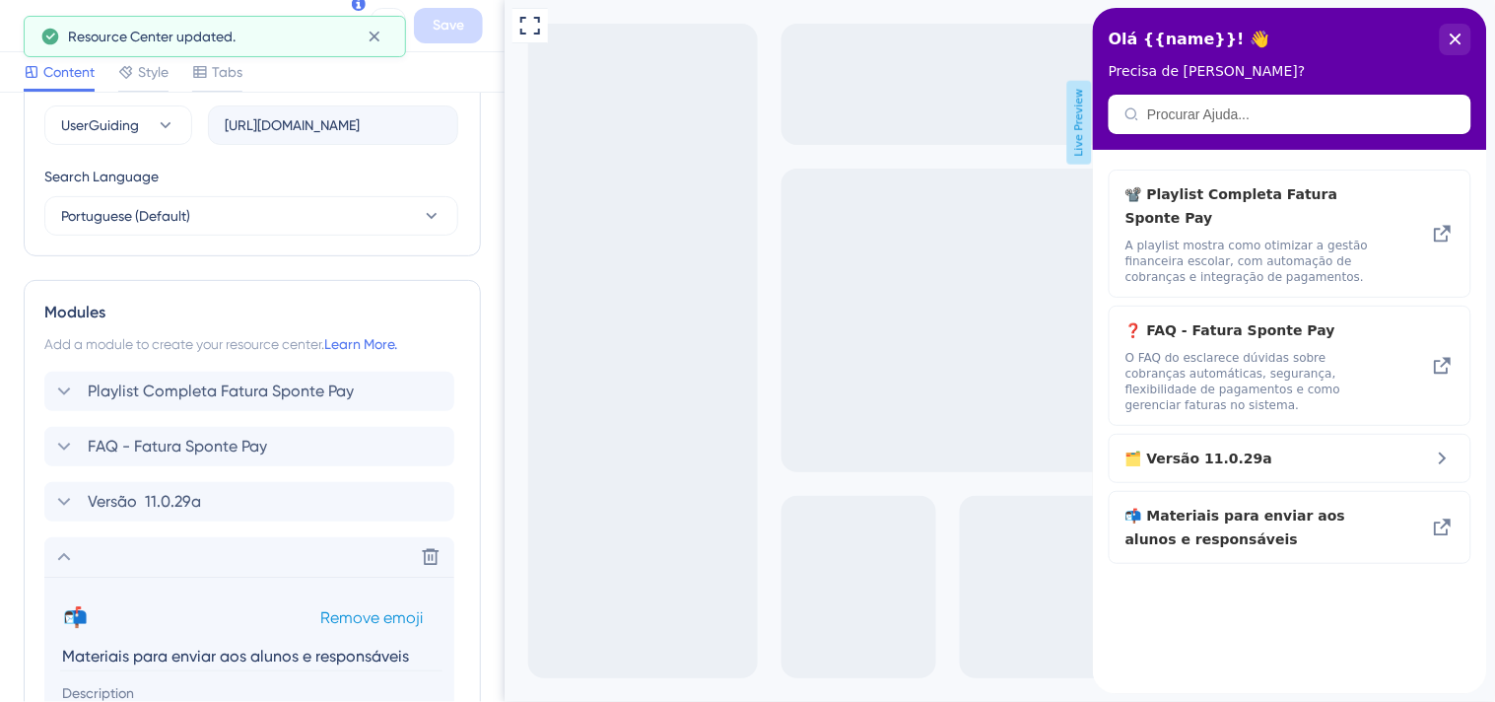
scroll to position [766, 0]
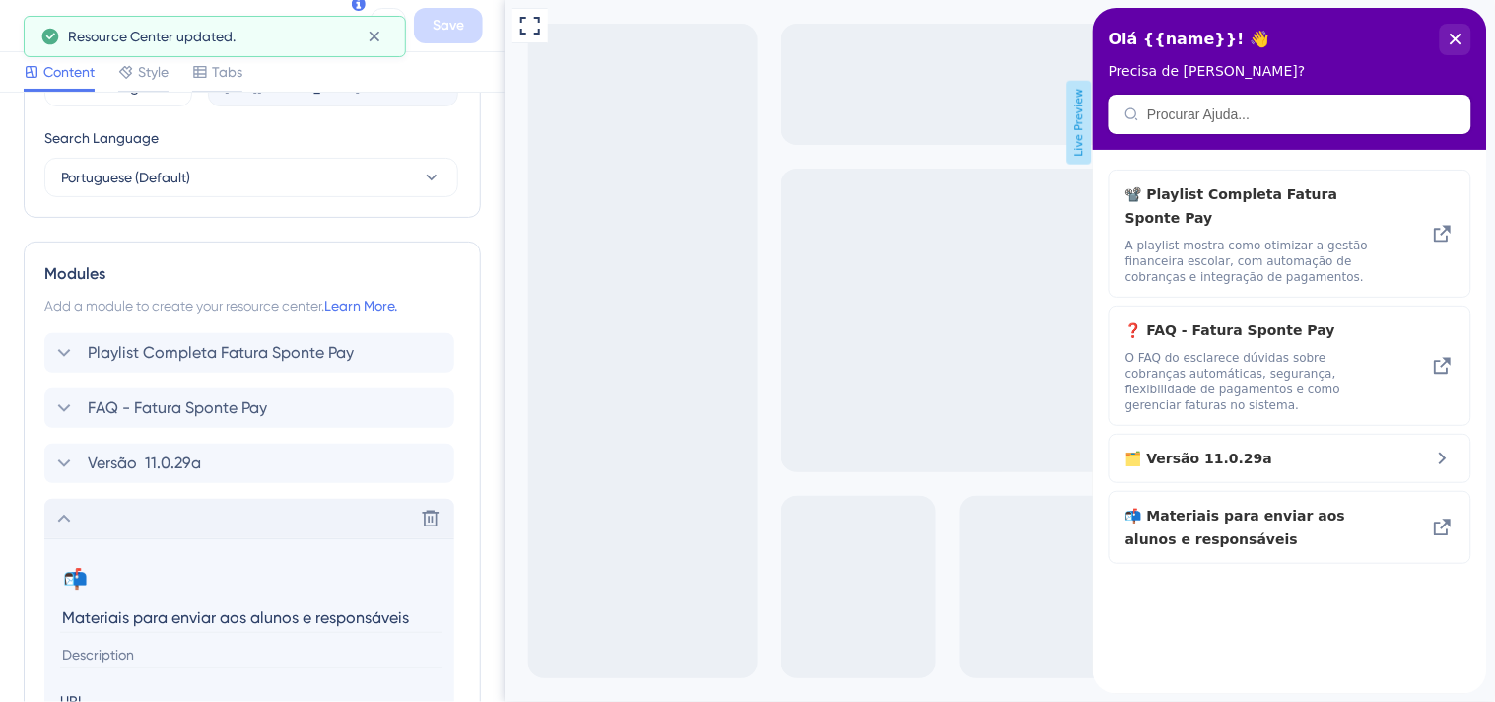
click at [67, 511] on icon at bounding box center [64, 519] width 24 height 24
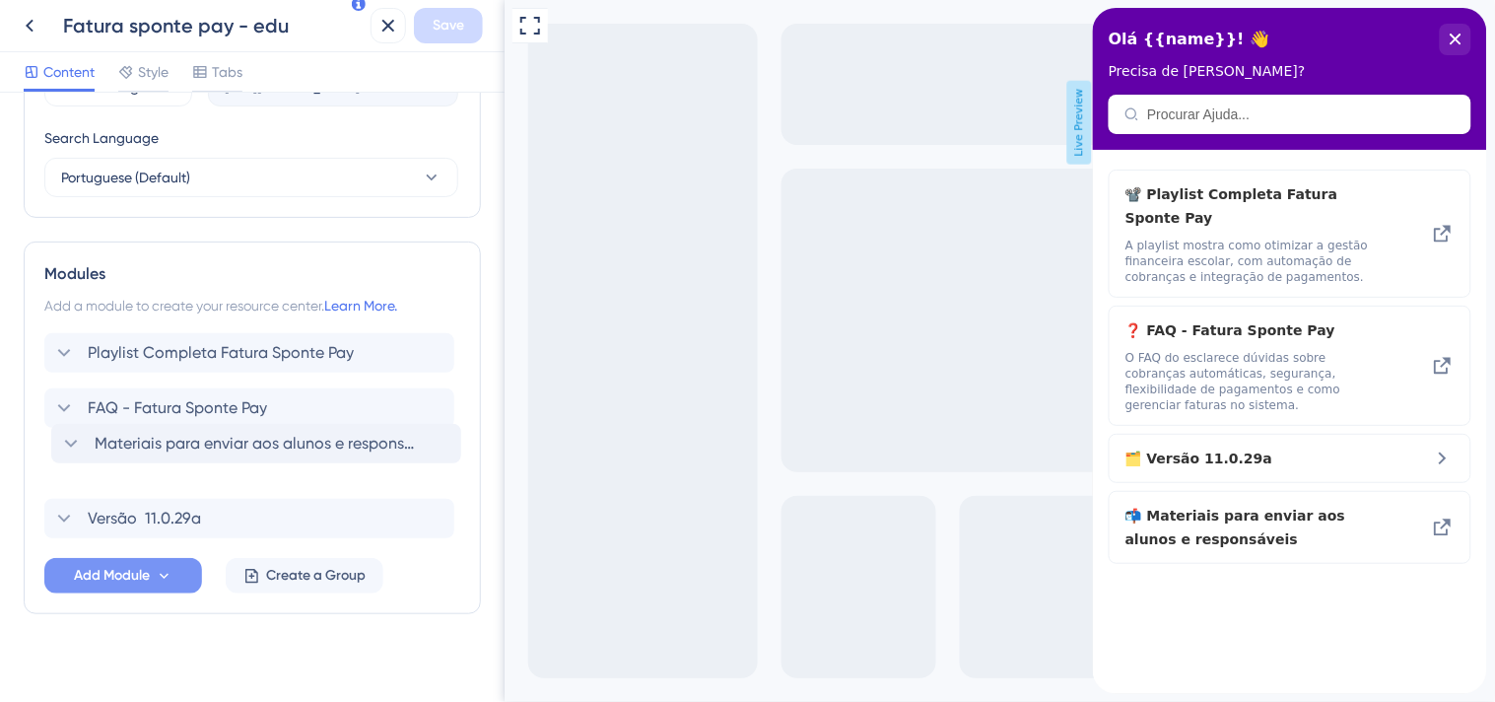
drag, startPoint x: 34, startPoint y: 522, endPoint x: 43, endPoint y: 444, distance: 79.5
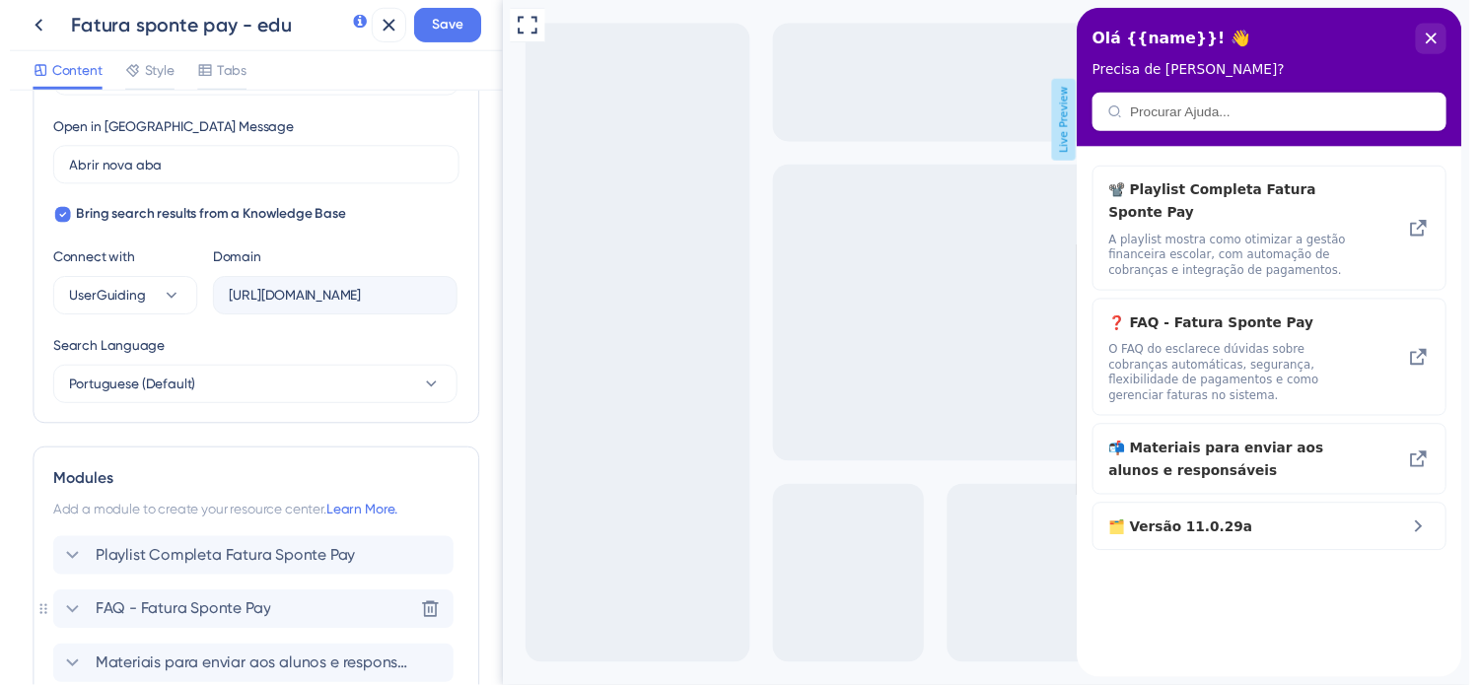
scroll to position [0, 0]
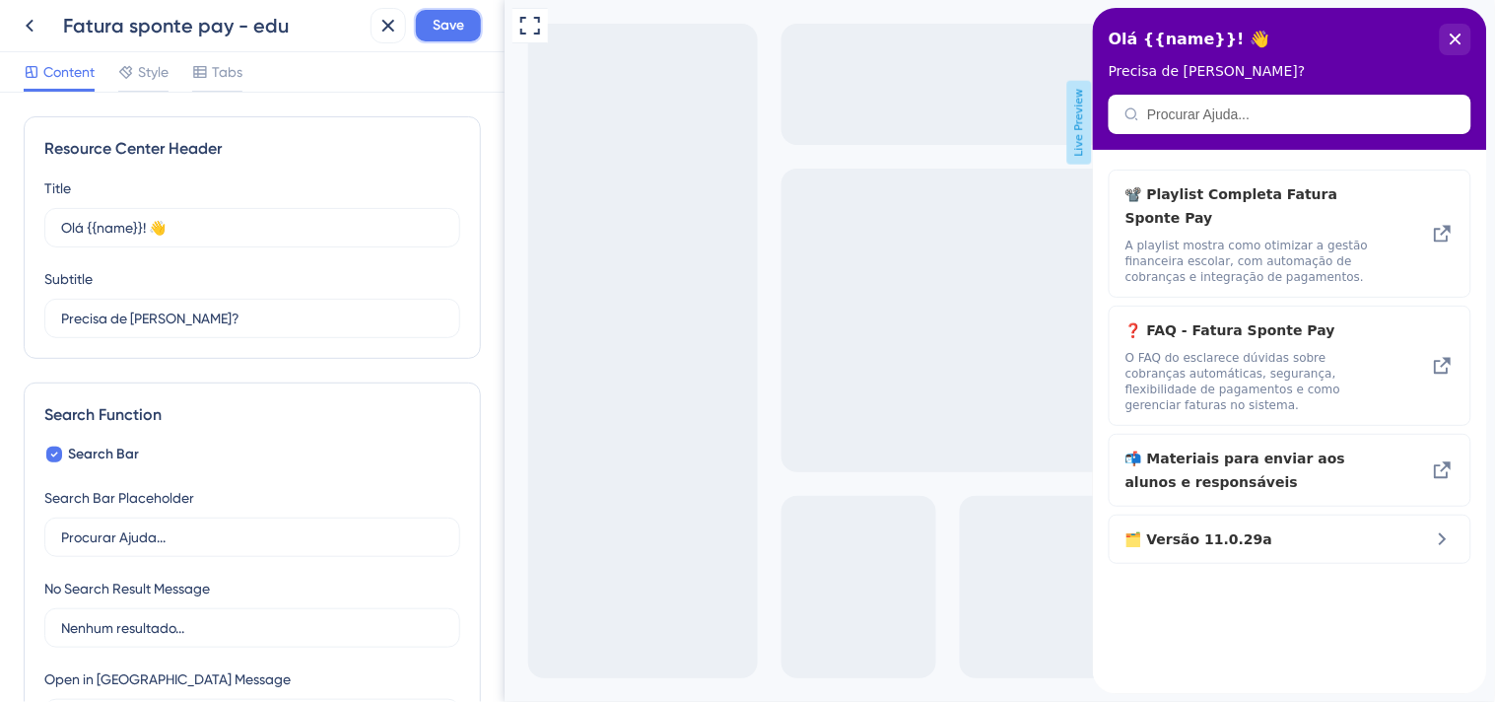
click at [441, 26] on span "Save" at bounding box center [449, 26] width 32 height 24
click at [395, 30] on icon at bounding box center [389, 26] width 24 height 24
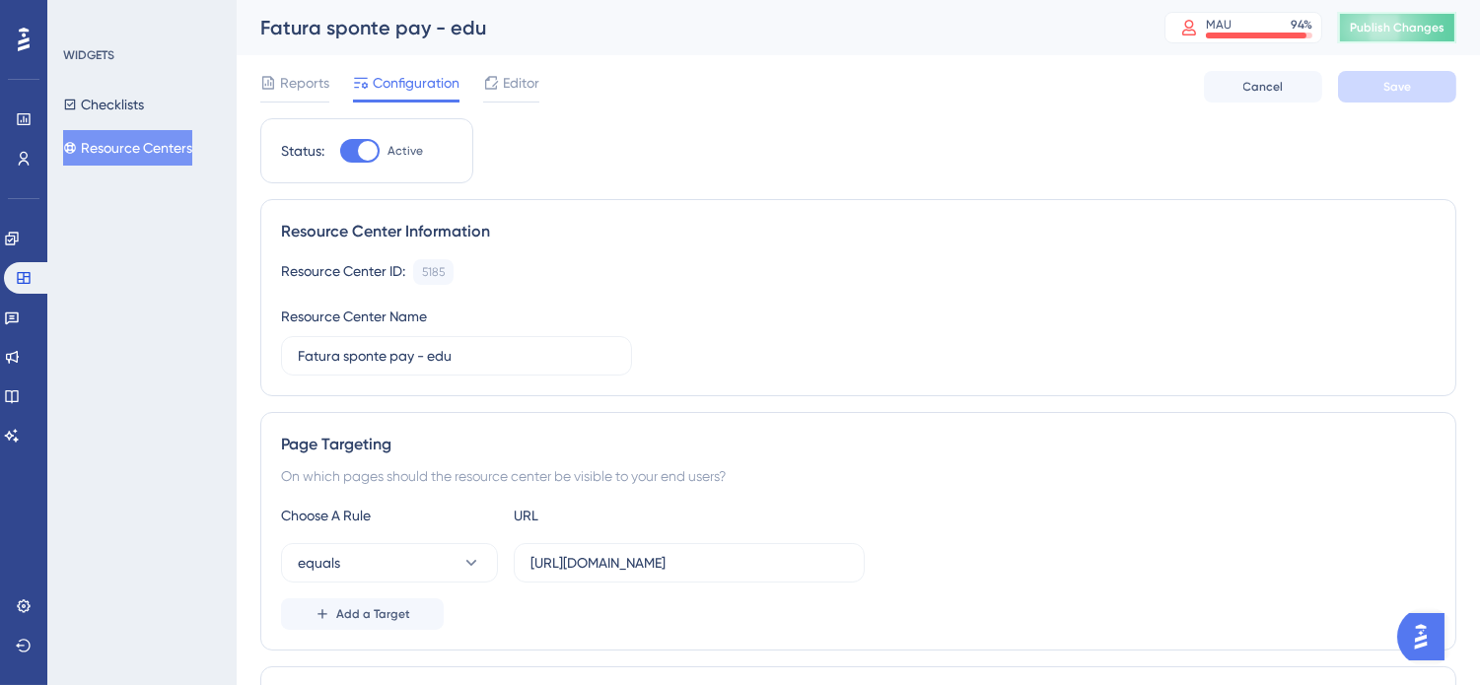
click at [1403, 22] on span "Publish Changes" at bounding box center [1397, 28] width 95 height 16
click at [136, 141] on button "Resource Centers" at bounding box center [127, 147] width 129 height 35
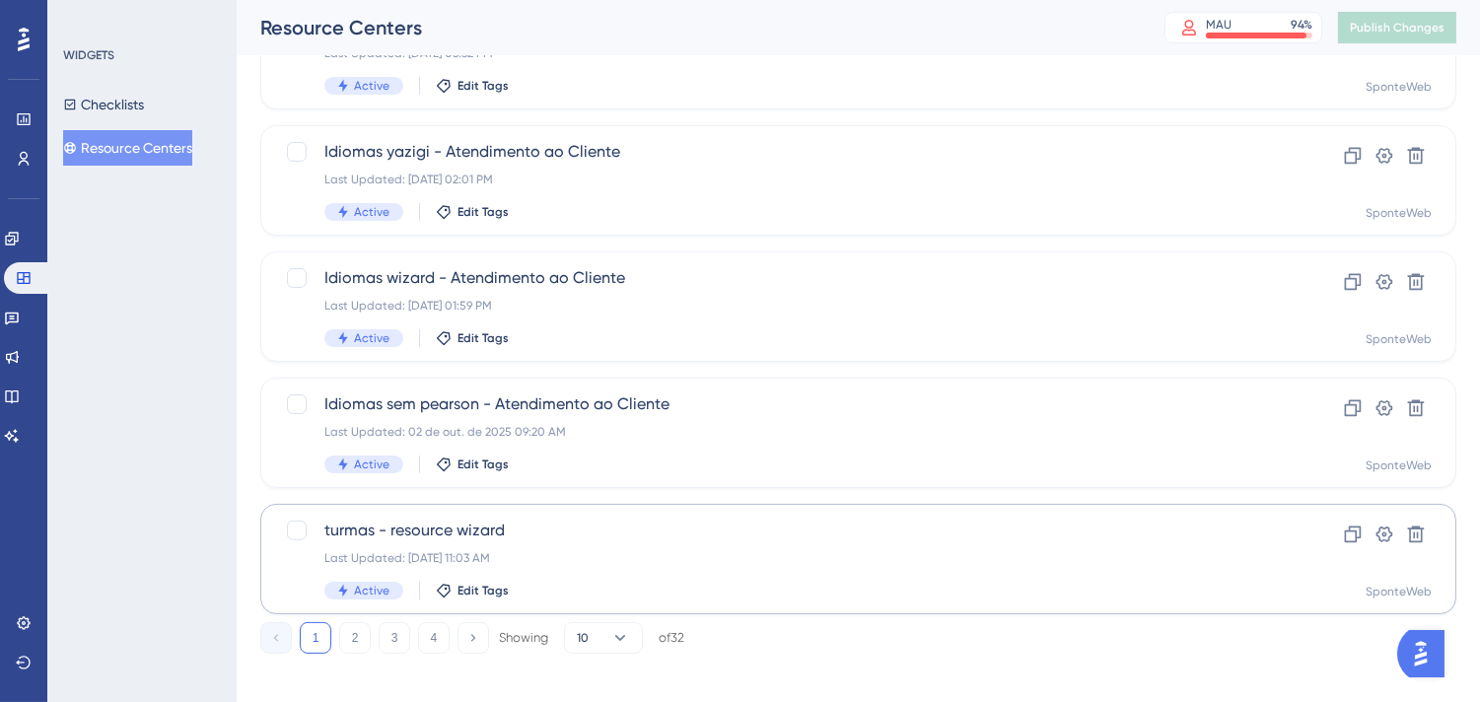
scroll to position [828, 0]
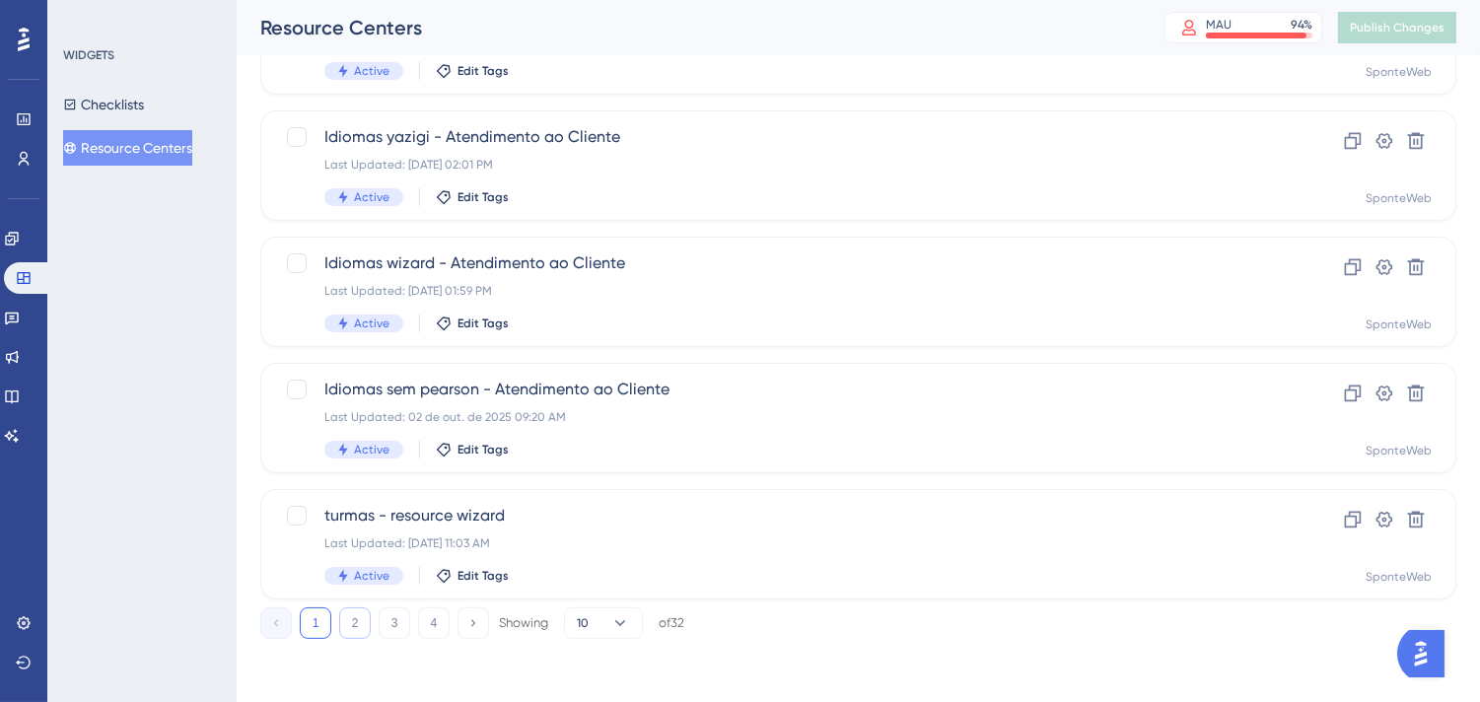
click at [348, 632] on button "2" at bounding box center [355, 623] width 32 height 32
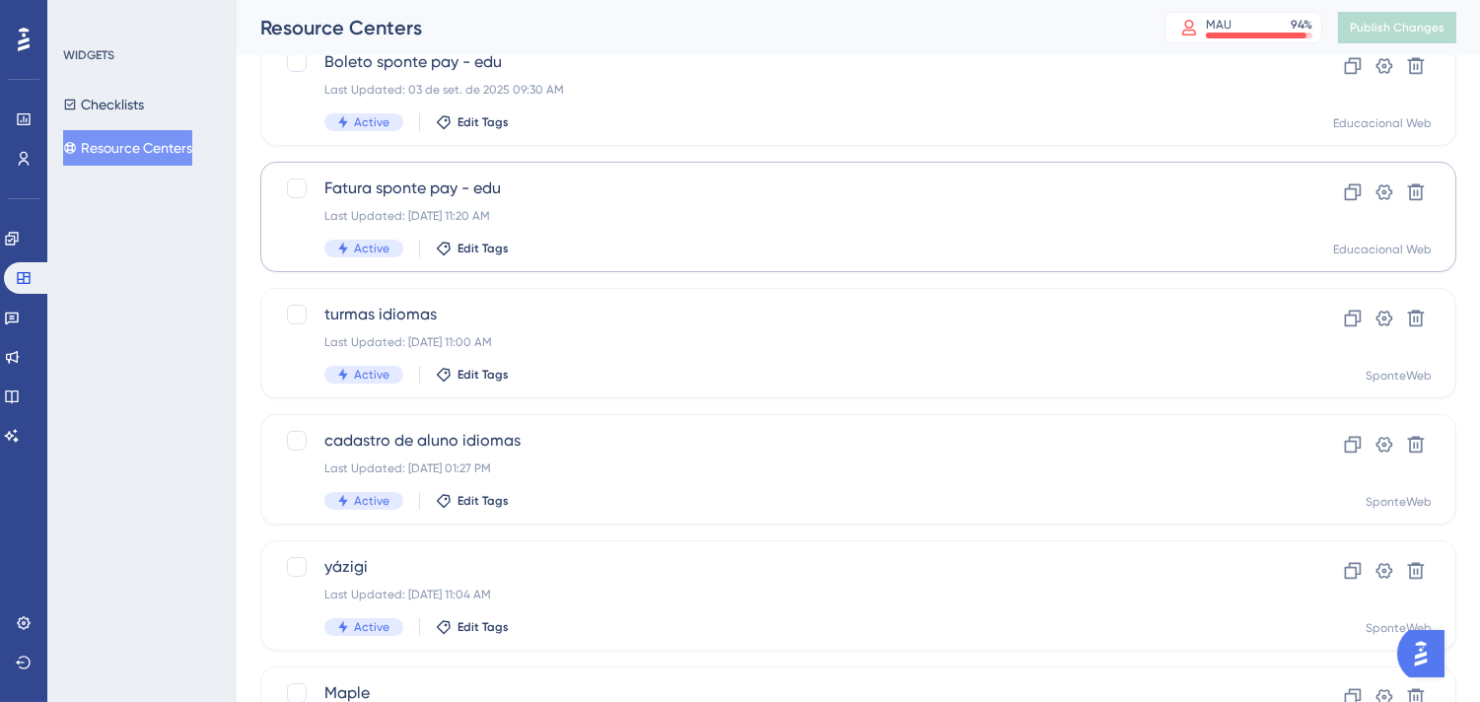
scroll to position [280, 0]
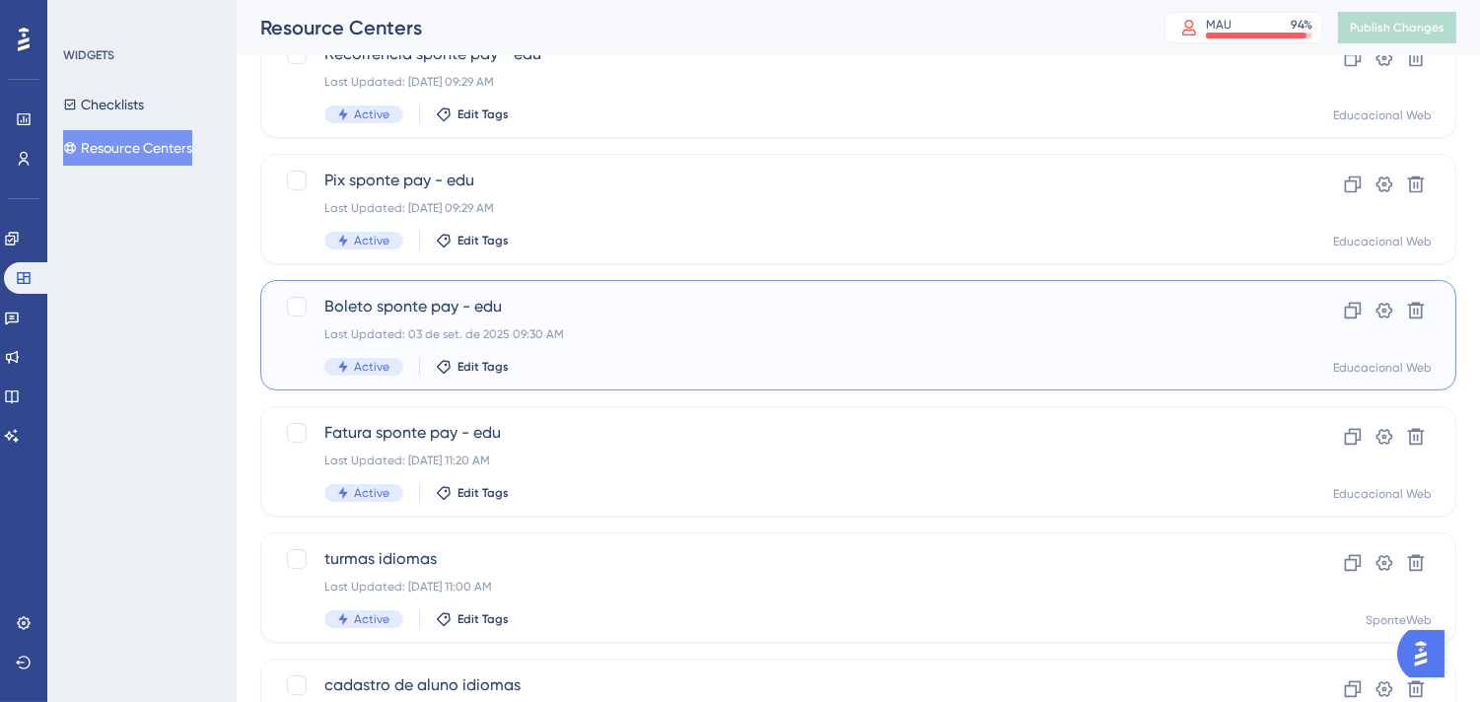
click at [645, 312] on span "Boleto sponte pay - edu" at bounding box center [779, 307] width 910 height 24
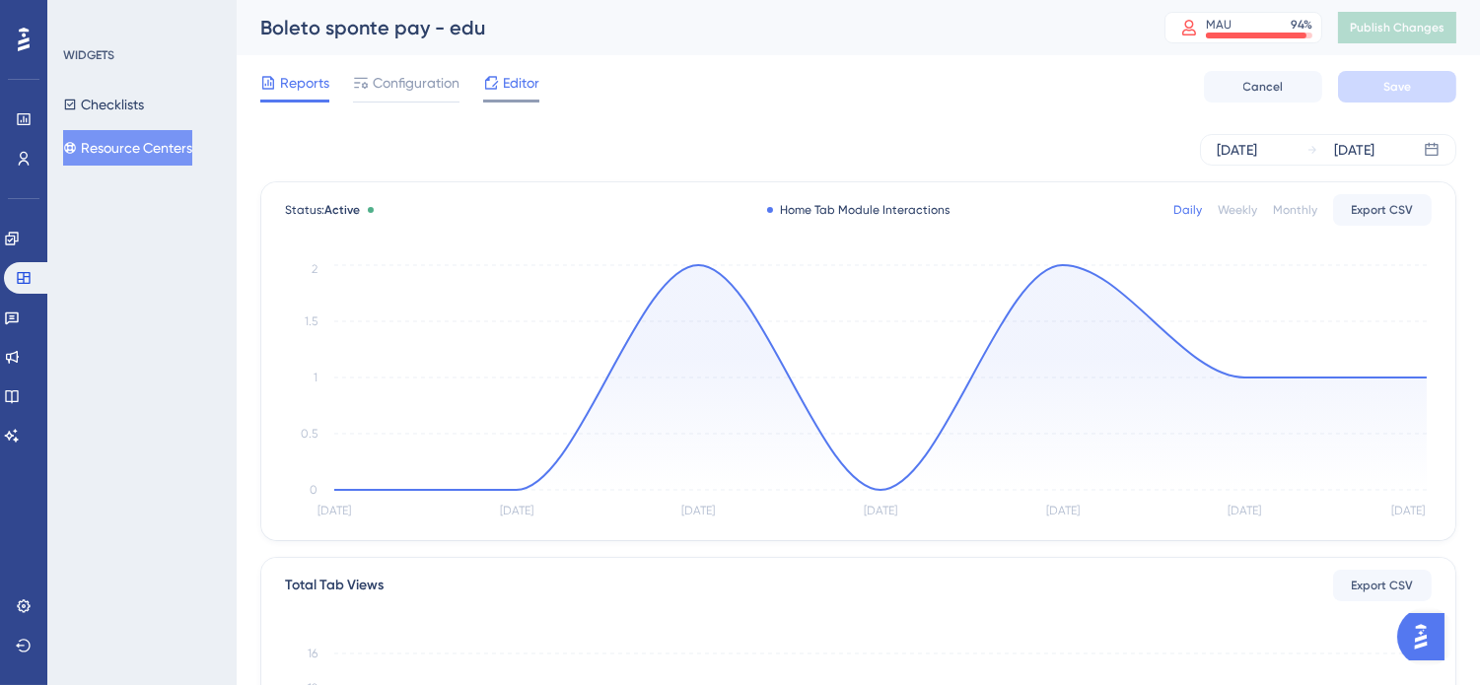
click at [519, 87] on span "Editor" at bounding box center [521, 83] width 36 height 24
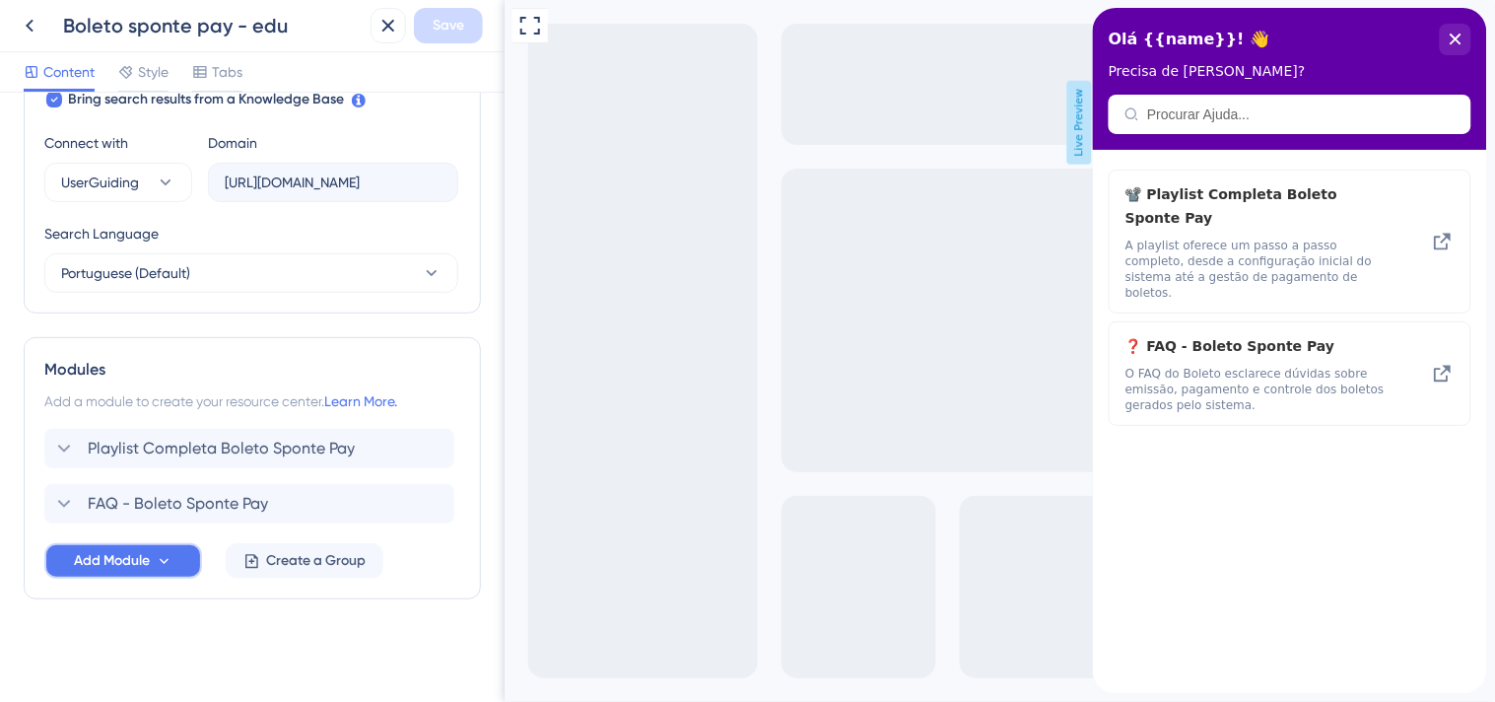
click at [138, 553] on span "Add Module" at bounding box center [112, 561] width 76 height 24
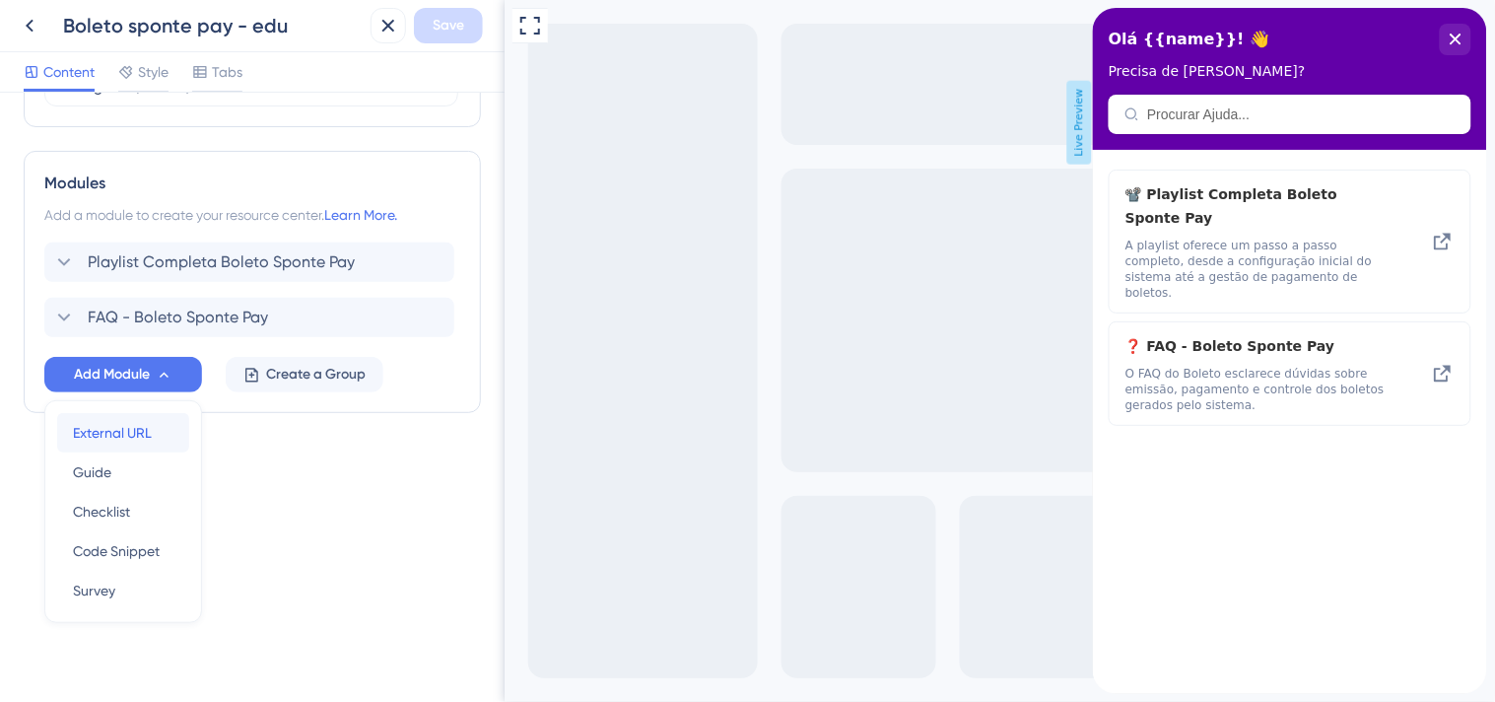
click at [125, 431] on span "External URL" at bounding box center [112, 433] width 79 height 24
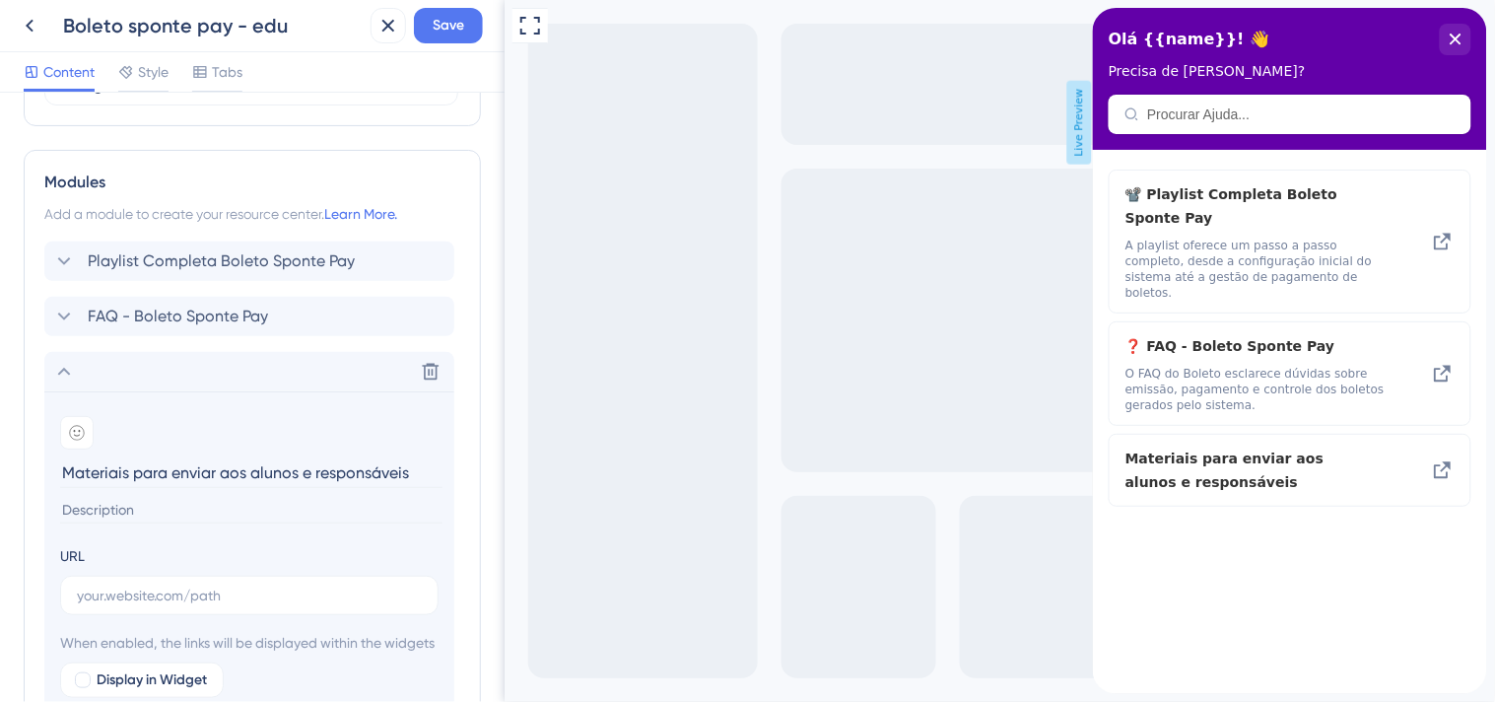
type input "Materiais para enviar aos alunos e responsáveis"
click at [286, 510] on input at bounding box center [251, 510] width 382 height 27
click at [89, 431] on div at bounding box center [77, 433] width 34 height 34
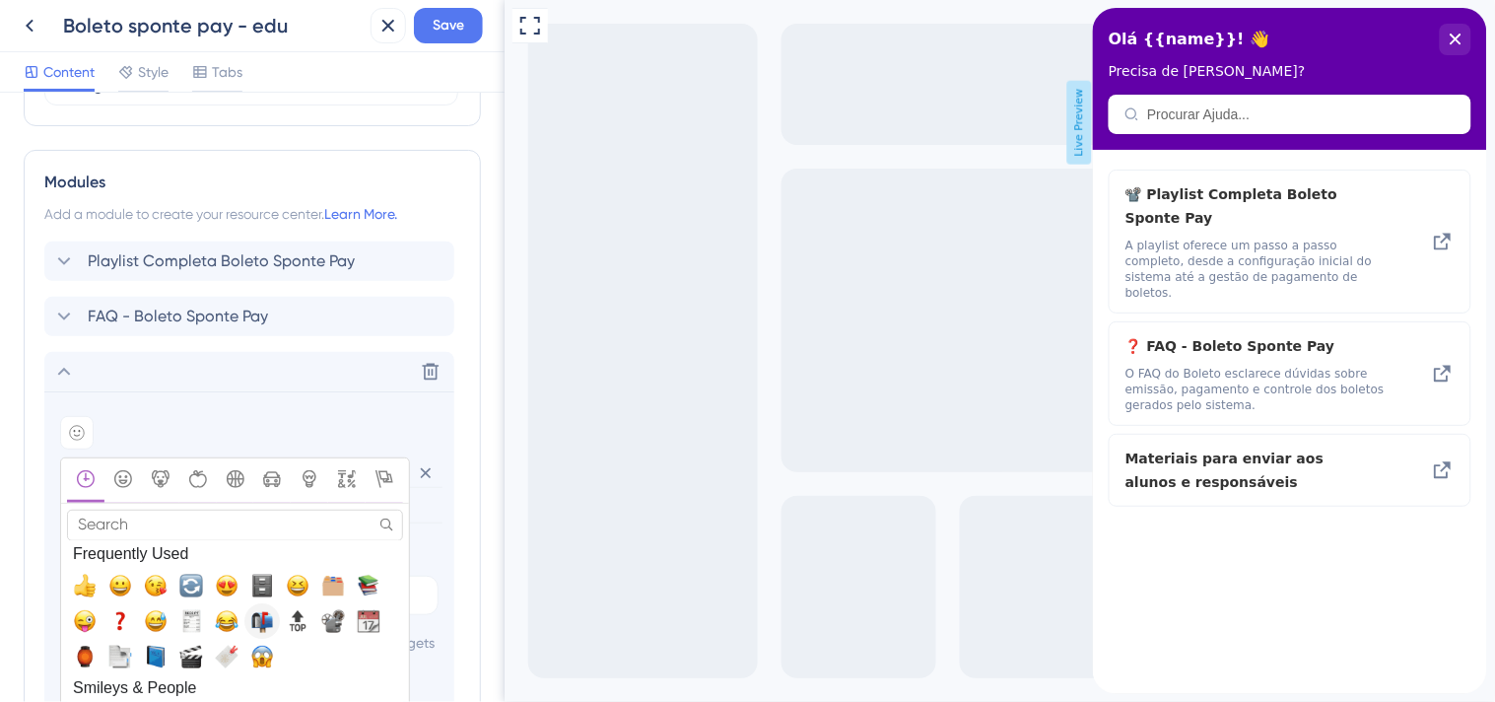
click at [260, 618] on span "📬, mailbox_with_mail" at bounding box center [262, 622] width 24 height 24
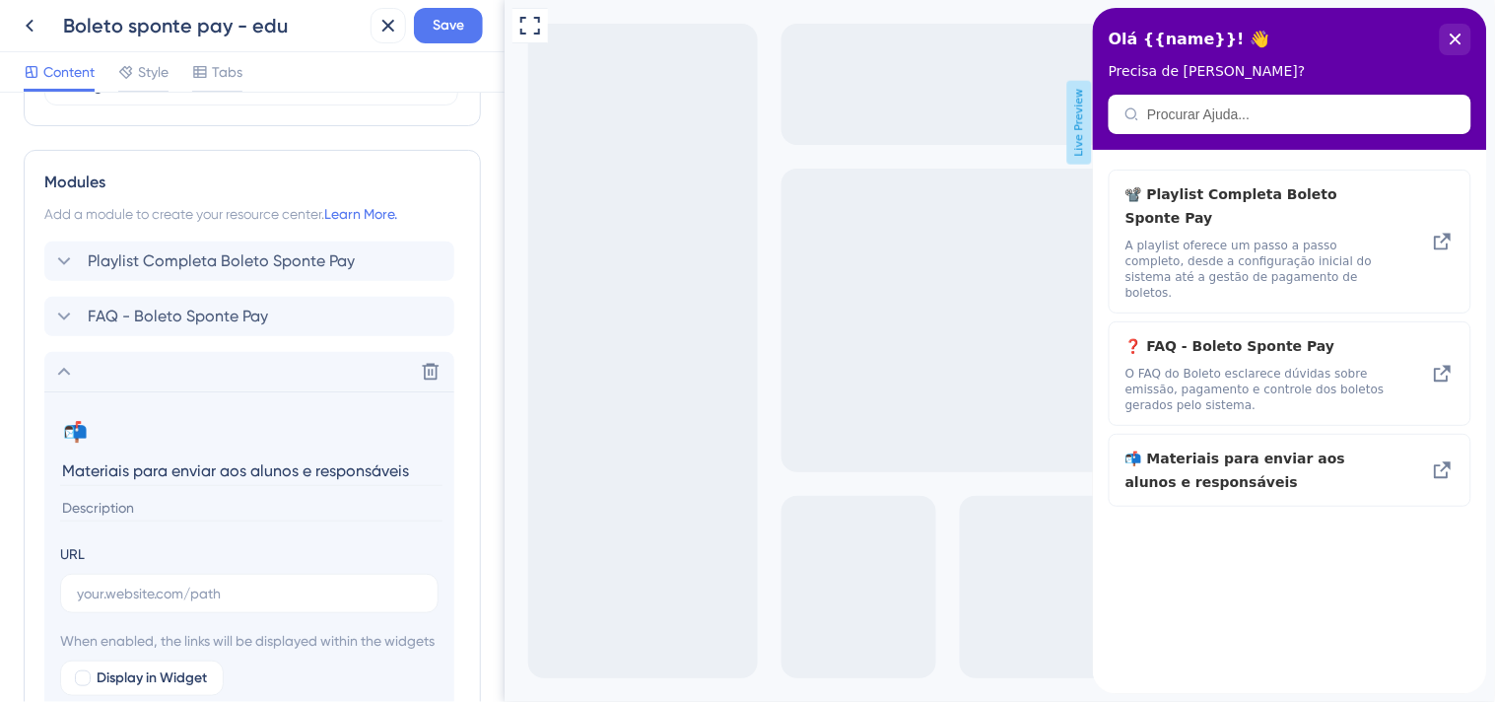
click at [189, 514] on input at bounding box center [251, 508] width 382 height 27
click at [200, 597] on input "text" at bounding box center [249, 594] width 345 height 22
paste input "https://drive.google.com/drive/folders/1wXazQc5i93hPAfv8mpC3zXFIEAqBwL30?usp=dr…"
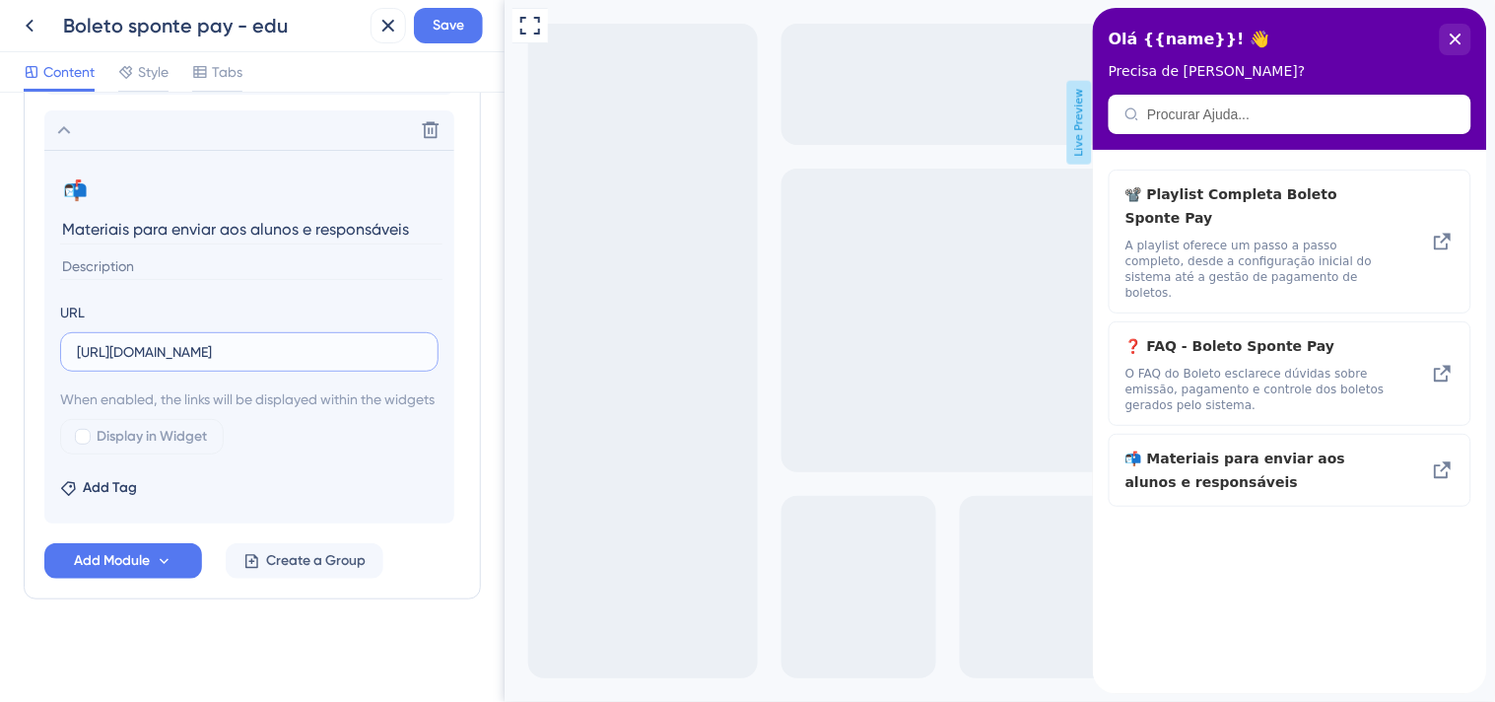
scroll to position [1122, 0]
type input "https://drive.google.com/drive/folders/1wXazQc5i93hPAfv8mpC3zXFIEAqBwL30?usp=dr…"
click at [461, 39] on button "Save" at bounding box center [448, 25] width 69 height 35
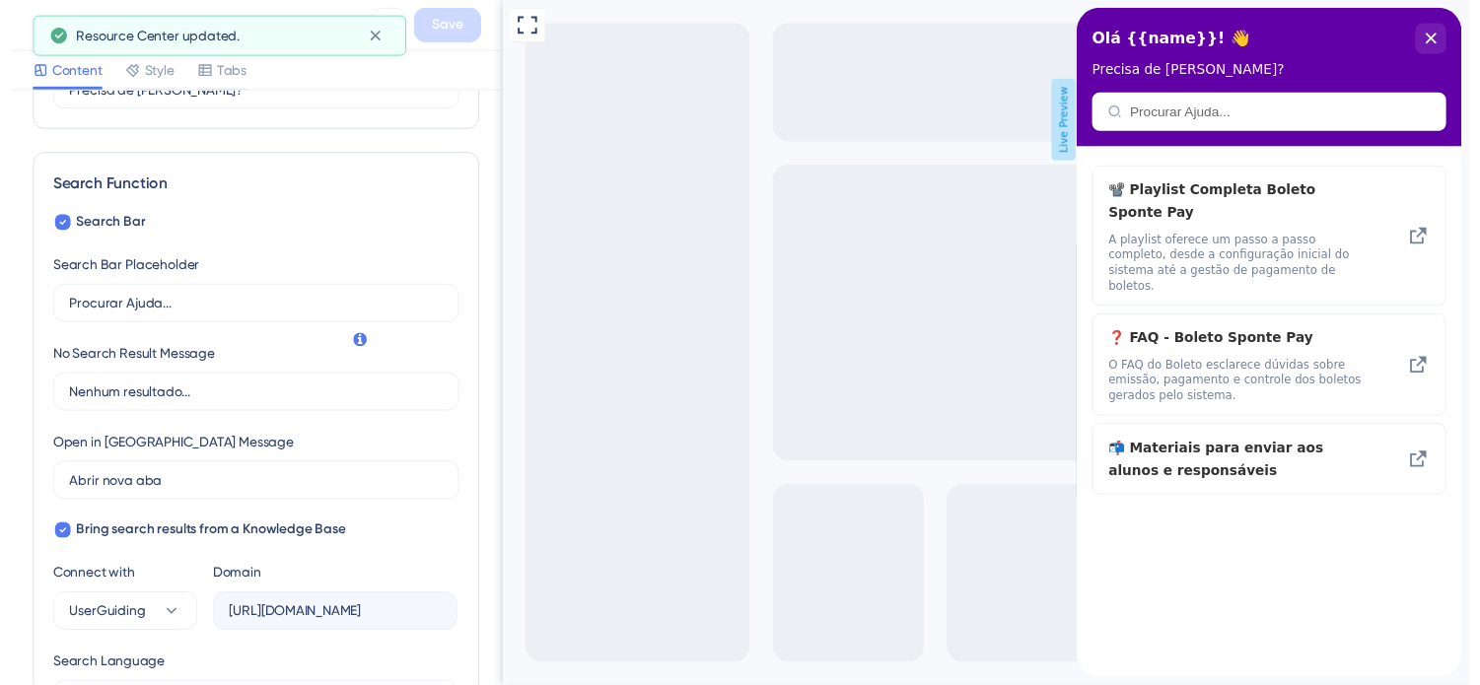
scroll to position [0, 0]
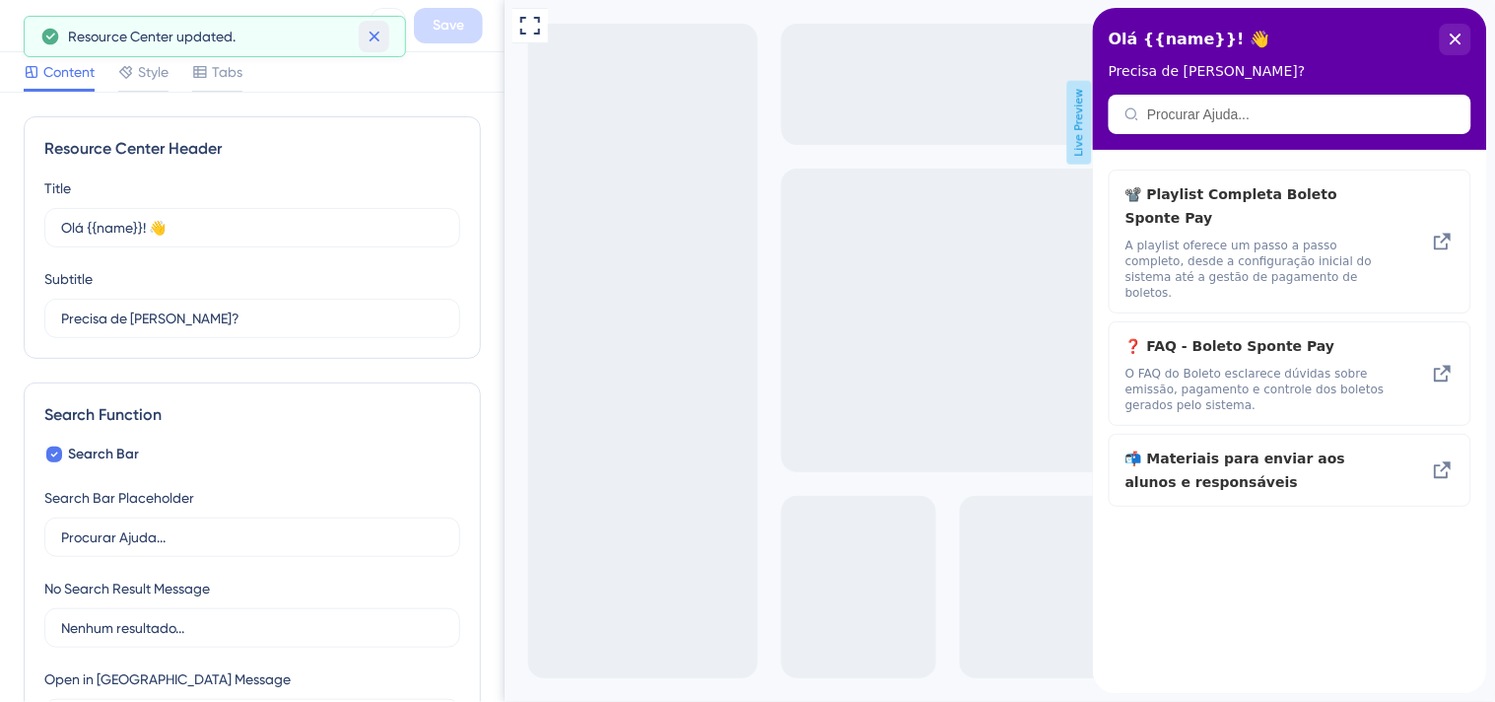
click at [377, 36] on icon at bounding box center [375, 37] width 20 height 20
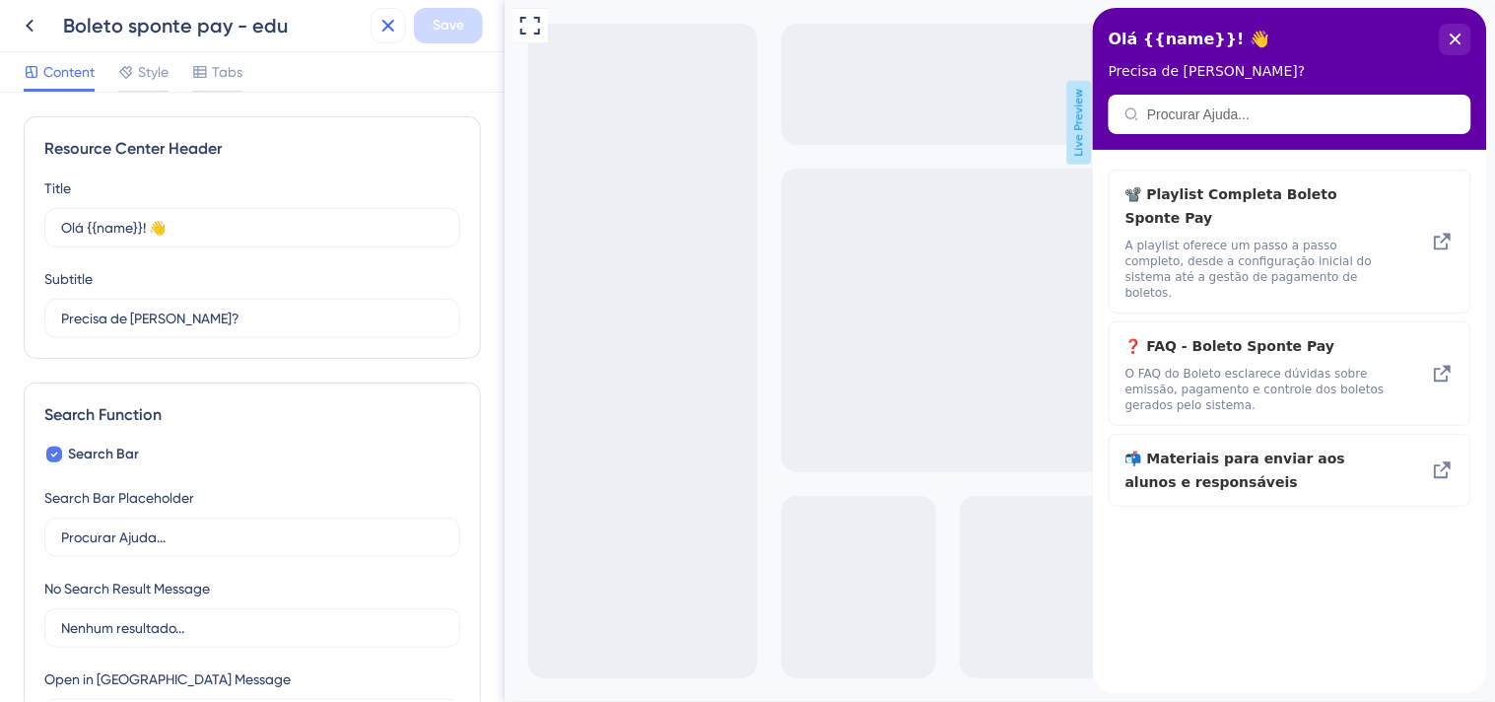
click at [385, 23] on icon at bounding box center [388, 26] width 13 height 13
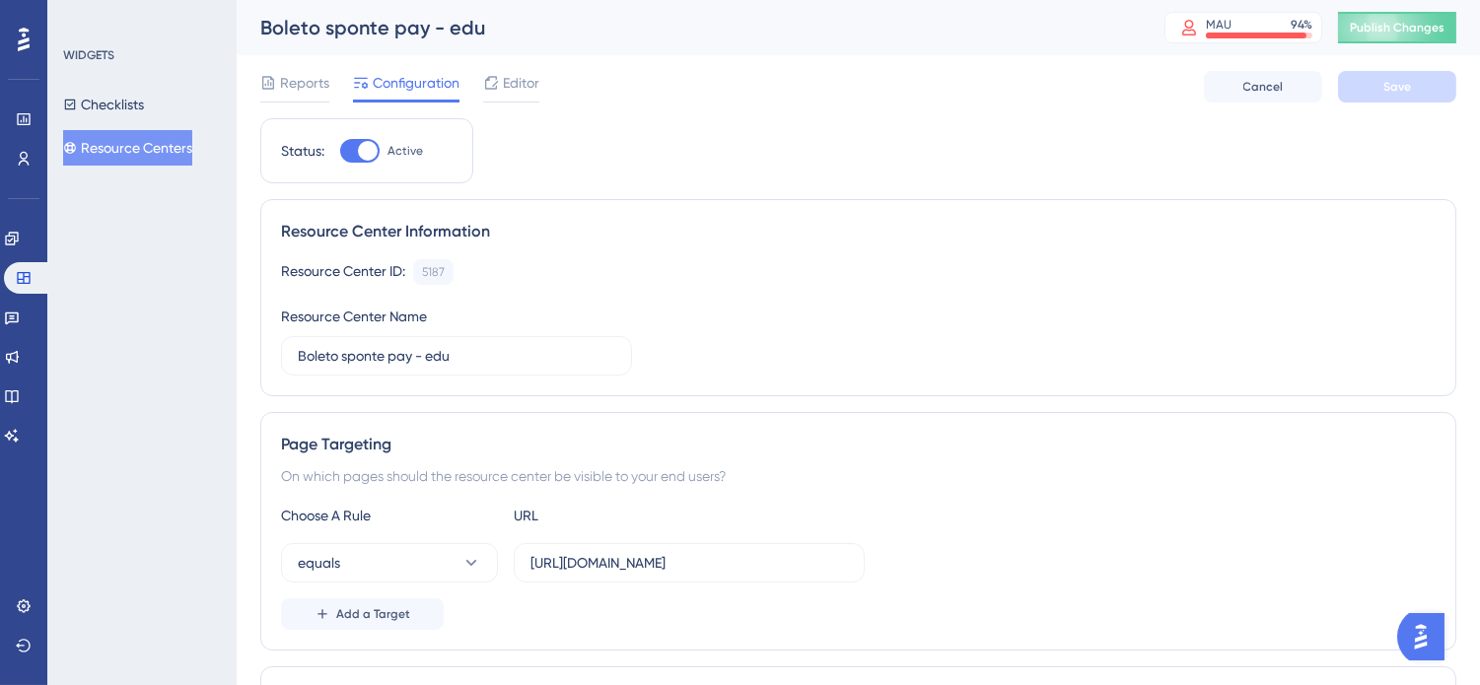
click at [155, 148] on button "Resource Centers" at bounding box center [127, 147] width 129 height 35
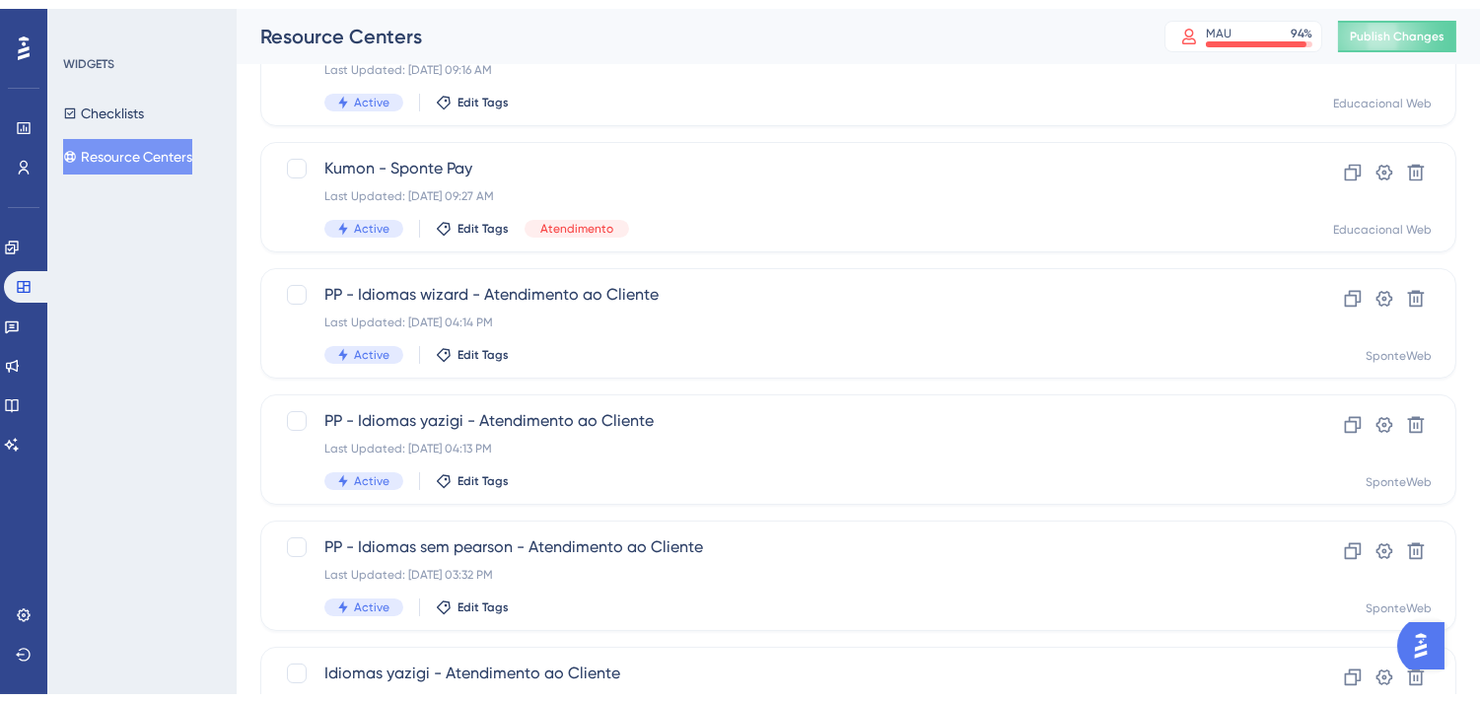
scroll to position [828, 0]
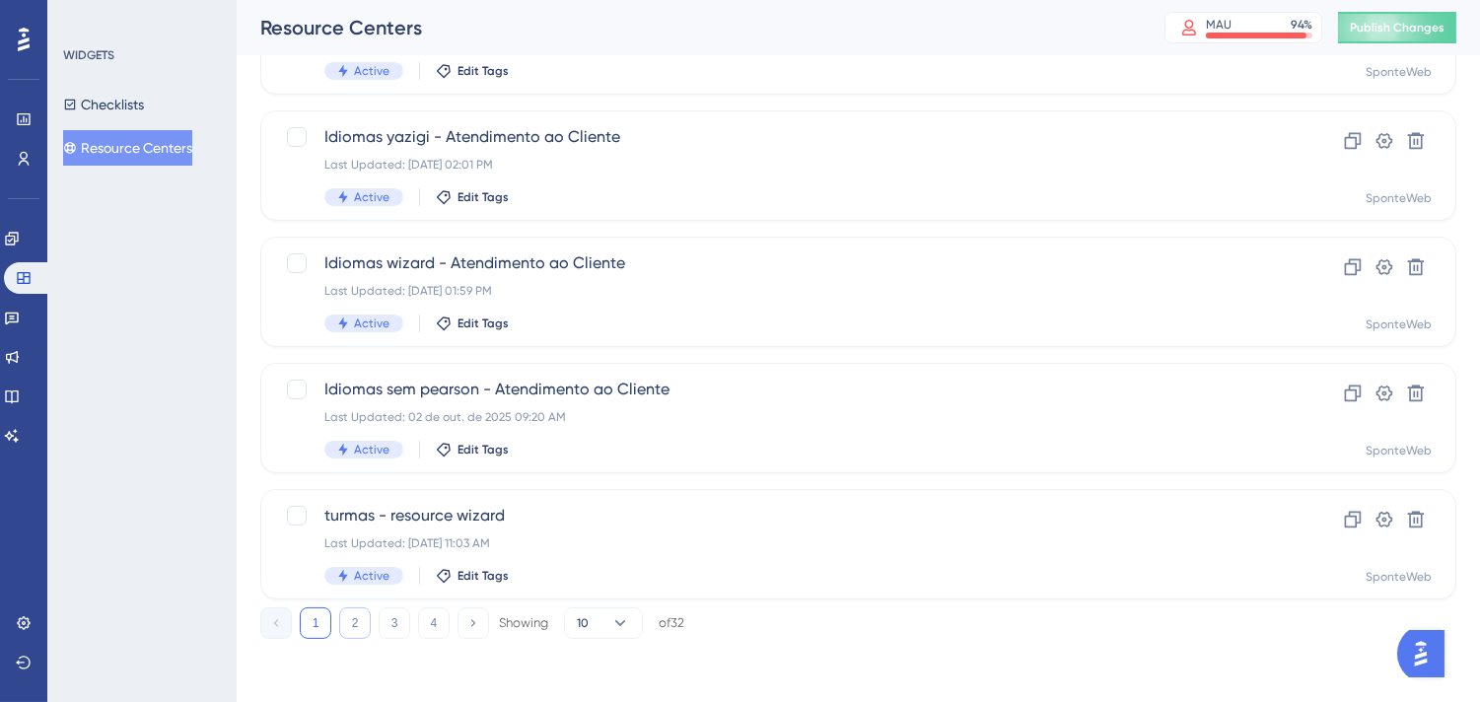
click at [369, 619] on button "2" at bounding box center [355, 623] width 32 height 32
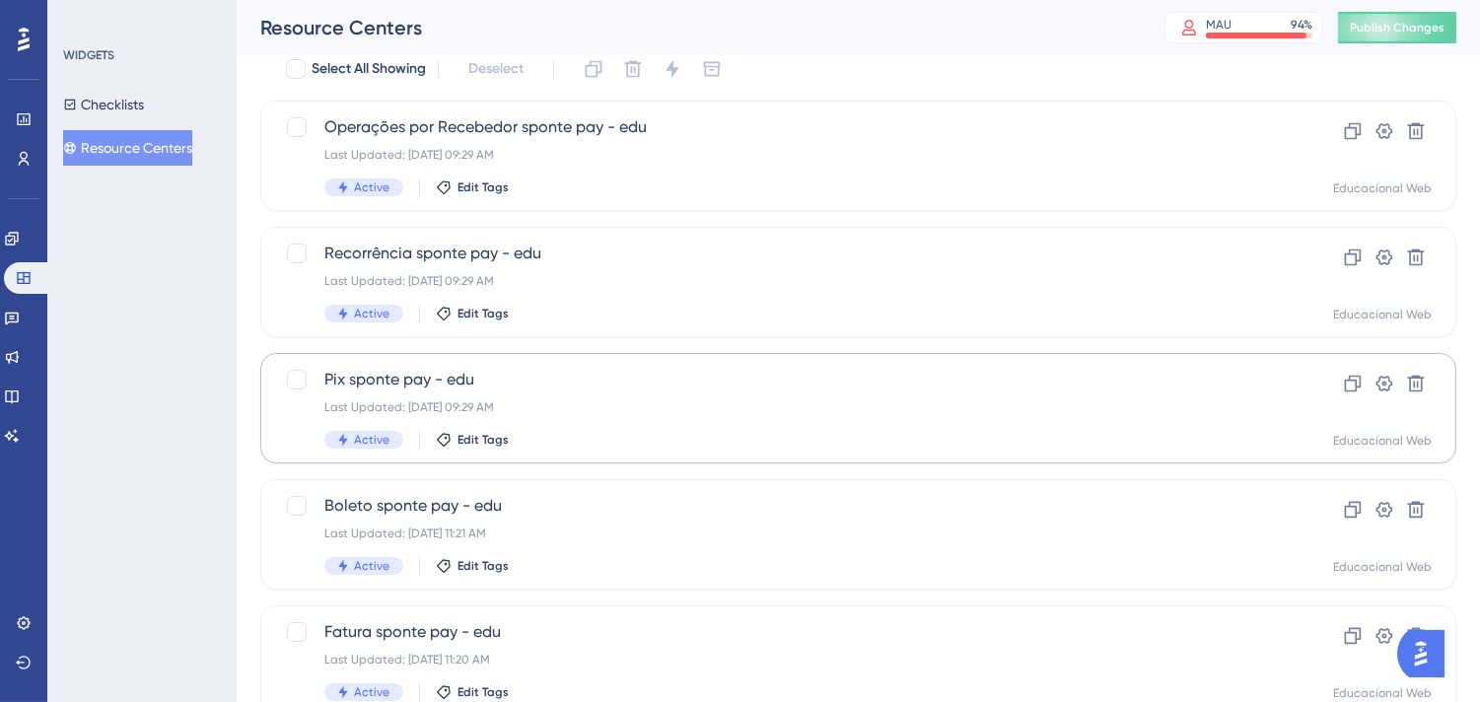
scroll to position [61, 0]
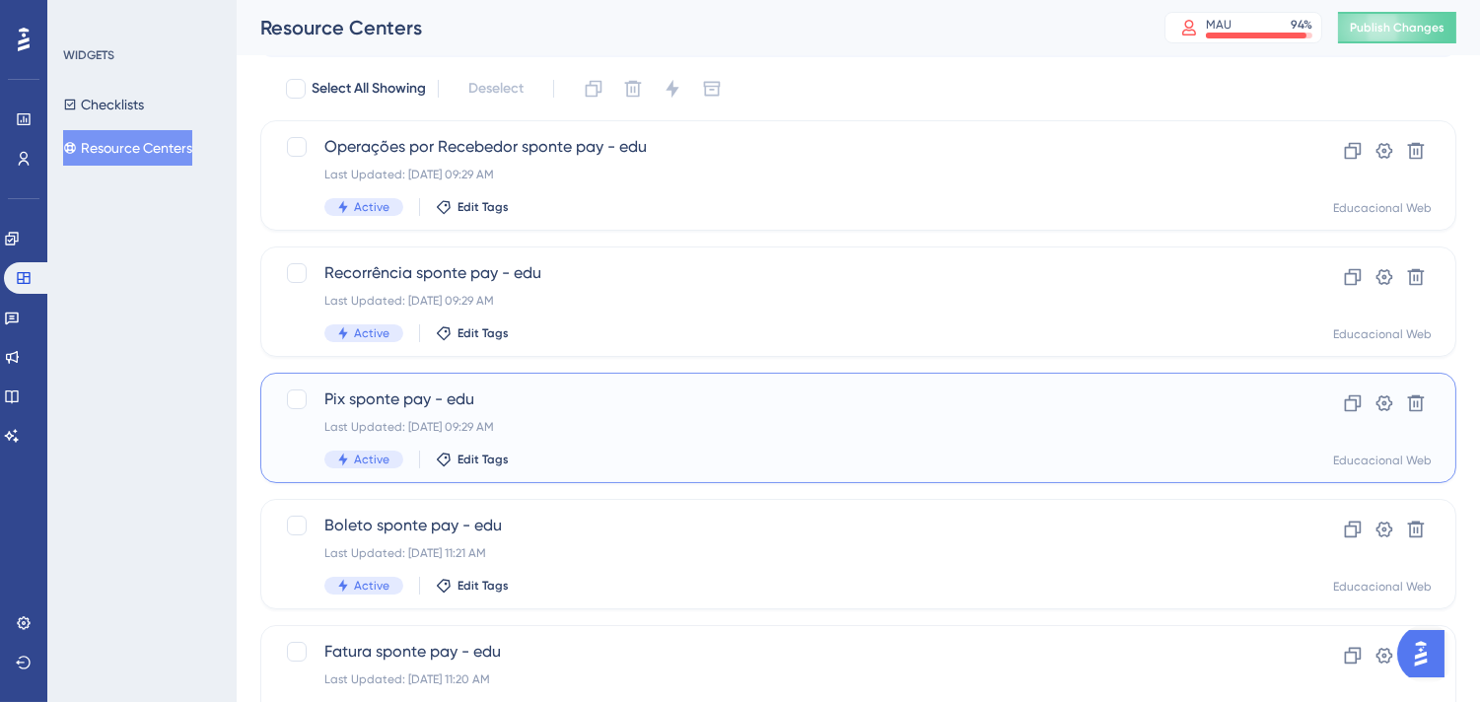
click at [862, 434] on div "Last Updated: 03 de set. de 2025 09:29 AM" at bounding box center [779, 427] width 910 height 16
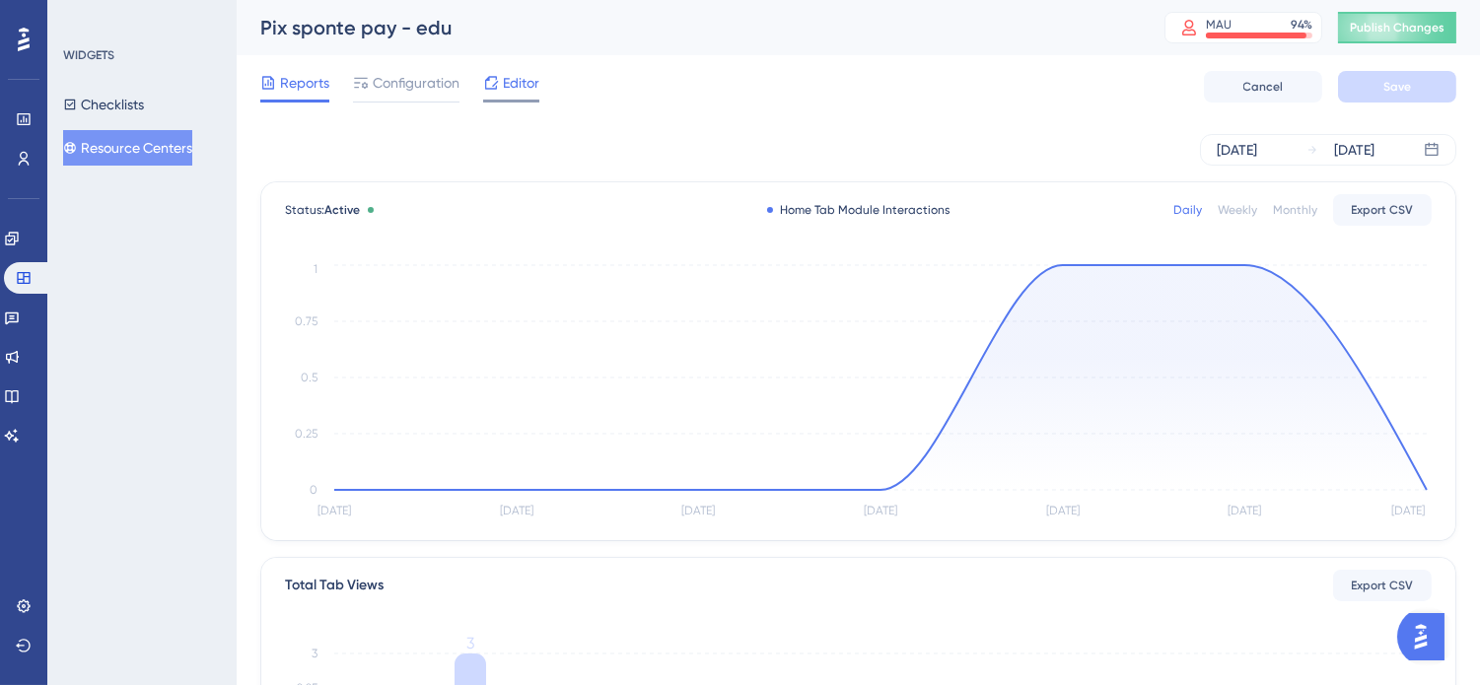
click at [509, 79] on span "Editor" at bounding box center [521, 83] width 36 height 24
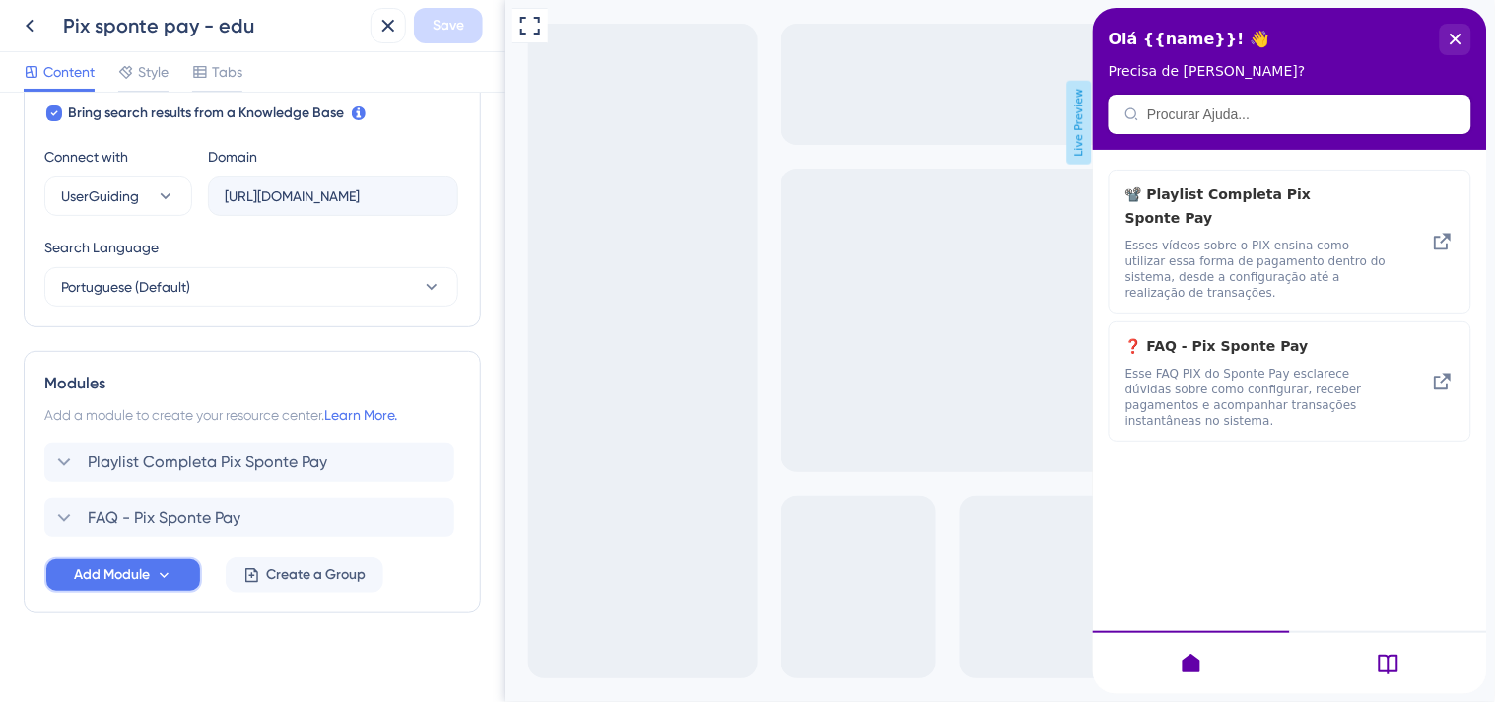
click at [104, 585] on span "Add Module" at bounding box center [112, 575] width 76 height 24
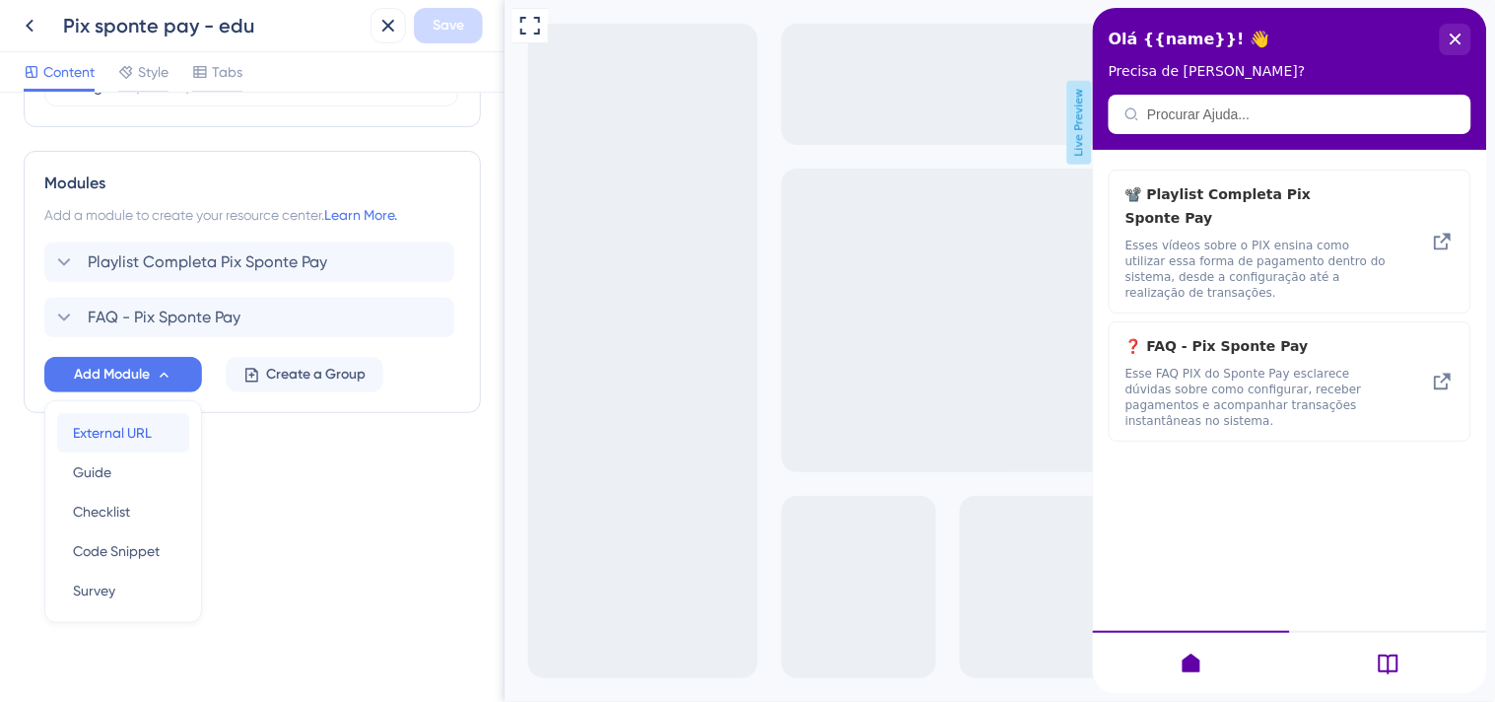
click at [131, 429] on span "External URL" at bounding box center [112, 433] width 79 height 24
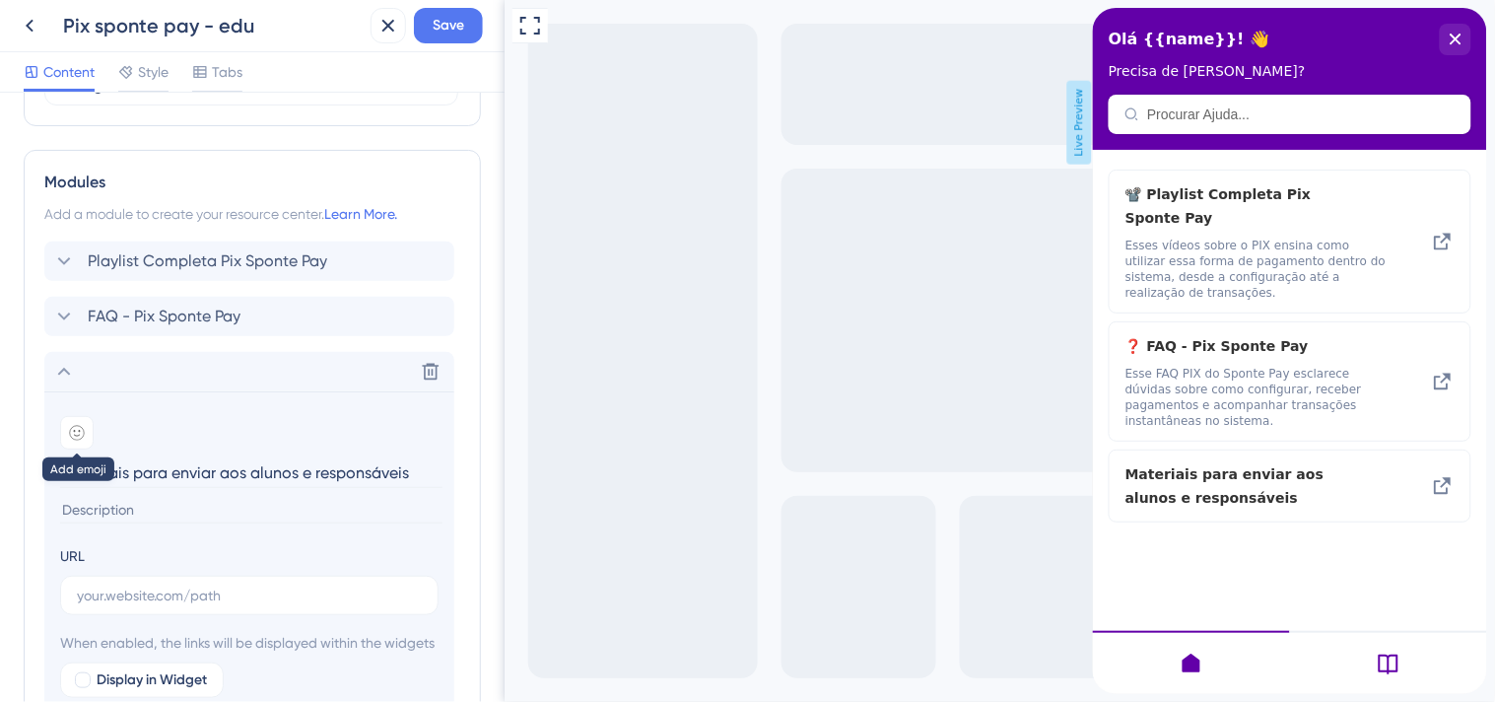
type input "Materiais para enviar aos alunos e responsáveis"
click at [73, 440] on icon at bounding box center [77, 433] width 16 height 16
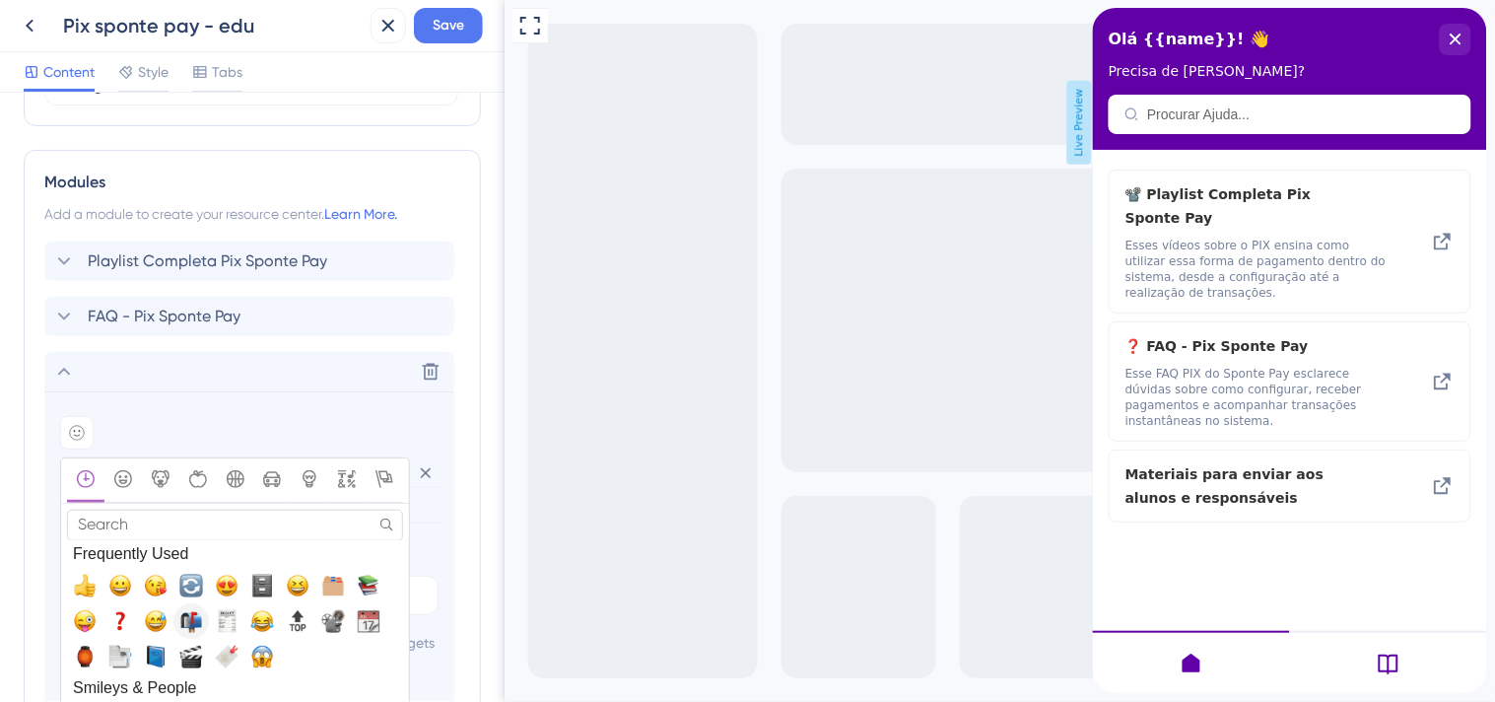
click at [185, 627] on span "📬, mailbox_with_mail" at bounding box center [191, 622] width 24 height 24
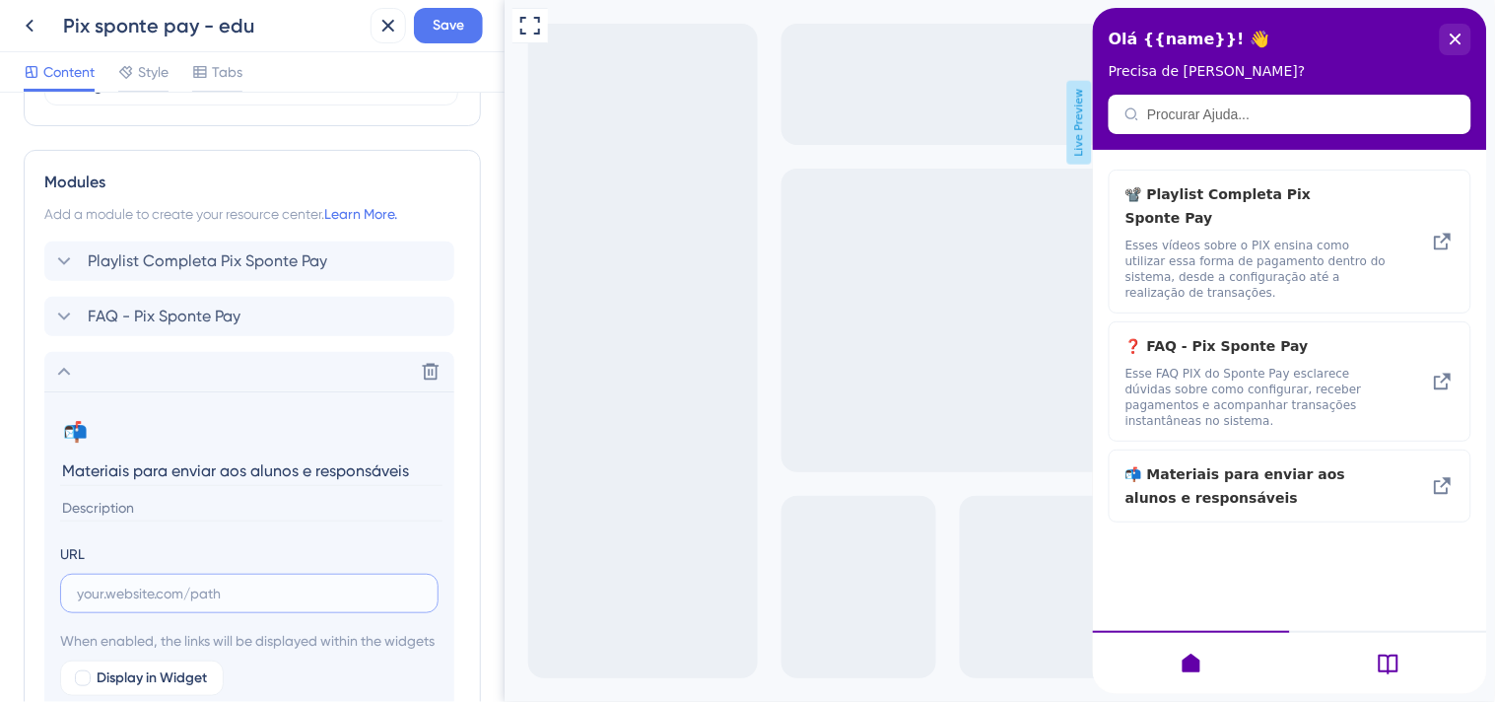
click at [209, 589] on input "text" at bounding box center [249, 594] width 345 height 22
paste input "https://drive.google.com/drive/folders/1wXazQc5i93hPAfv8mpC3zXFIEAqBwL30?usp=dr…"
type input "https://drive.google.com/drive/folders/1wXazQc5i93hPAfv8mpC3zXFIEAqBwL30?usp=dr…"
click at [434, 22] on span "Save" at bounding box center [449, 26] width 32 height 24
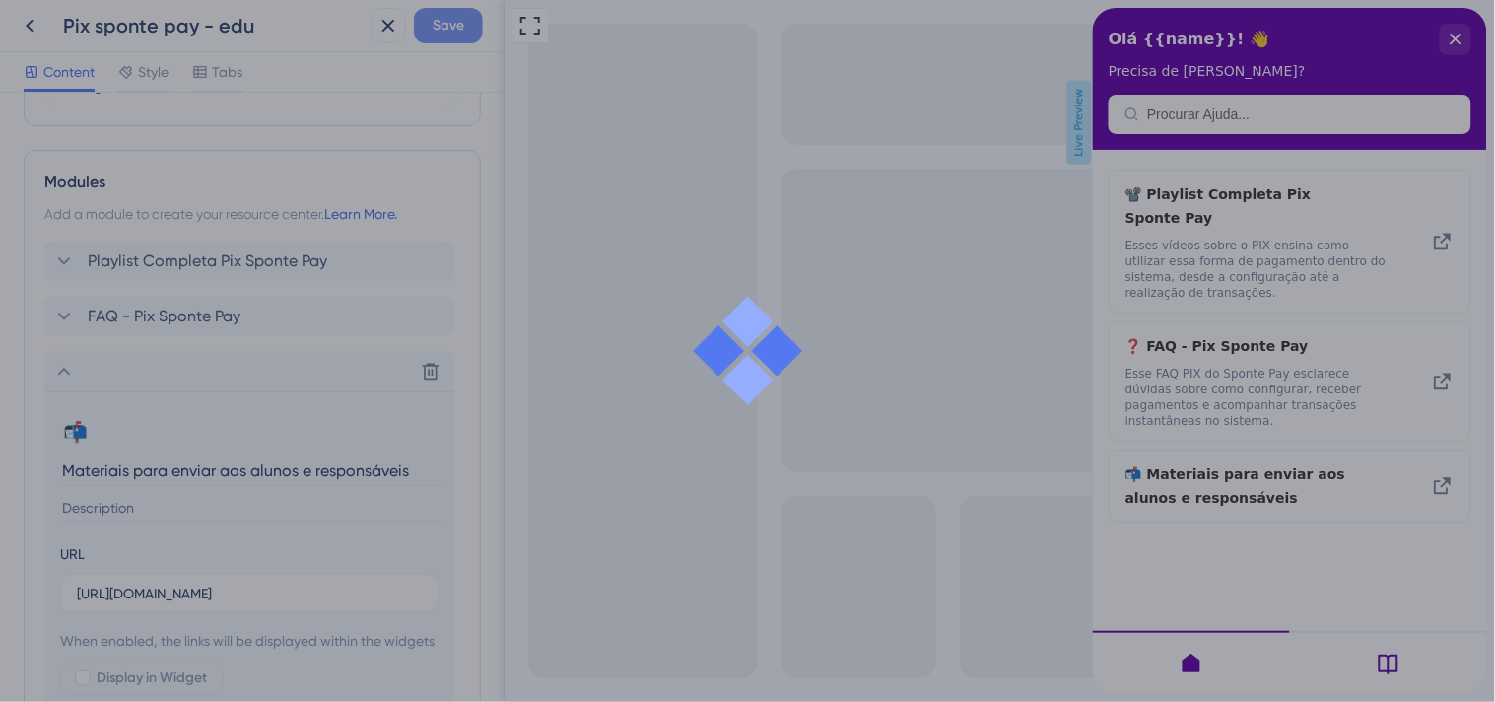
scroll to position [0, 0]
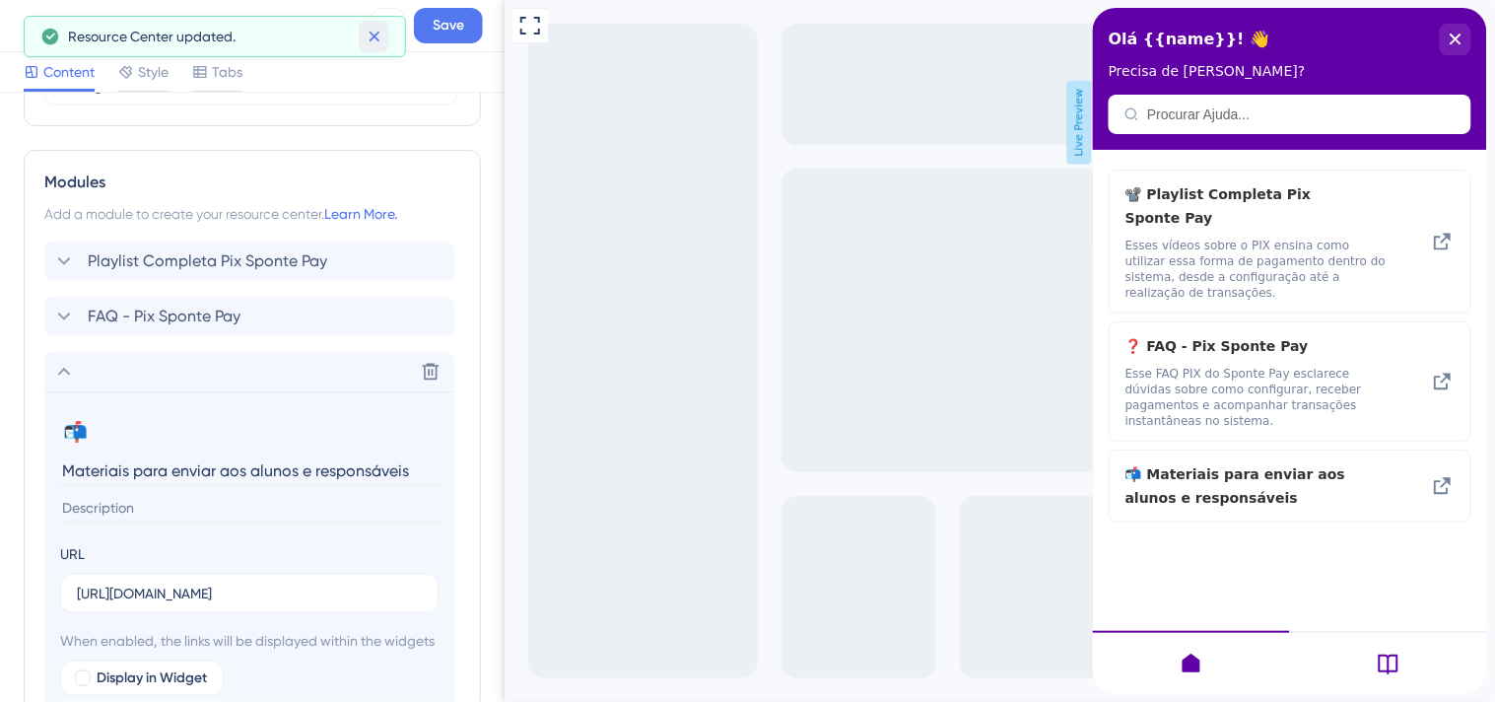
click at [373, 28] on icon at bounding box center [375, 37] width 20 height 20
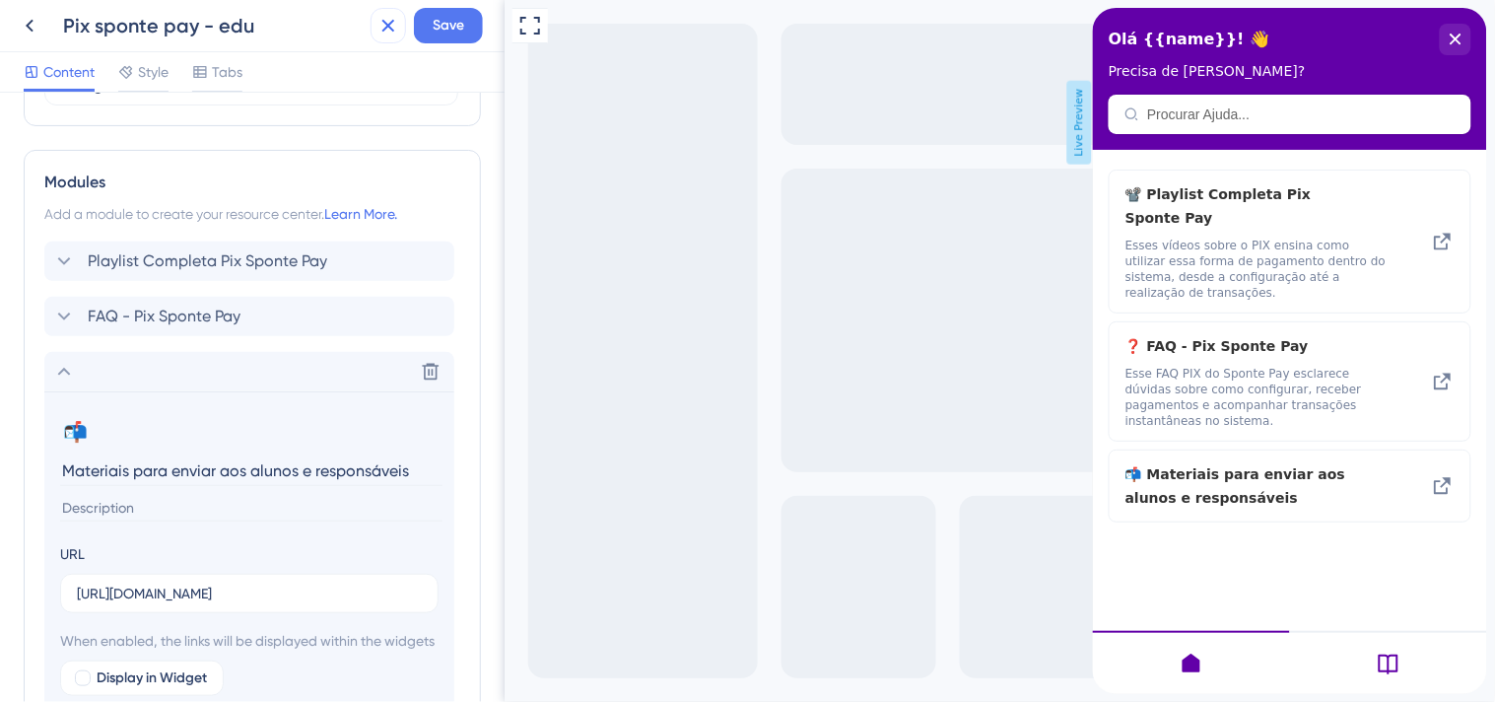
click at [377, 25] on icon at bounding box center [389, 26] width 24 height 24
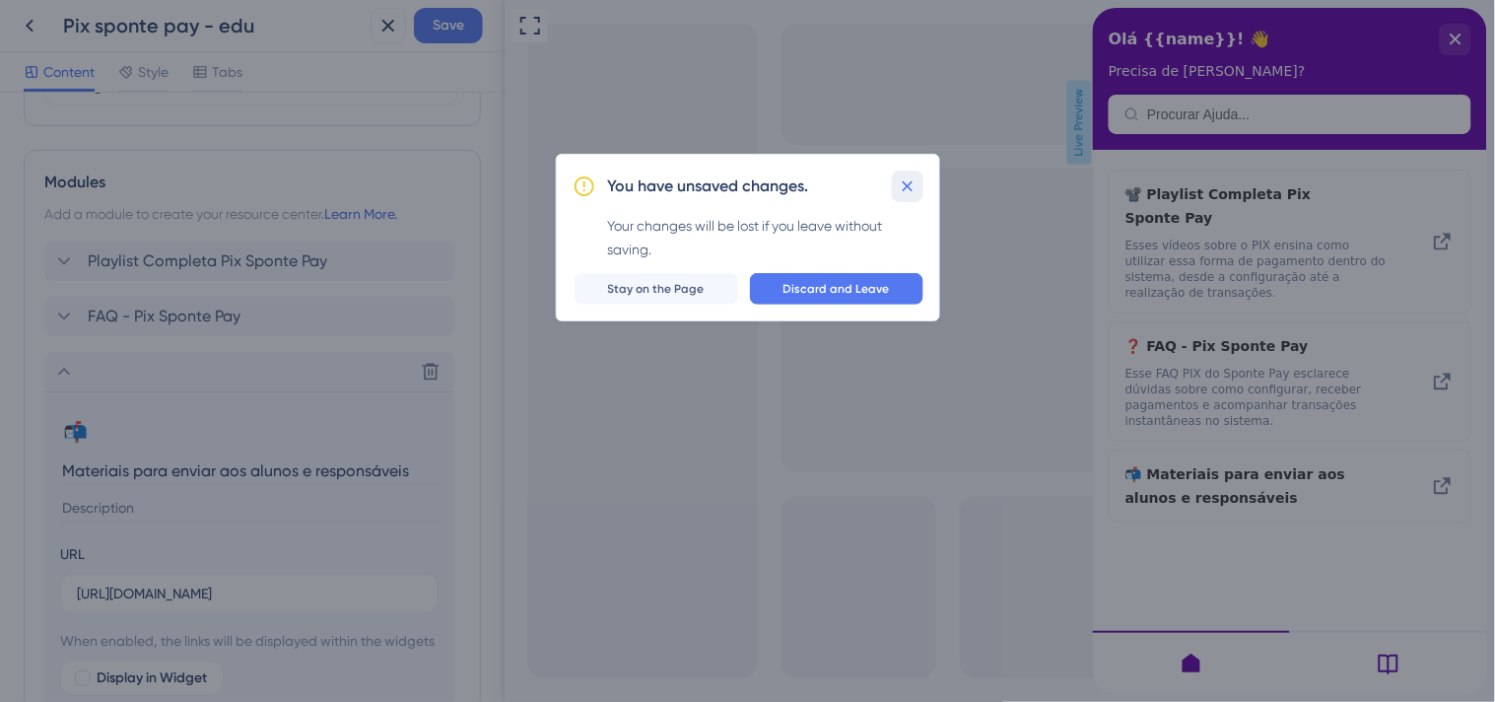
click at [914, 188] on icon at bounding box center [908, 186] width 20 height 20
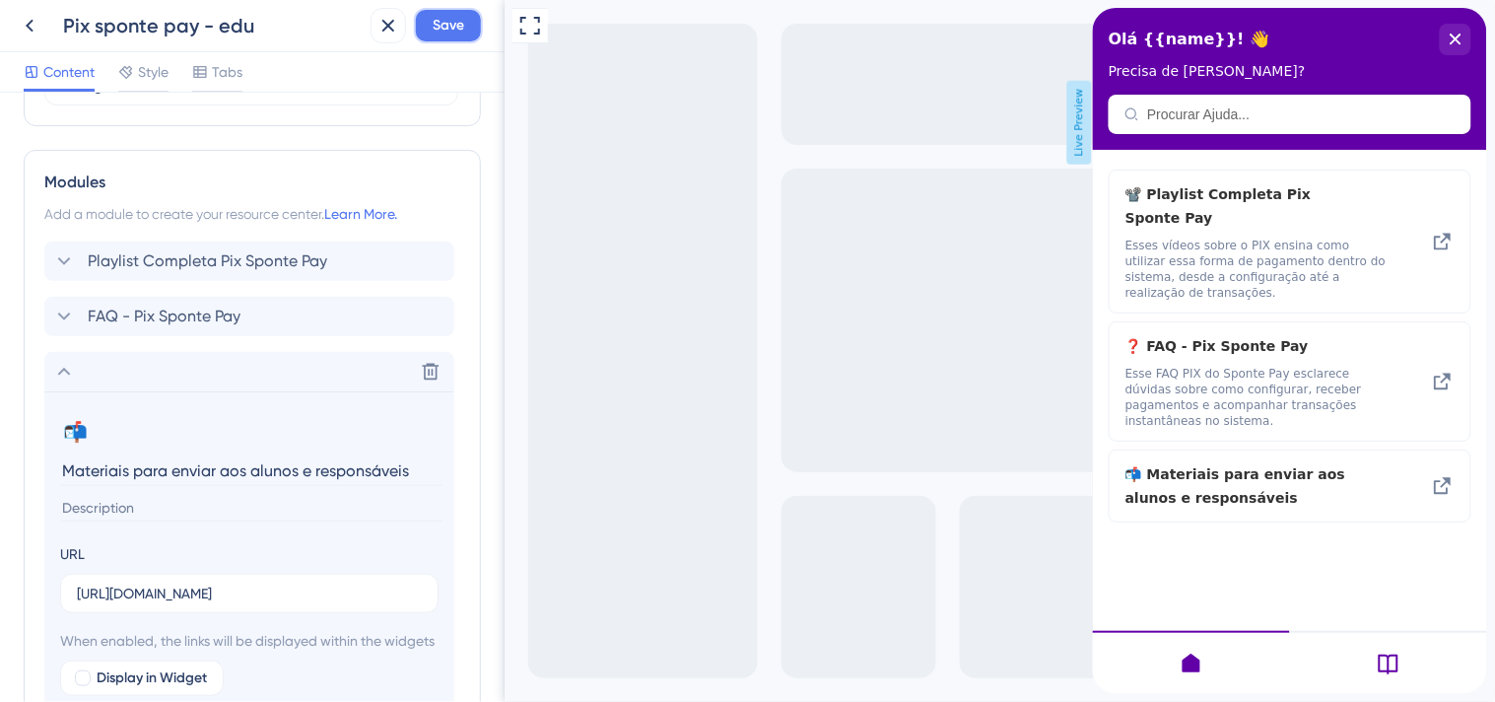
click at [446, 21] on span "Save" at bounding box center [449, 26] width 32 height 24
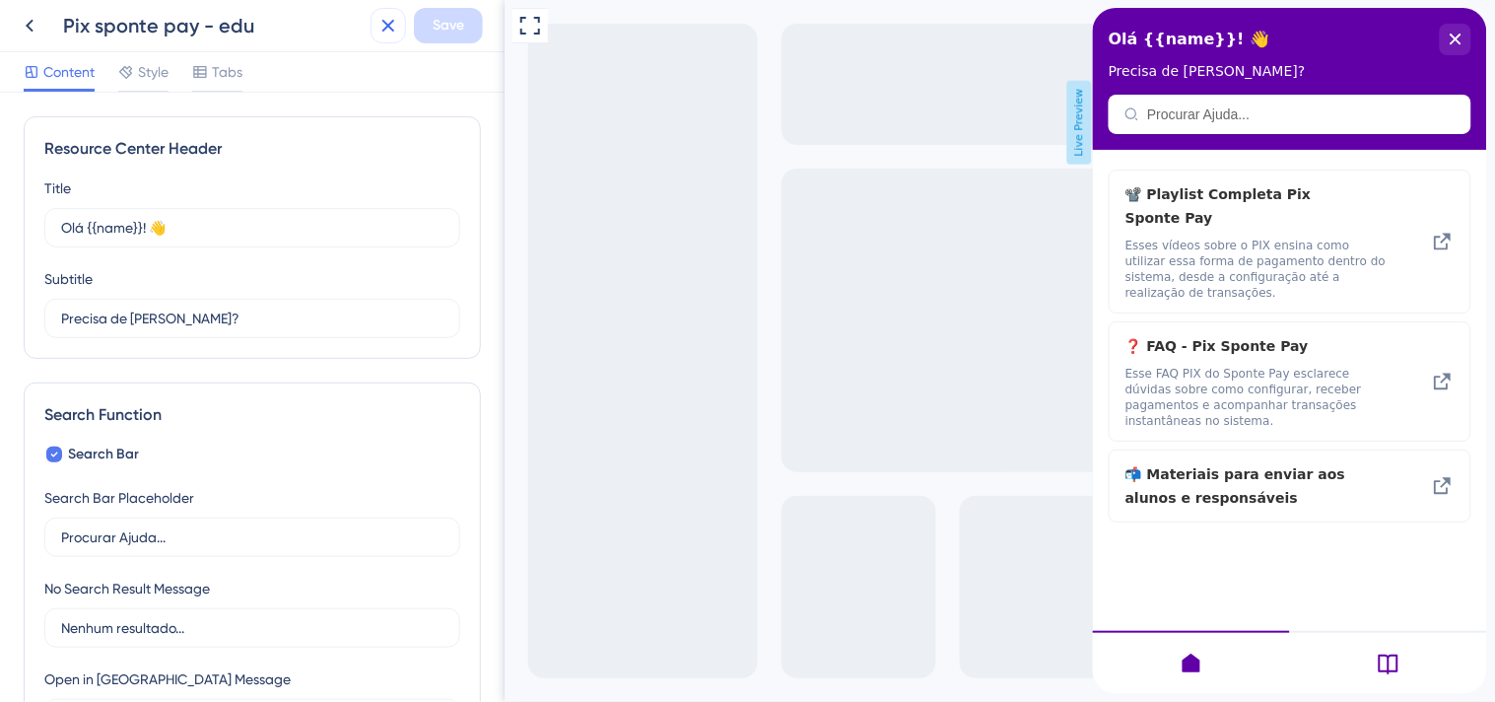
click at [384, 28] on icon at bounding box center [388, 26] width 13 height 13
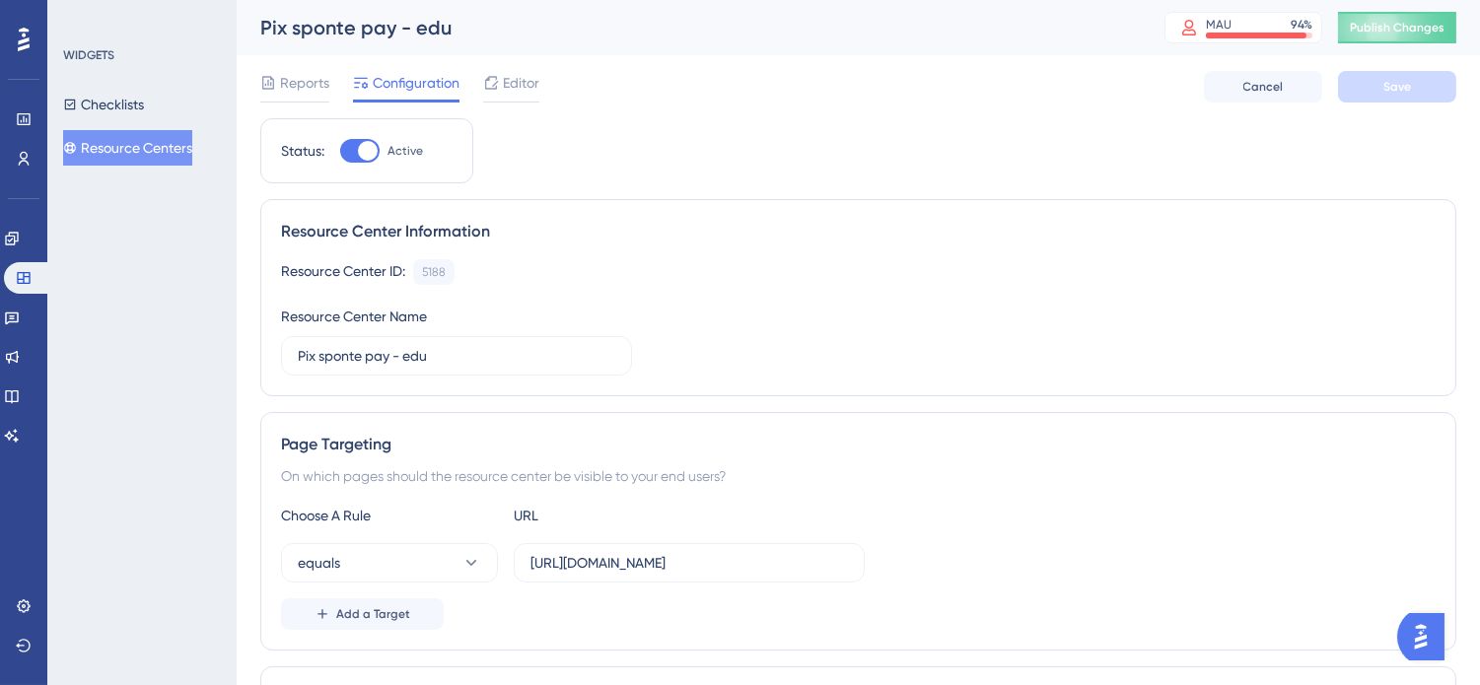
click at [129, 148] on button "Resource Centers" at bounding box center [127, 147] width 129 height 35
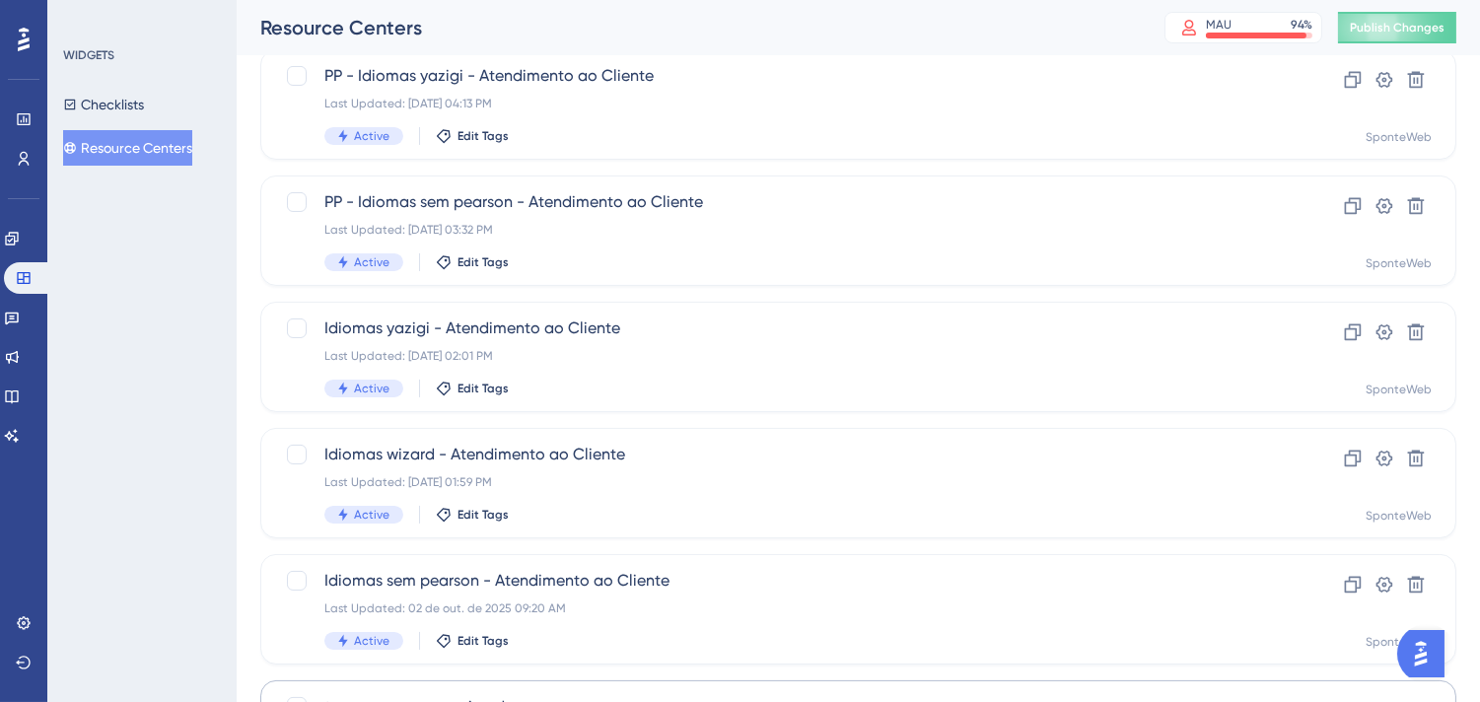
scroll to position [828, 0]
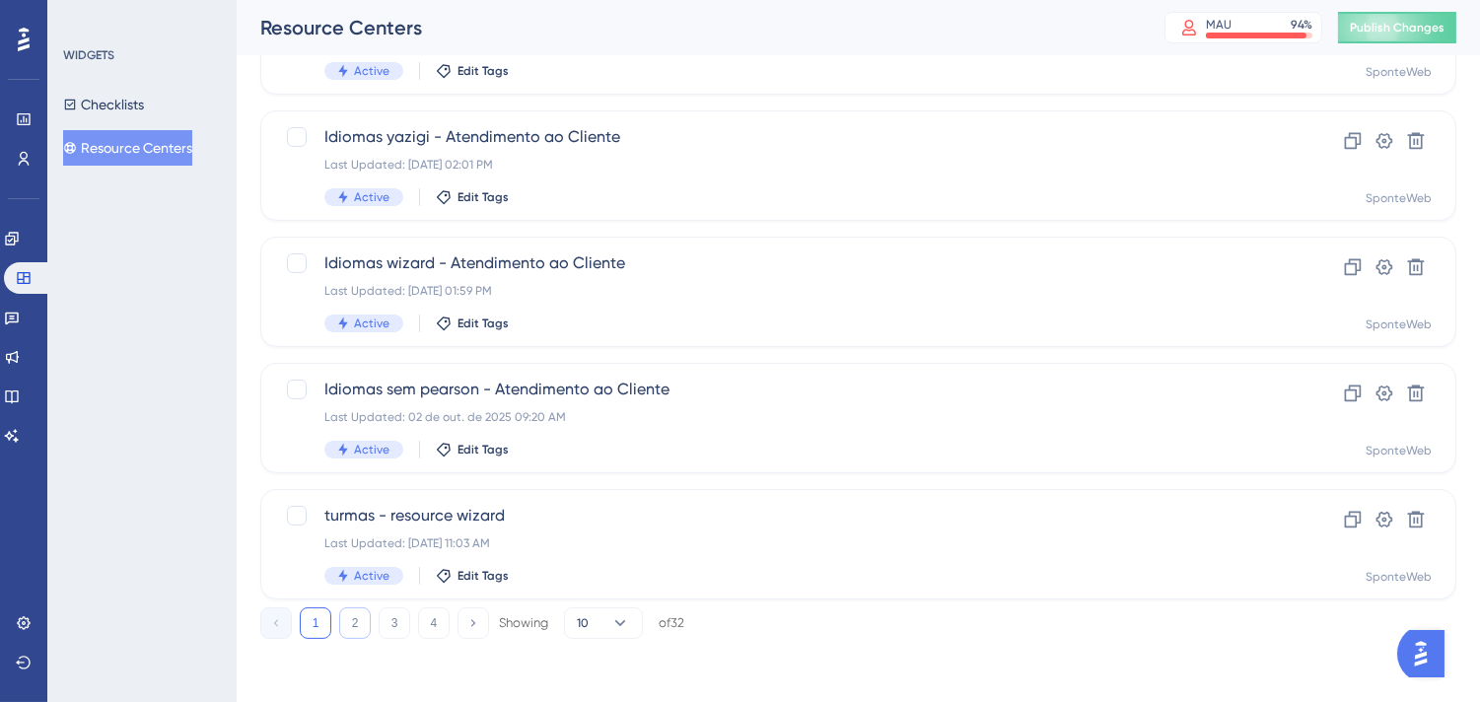
click at [357, 619] on button "2" at bounding box center [355, 623] width 32 height 32
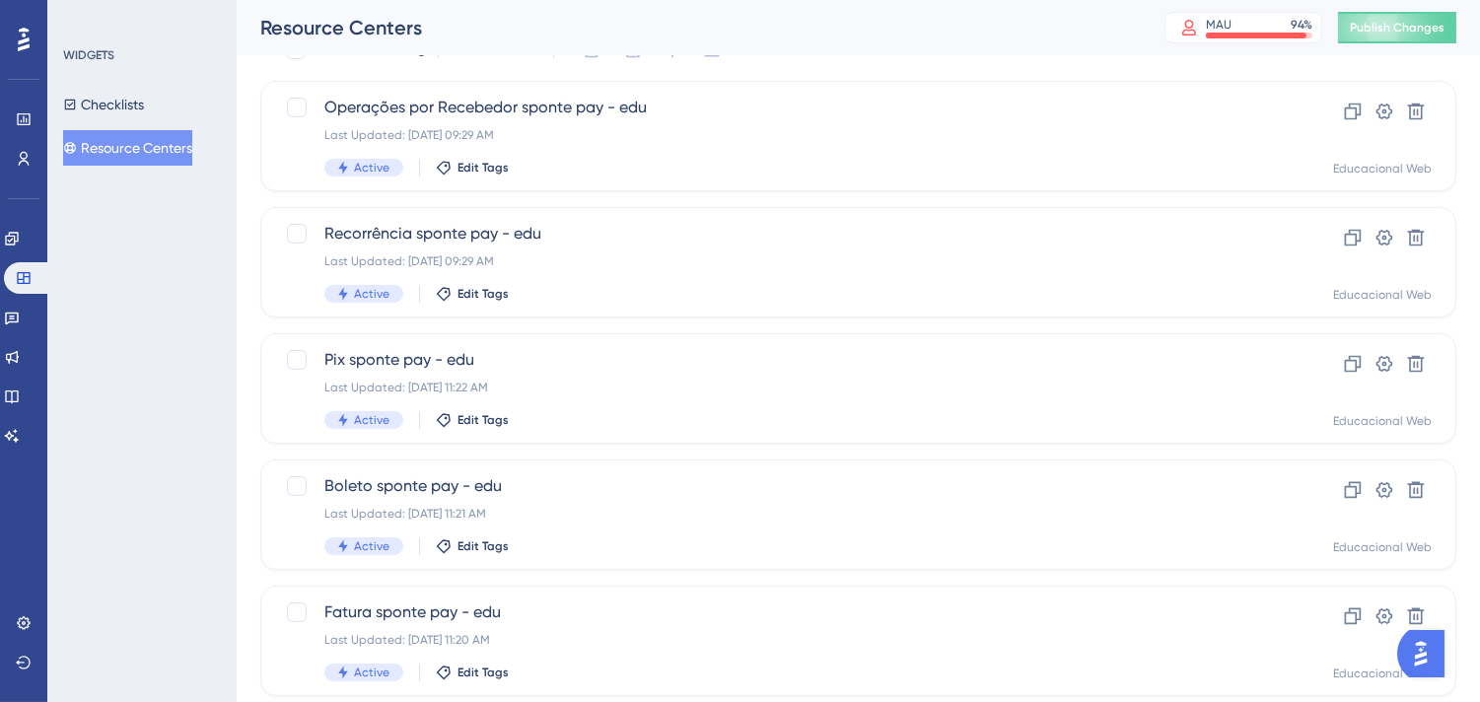
scroll to position [61, 0]
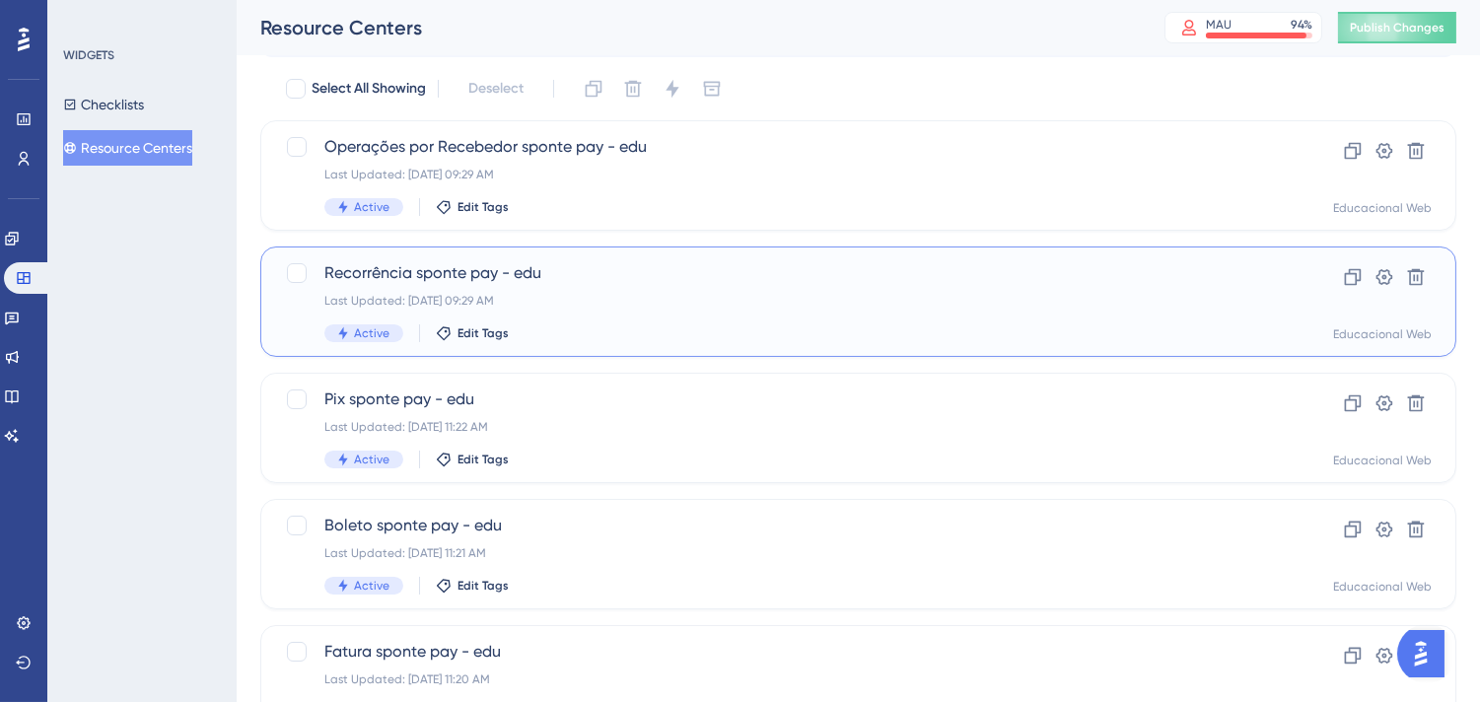
click at [702, 298] on div "Last Updated: 03 de set. de 2025 09:29 AM" at bounding box center [779, 301] width 910 height 16
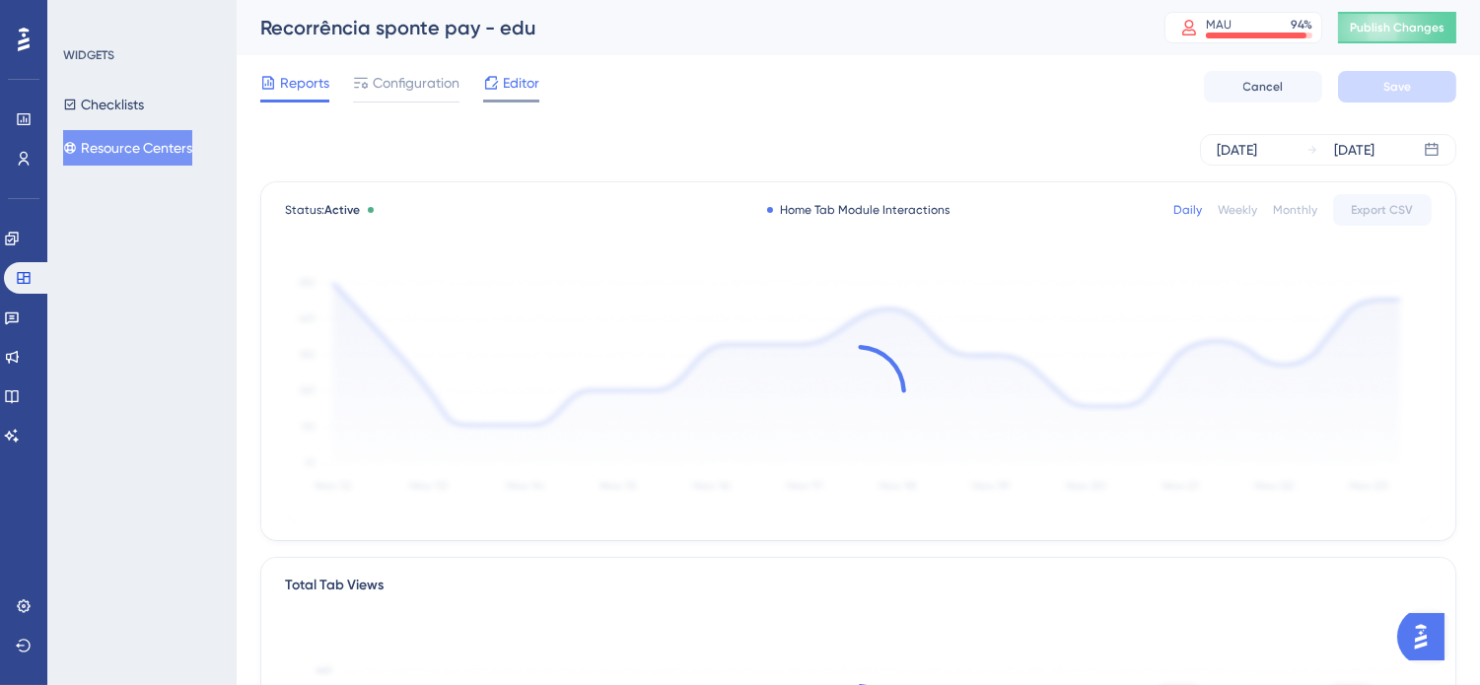
click at [498, 85] on icon at bounding box center [491, 83] width 16 height 16
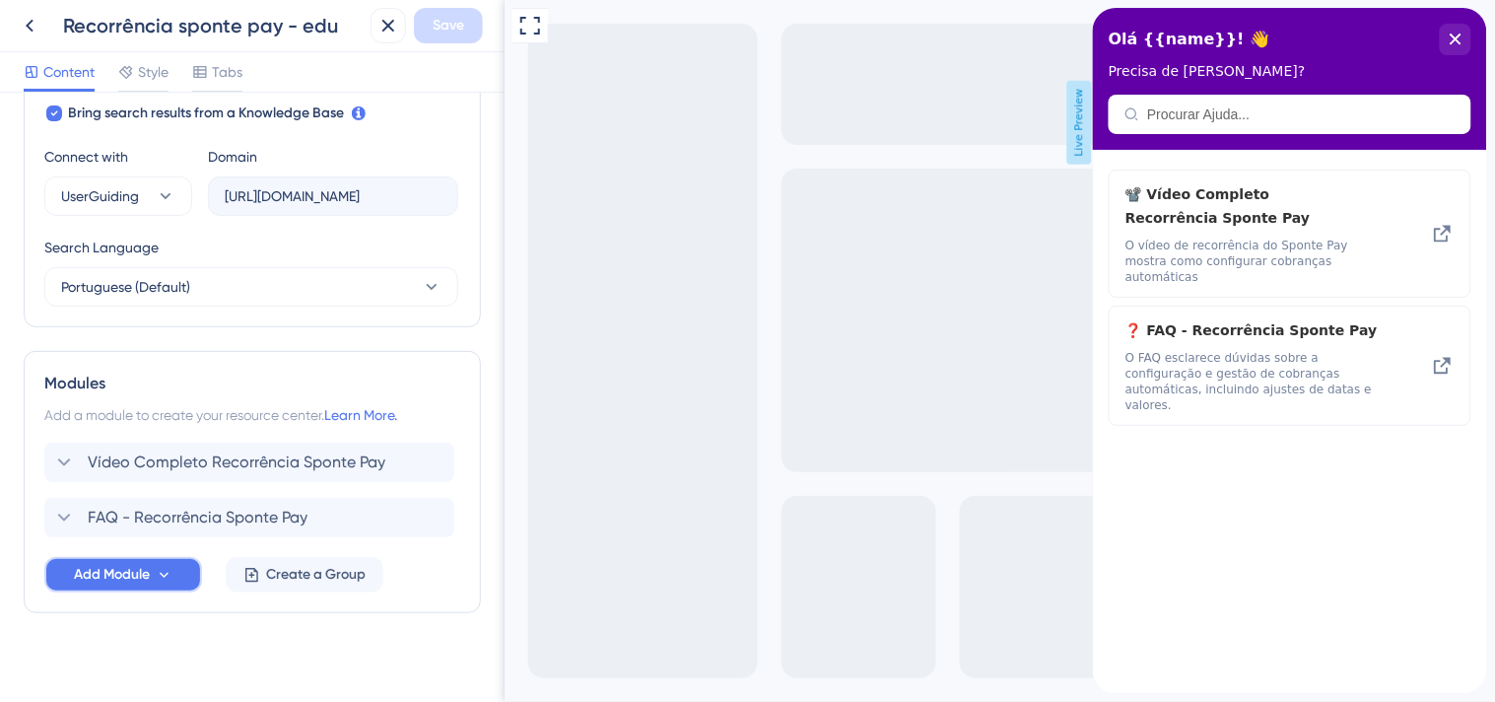
click at [91, 578] on span "Add Module" at bounding box center [112, 575] width 76 height 24
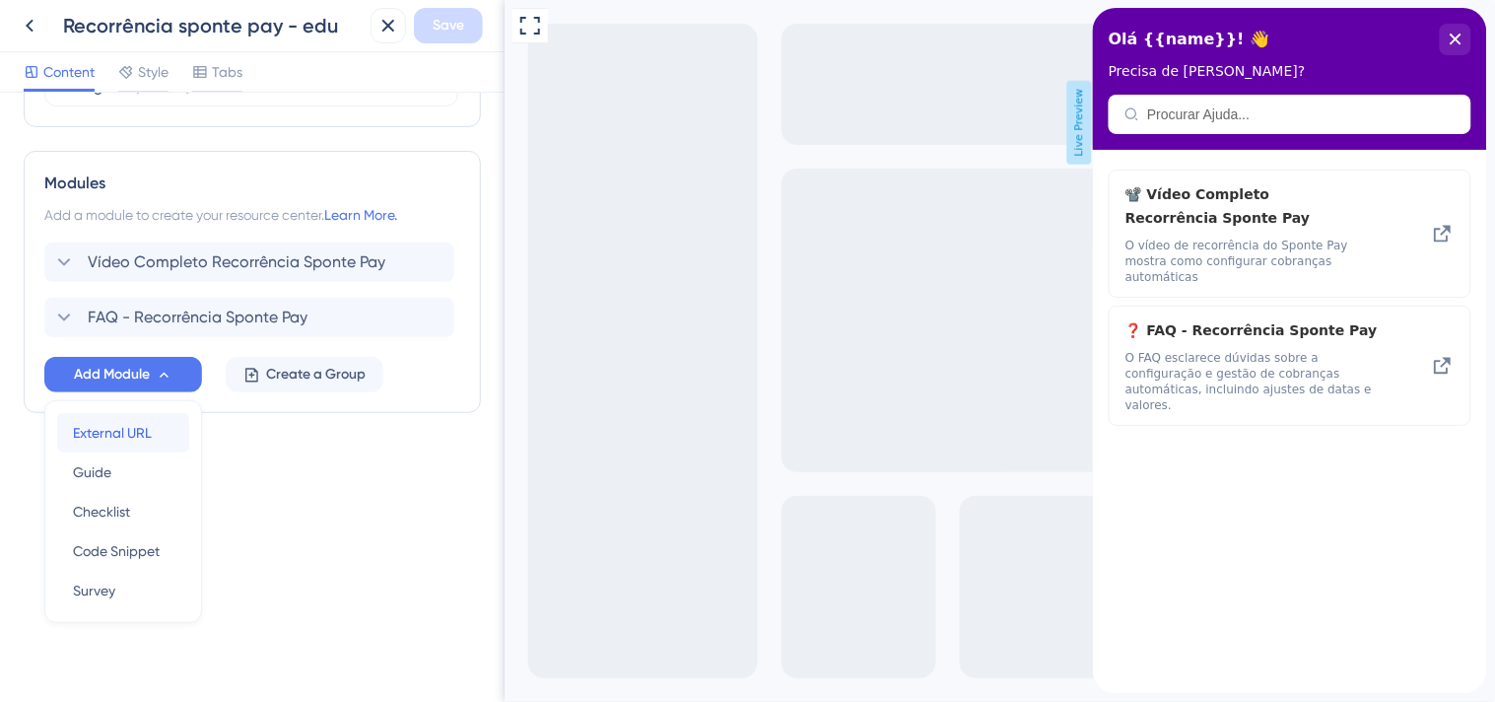
click at [104, 429] on span "External URL" at bounding box center [112, 433] width 79 height 24
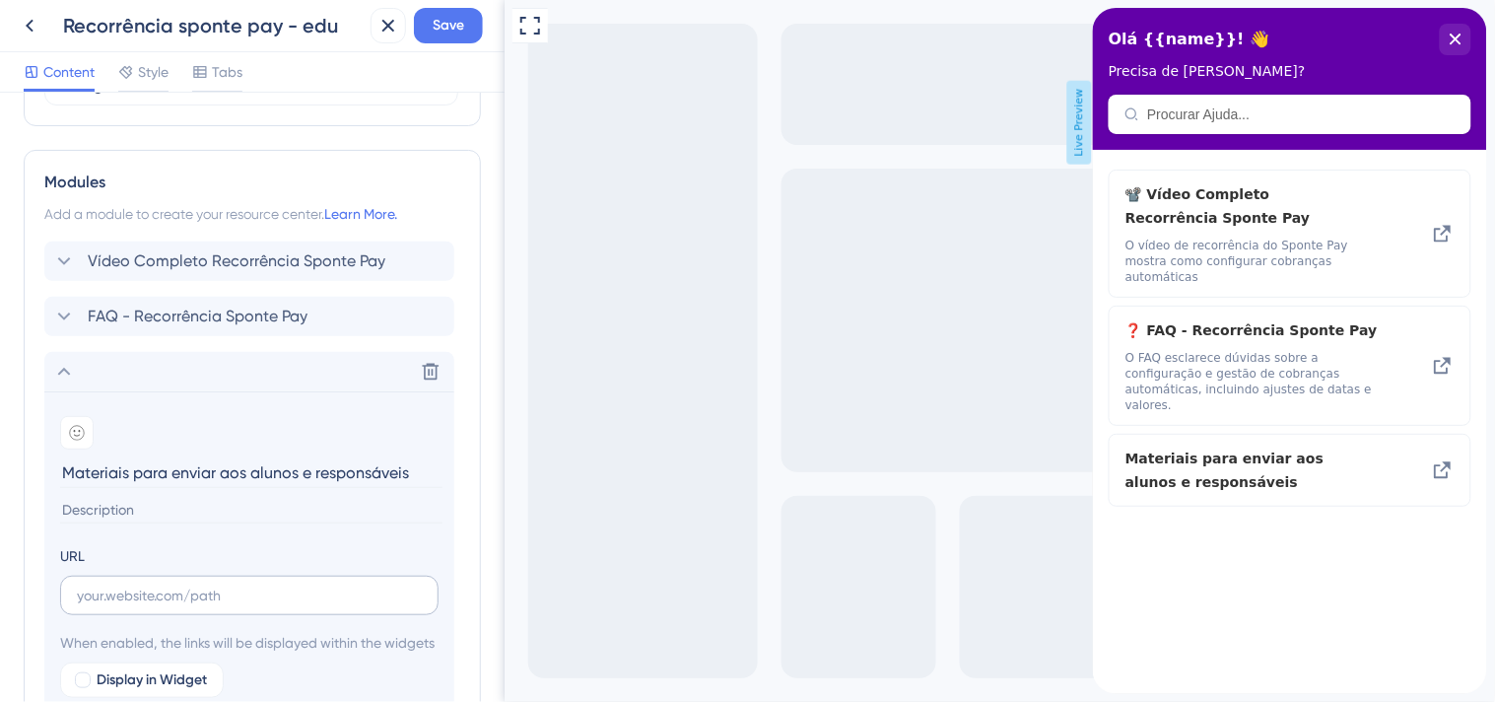
type input "Materiais para enviar aos alunos e responsáveis"
click at [208, 586] on input "text" at bounding box center [249, 596] width 345 height 22
paste input "https://drive.google.com/drive/folders/1wXazQc5i93hPAfv8mpC3zXFIEAqBwL30?usp=dr…"
type input "https://drive.google.com/drive/folders/1wXazQc5i93hPAfv8mpC3zXFIEAqBwL30?usp=dr…"
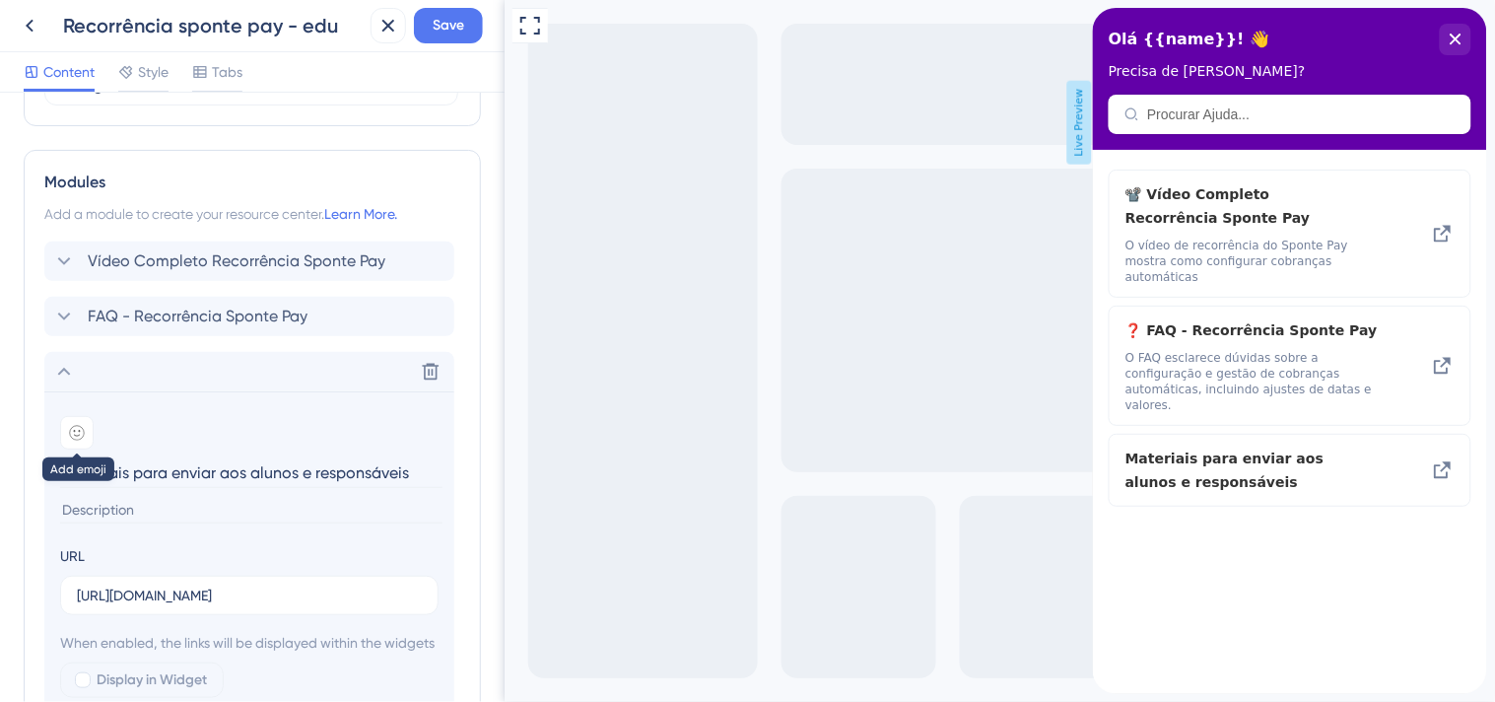
click at [85, 434] on div at bounding box center [77, 433] width 34 height 34
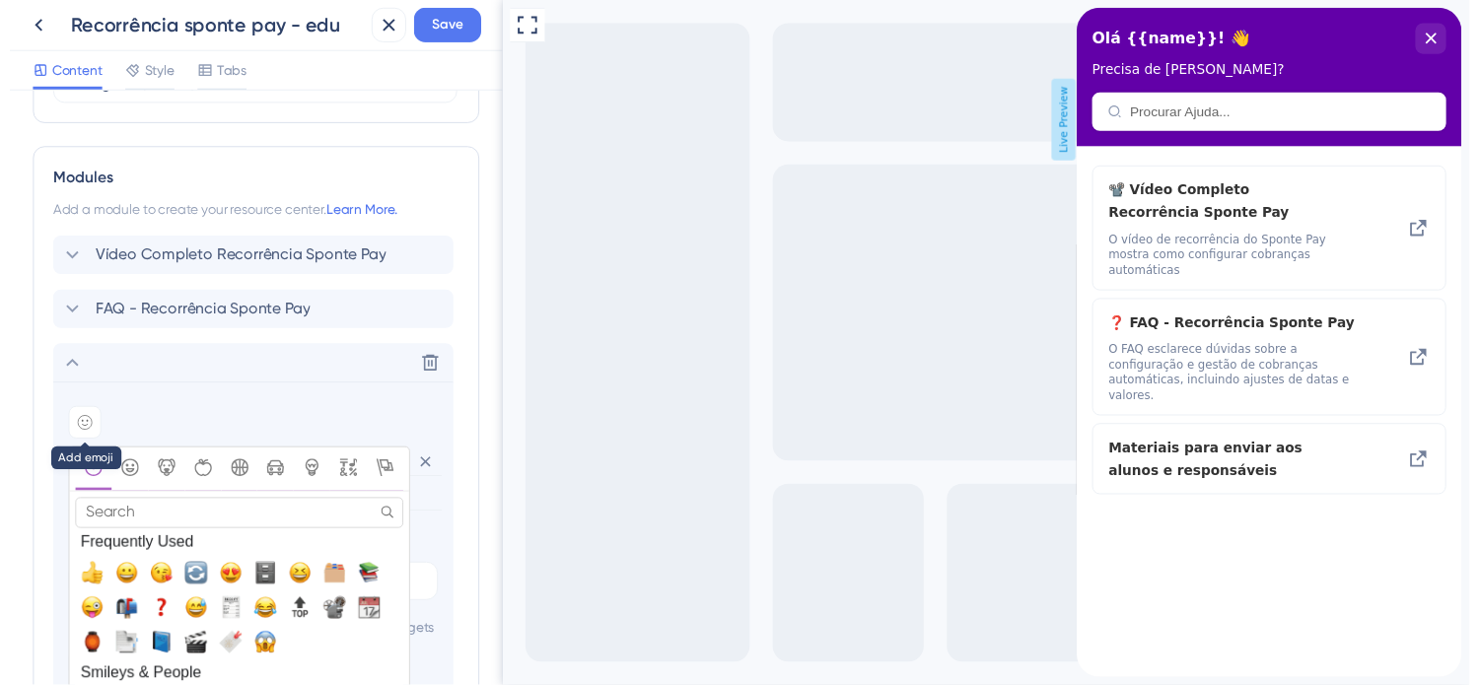
scroll to position [0, 0]
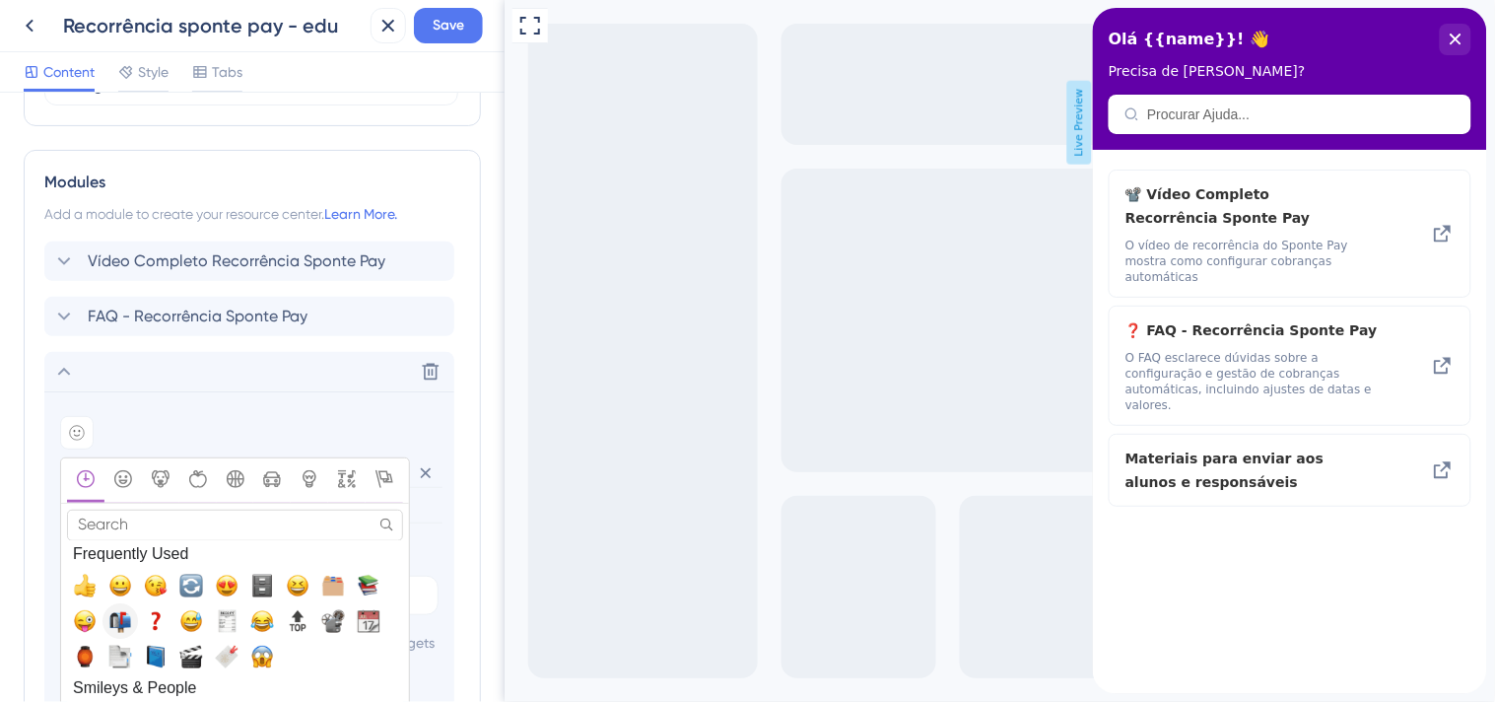
click at [125, 618] on span "📬, mailbox_with_mail" at bounding box center [120, 622] width 24 height 24
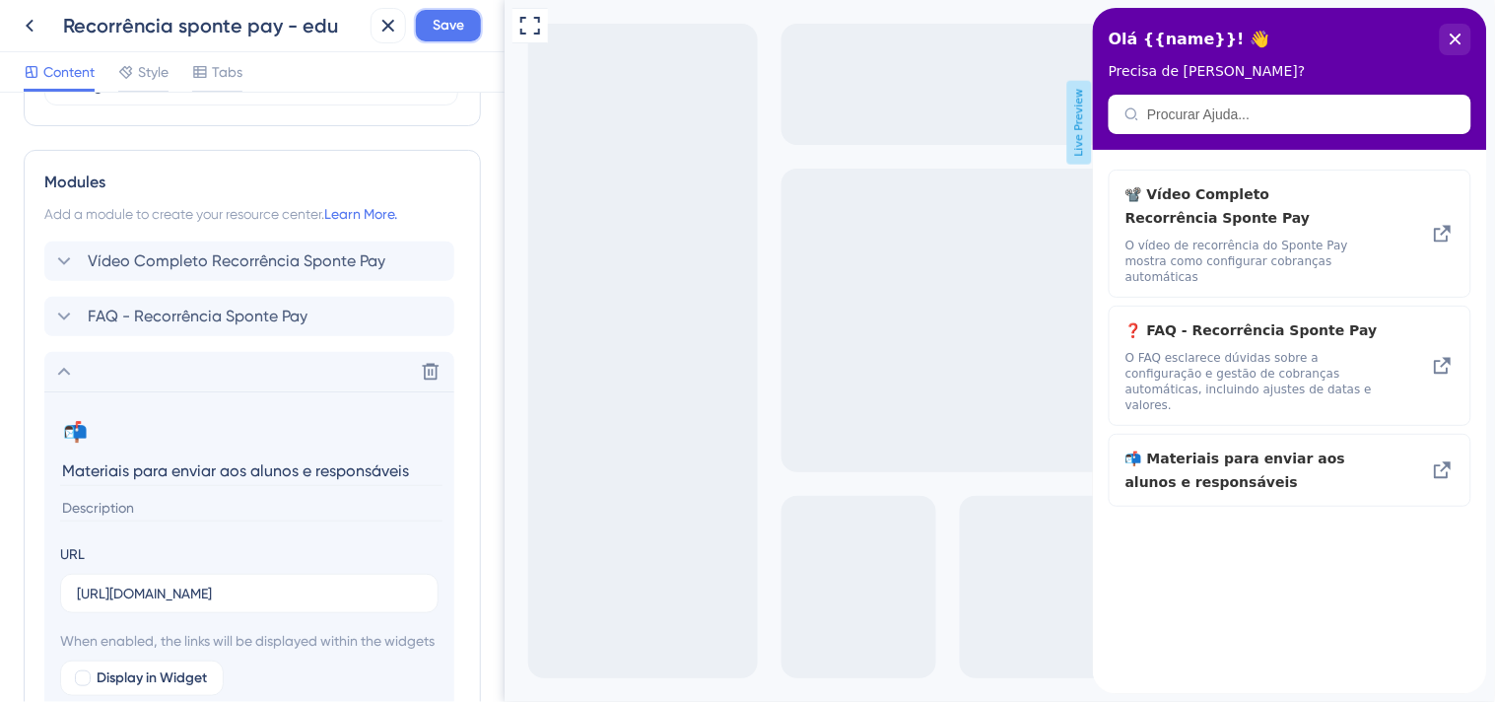
click at [444, 35] on span "Save" at bounding box center [449, 26] width 32 height 24
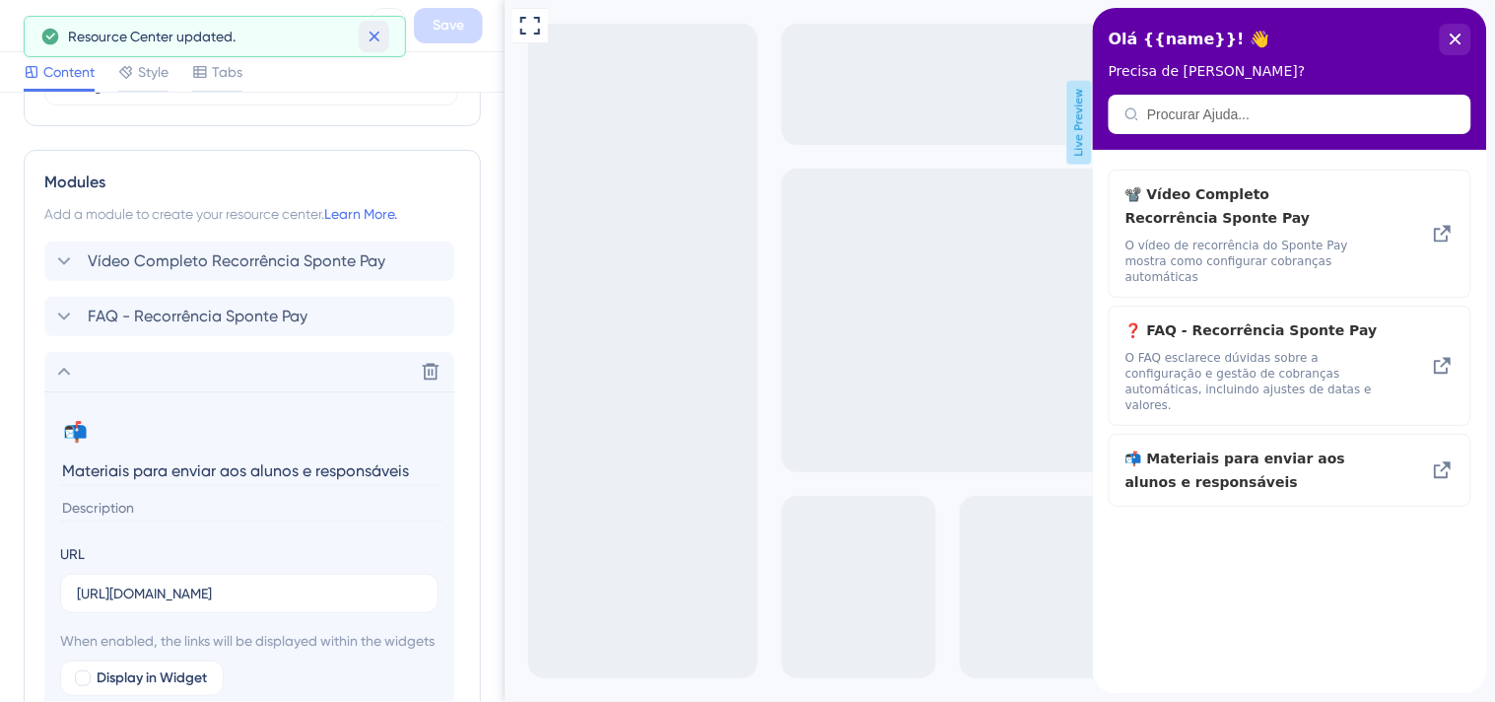
click at [372, 40] on icon at bounding box center [375, 37] width 20 height 20
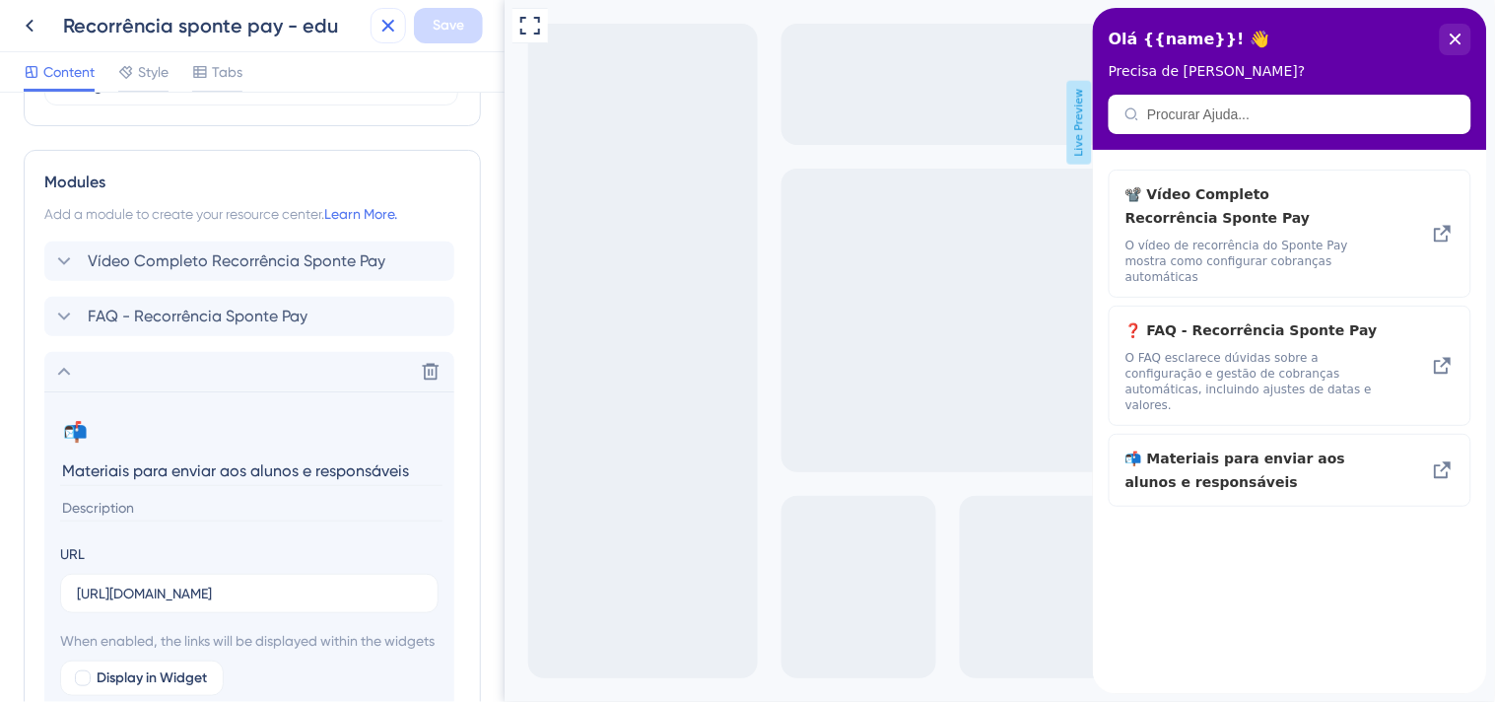
click at [378, 22] on icon at bounding box center [389, 26] width 24 height 24
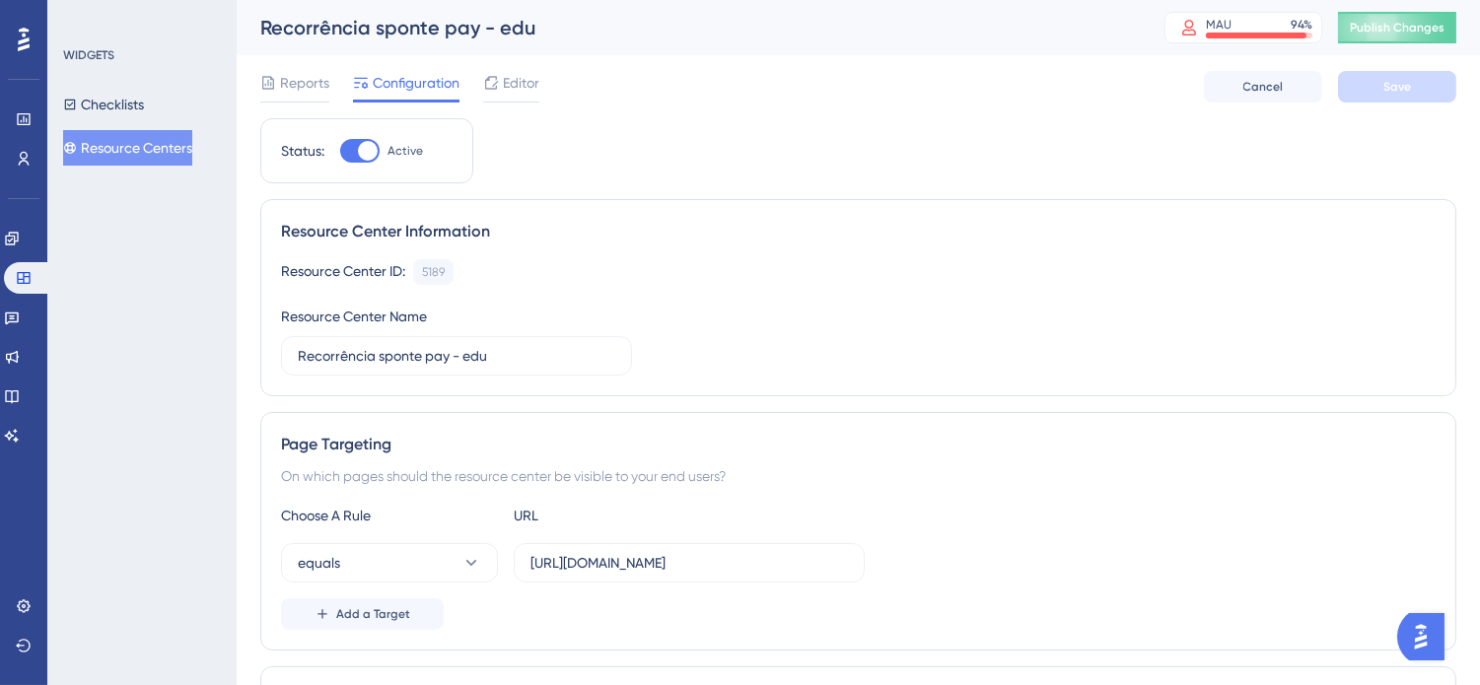
click at [133, 146] on button "Resource Centers" at bounding box center [127, 147] width 129 height 35
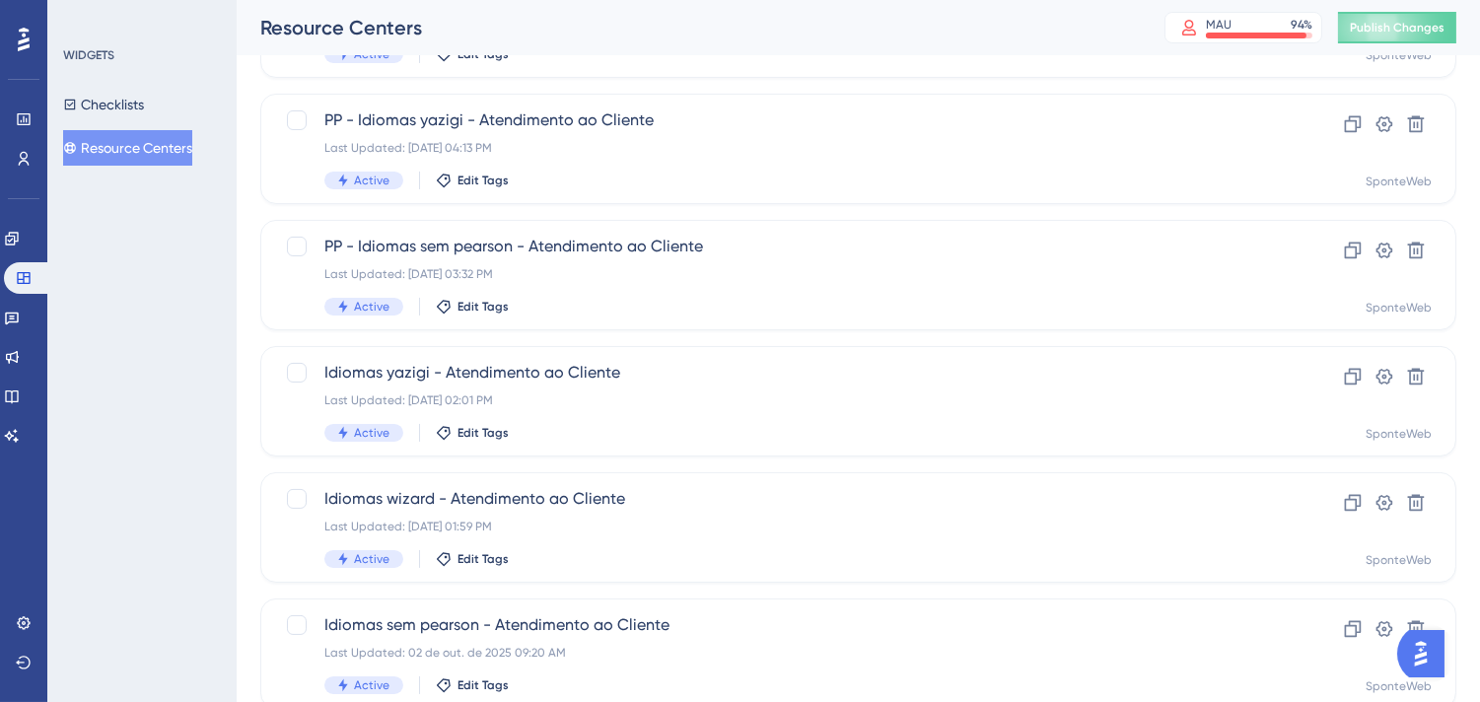
scroll to position [828, 0]
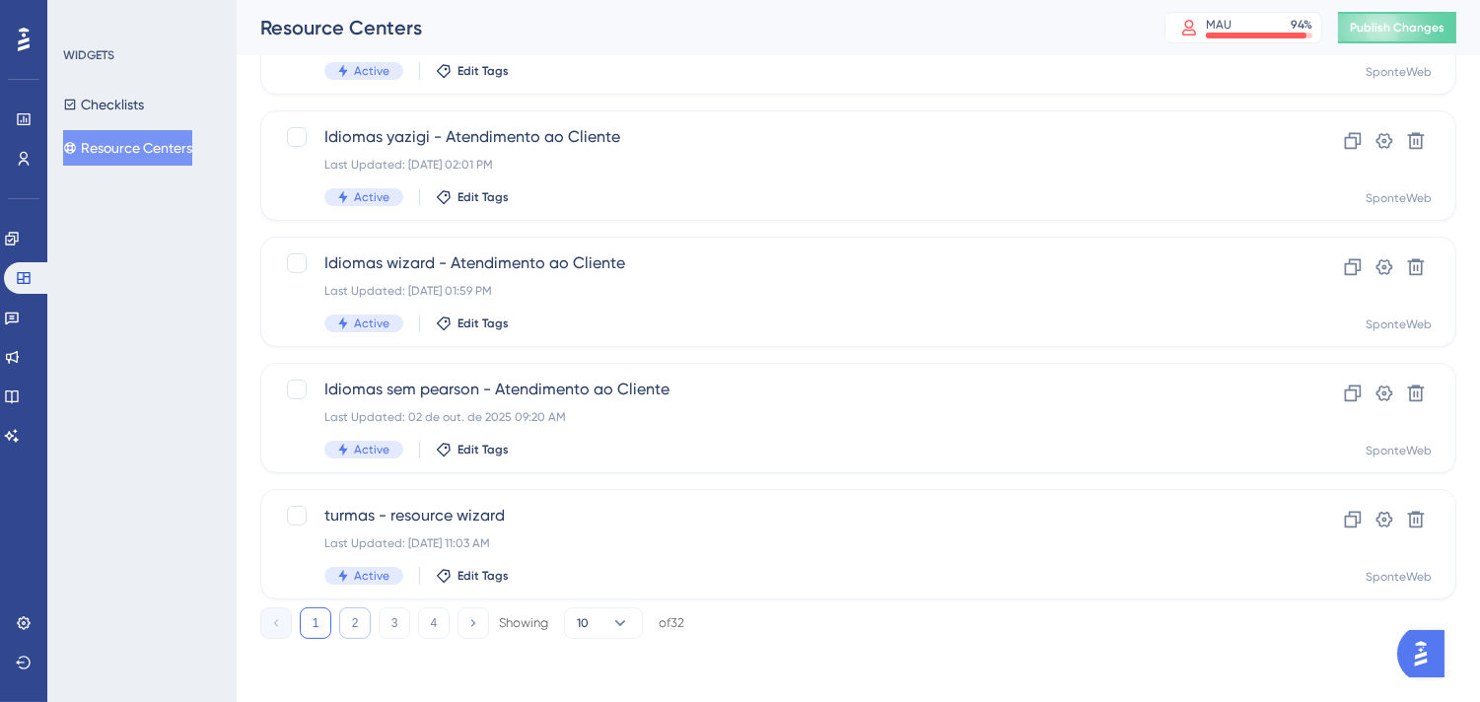
click at [352, 629] on button "2" at bounding box center [355, 623] width 32 height 32
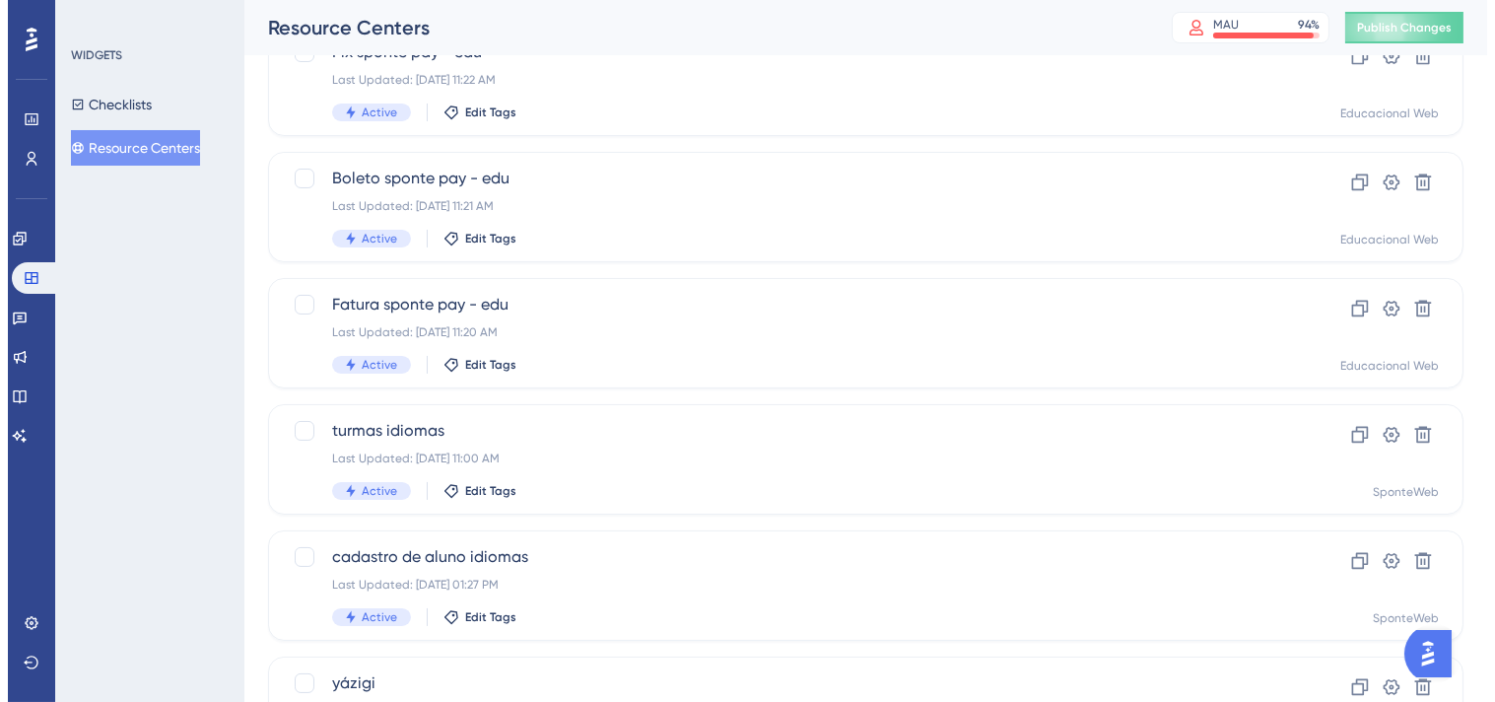
scroll to position [0, 0]
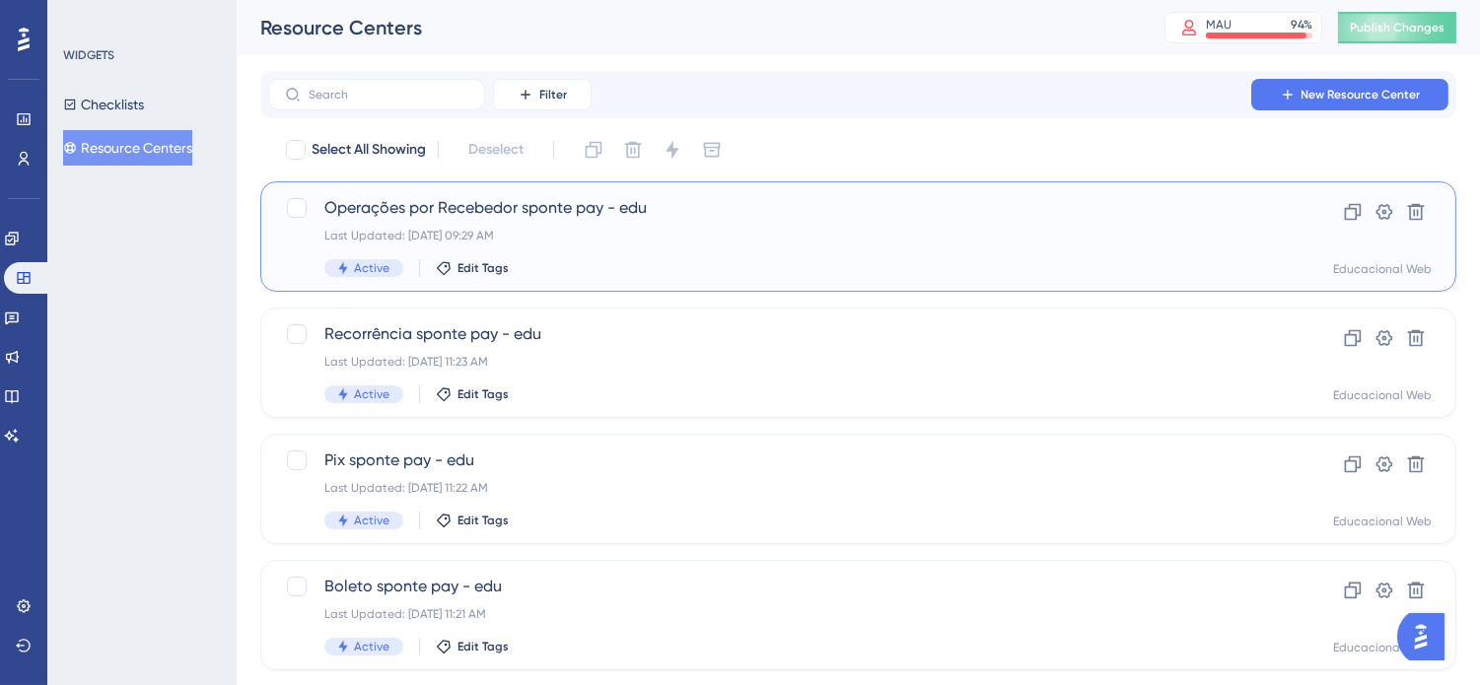
click at [542, 214] on span "Operações por Recebedor sponte pay - edu" at bounding box center [779, 208] width 910 height 24
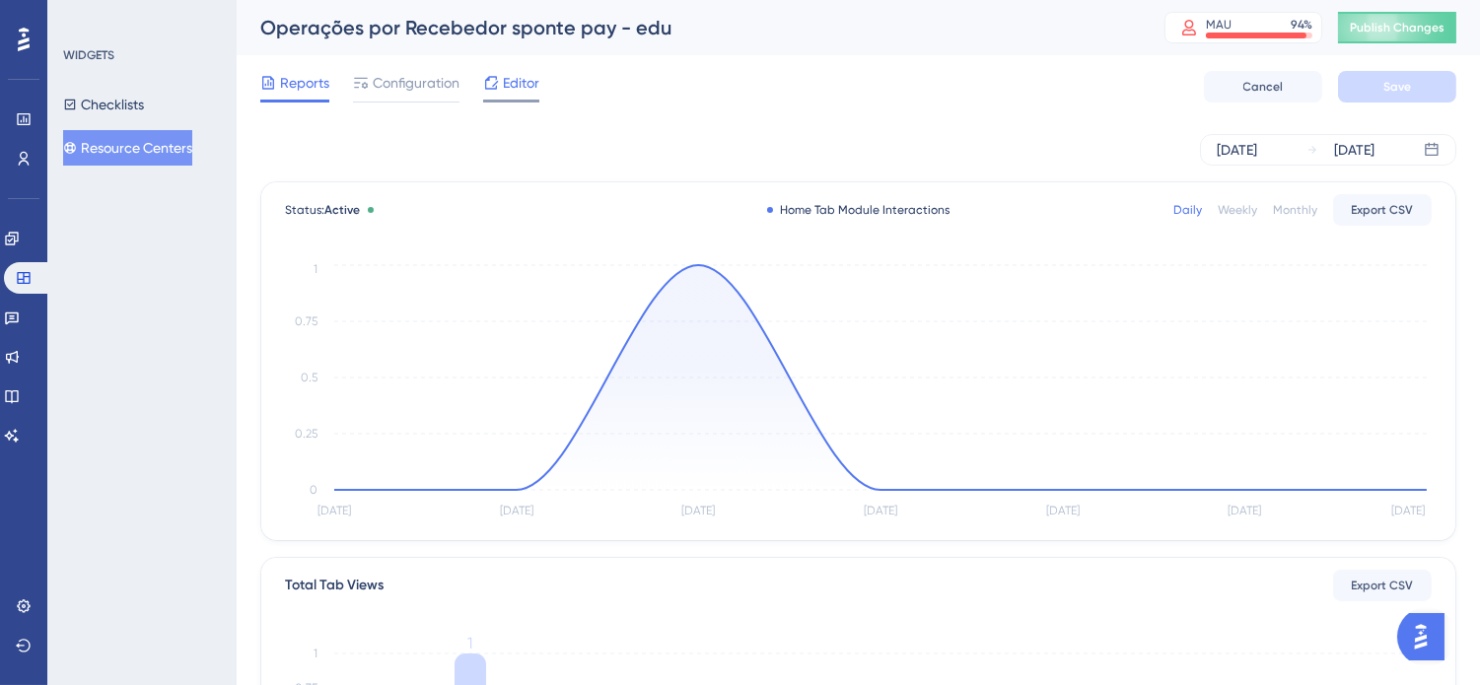
click at [522, 89] on span "Editor" at bounding box center [521, 83] width 36 height 24
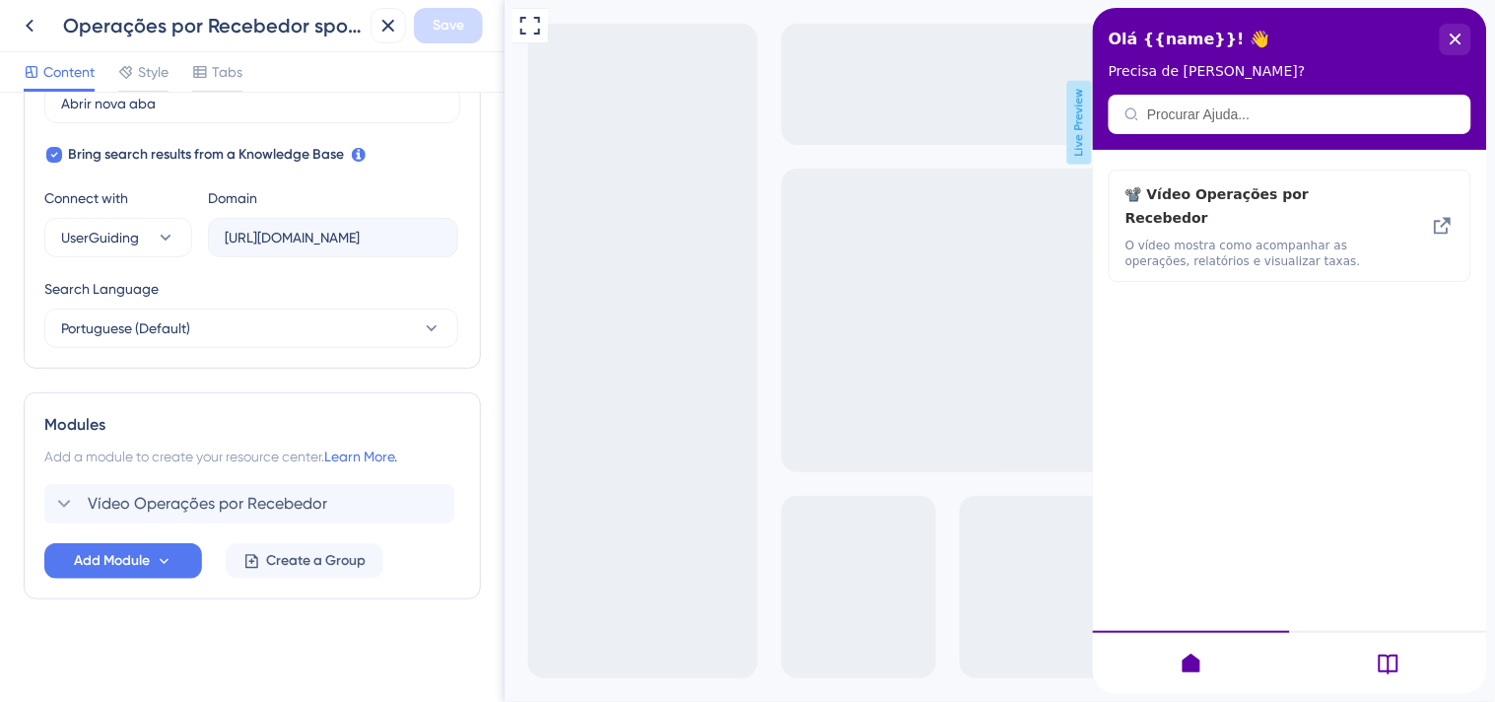
click at [156, 587] on div "Modules Add a module to create your resource center. Learn More. Vídeo Operaçõe…" at bounding box center [252, 495] width 457 height 207
click at [161, 562] on icon at bounding box center [164, 561] width 17 height 17
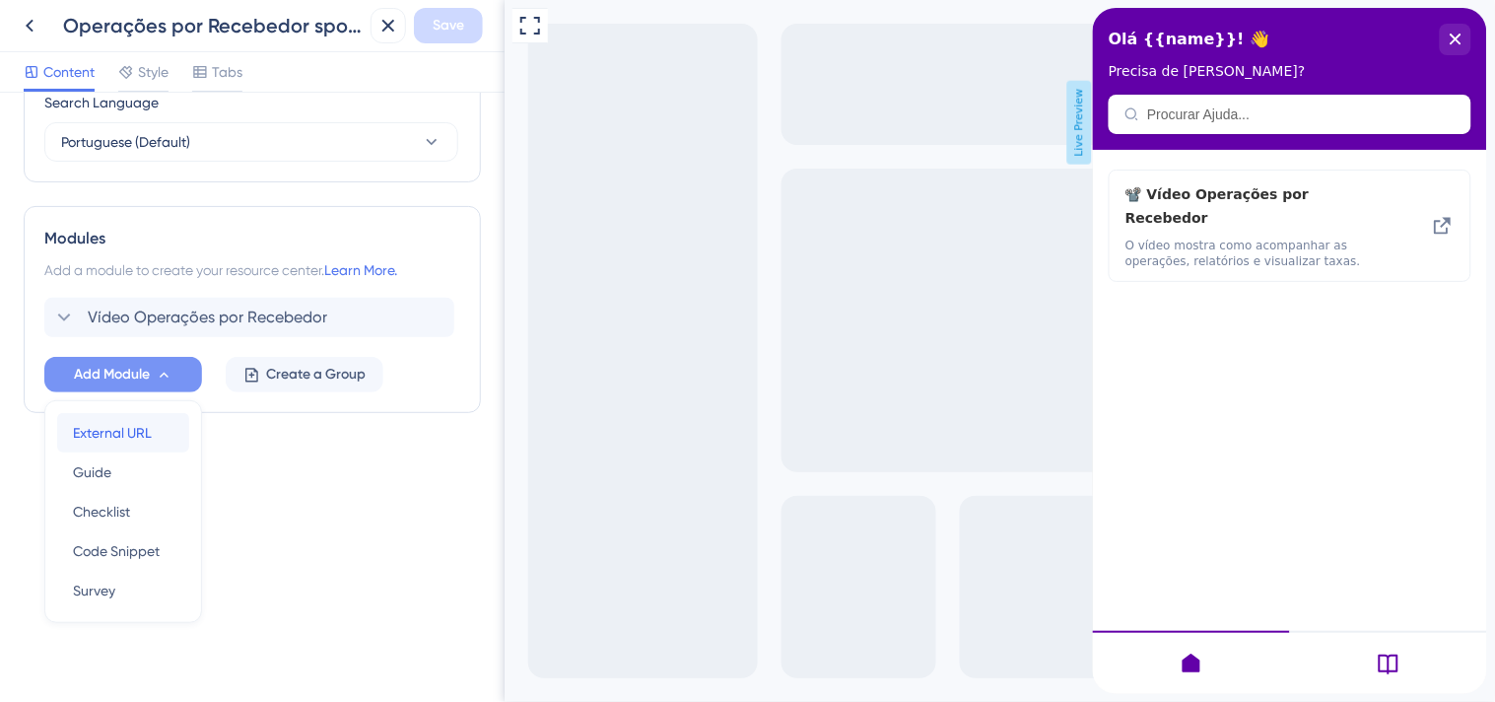
click at [142, 435] on span "External URL" at bounding box center [112, 433] width 79 height 24
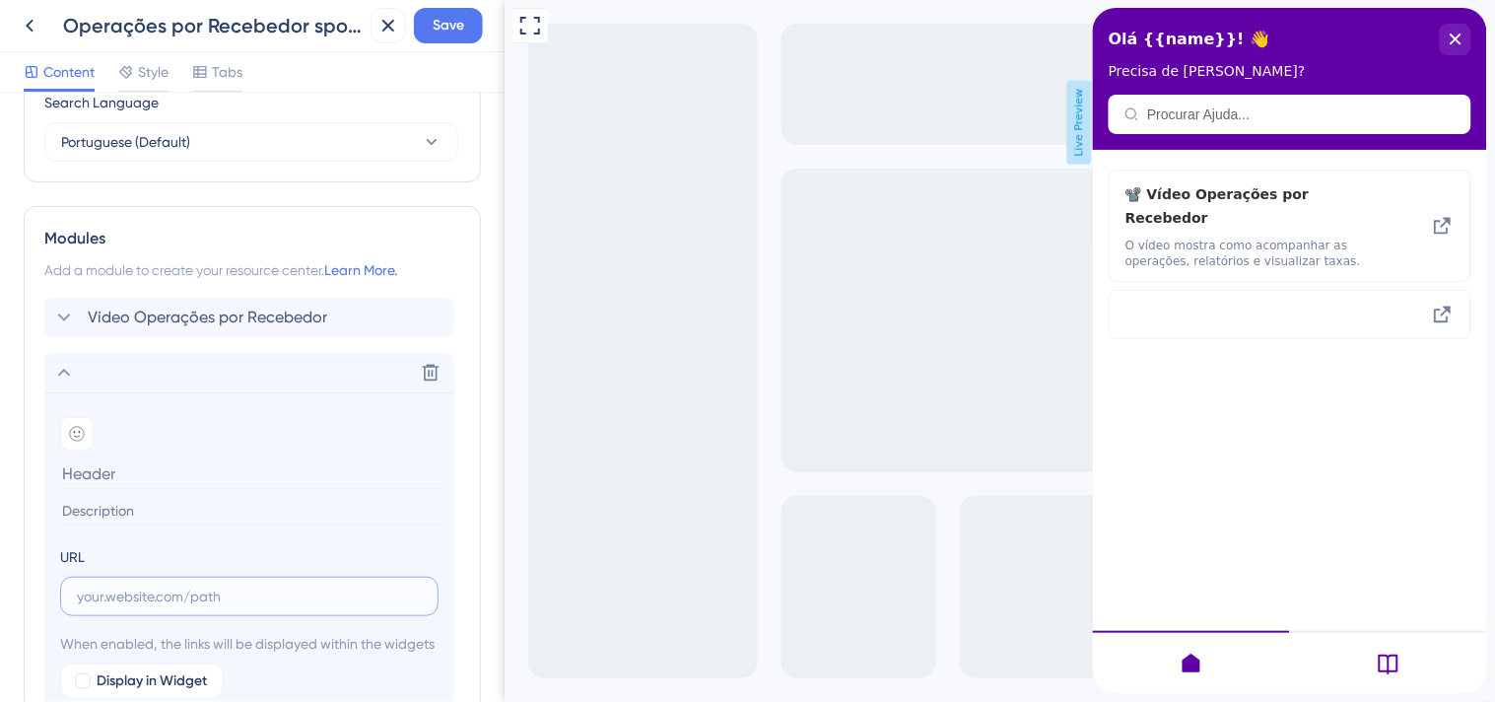
click at [214, 595] on input "text" at bounding box center [249, 597] width 345 height 22
click at [222, 596] on input "text" at bounding box center [249, 597] width 345 height 22
paste input "https://drive.google.com/drive/folders/1wXazQc5i93hPAfv8mpC3zXFIEAqBwL30?usp=dr…"
type input "https://drive.google.com/drive/folders/1wXazQc5i93hPAfv8mpC3zXFIEAqBwL30?usp=dr…"
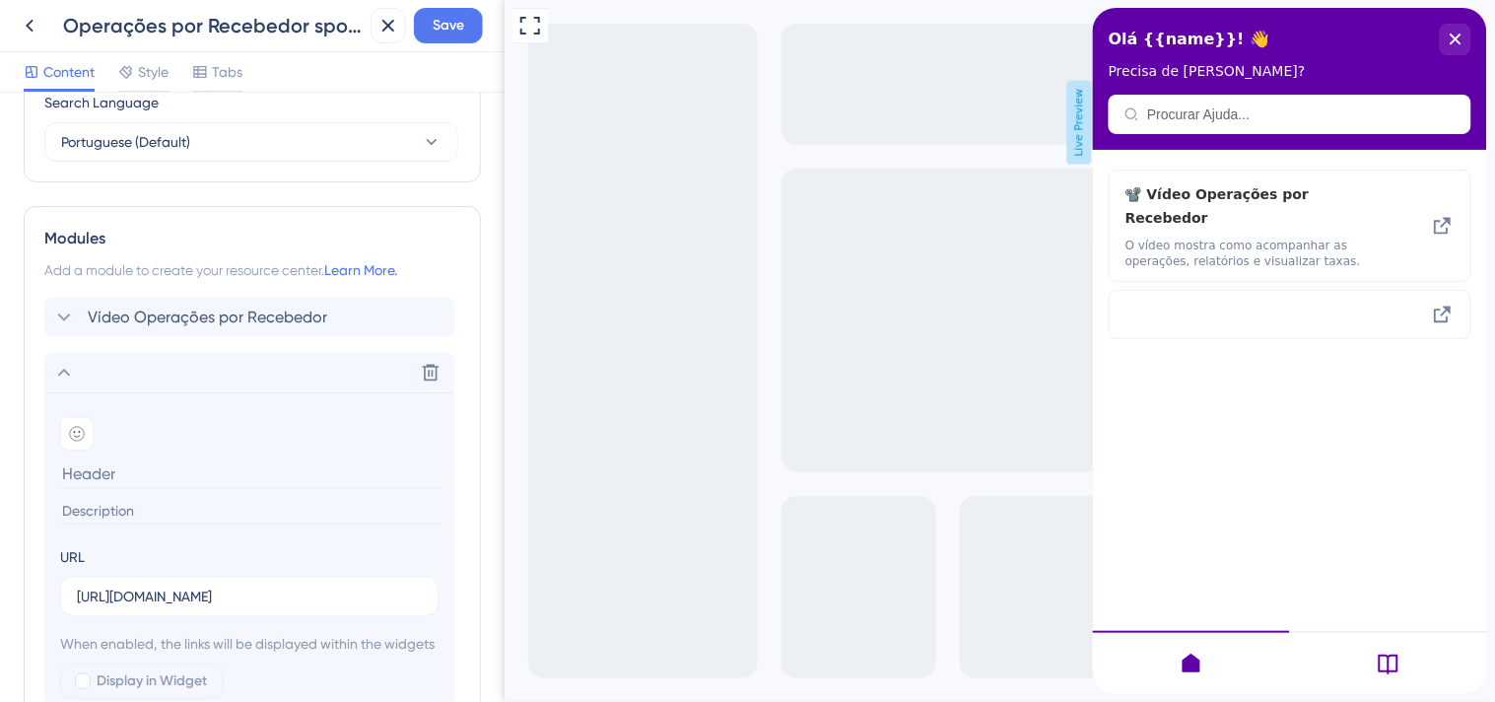
click at [235, 473] on input at bounding box center [251, 473] width 382 height 31
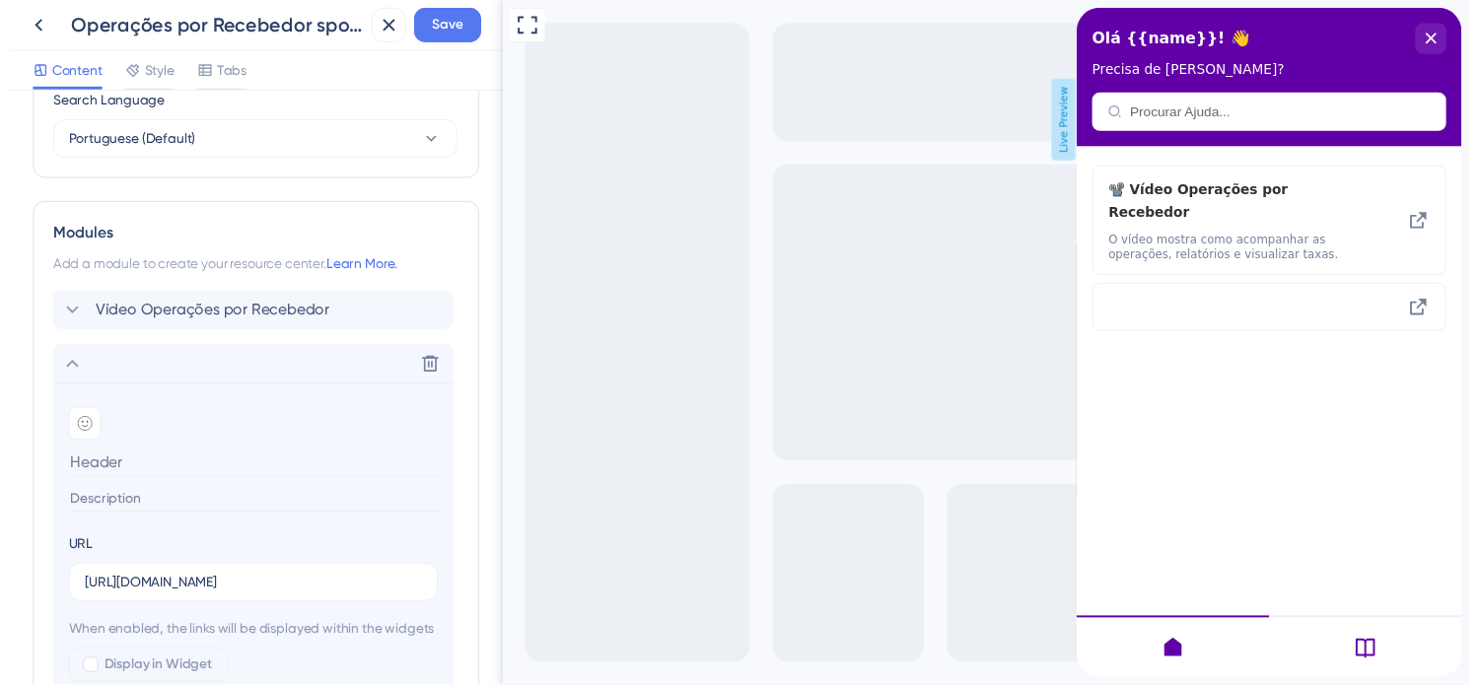
scroll to position [0, 0]
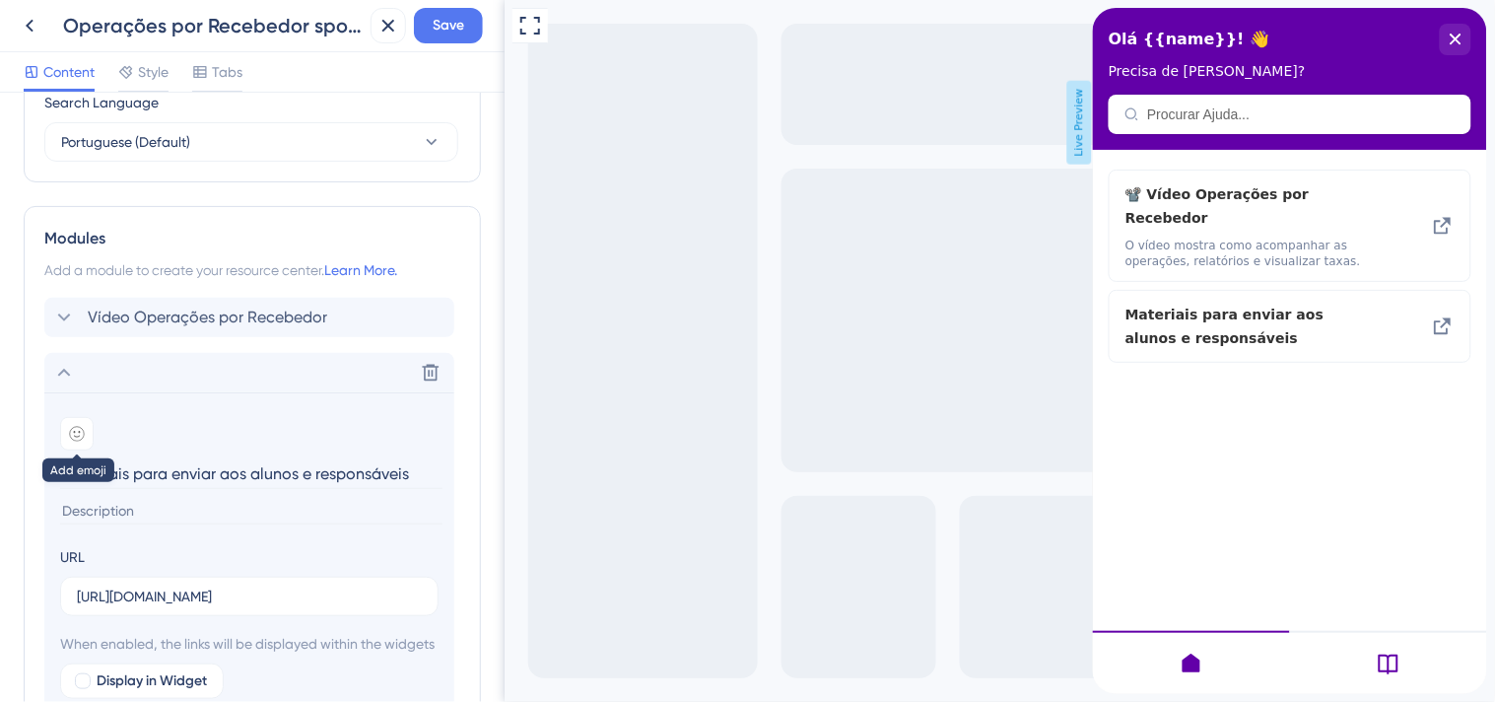
type input "Materiais para enviar aos alunos e responsáveis"
click at [75, 432] on icon at bounding box center [77, 434] width 16 height 16
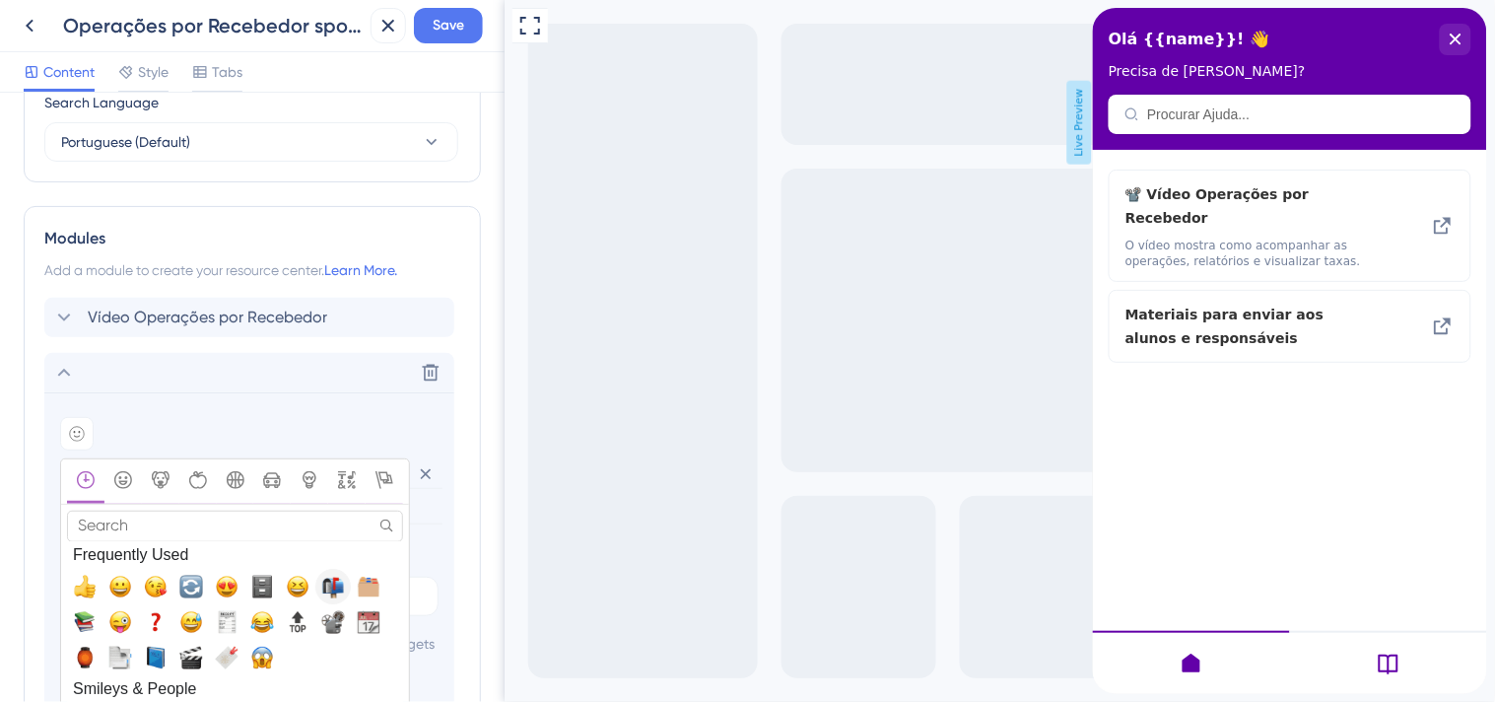
click at [327, 590] on span "📬, mailbox_with_mail" at bounding box center [333, 588] width 24 height 24
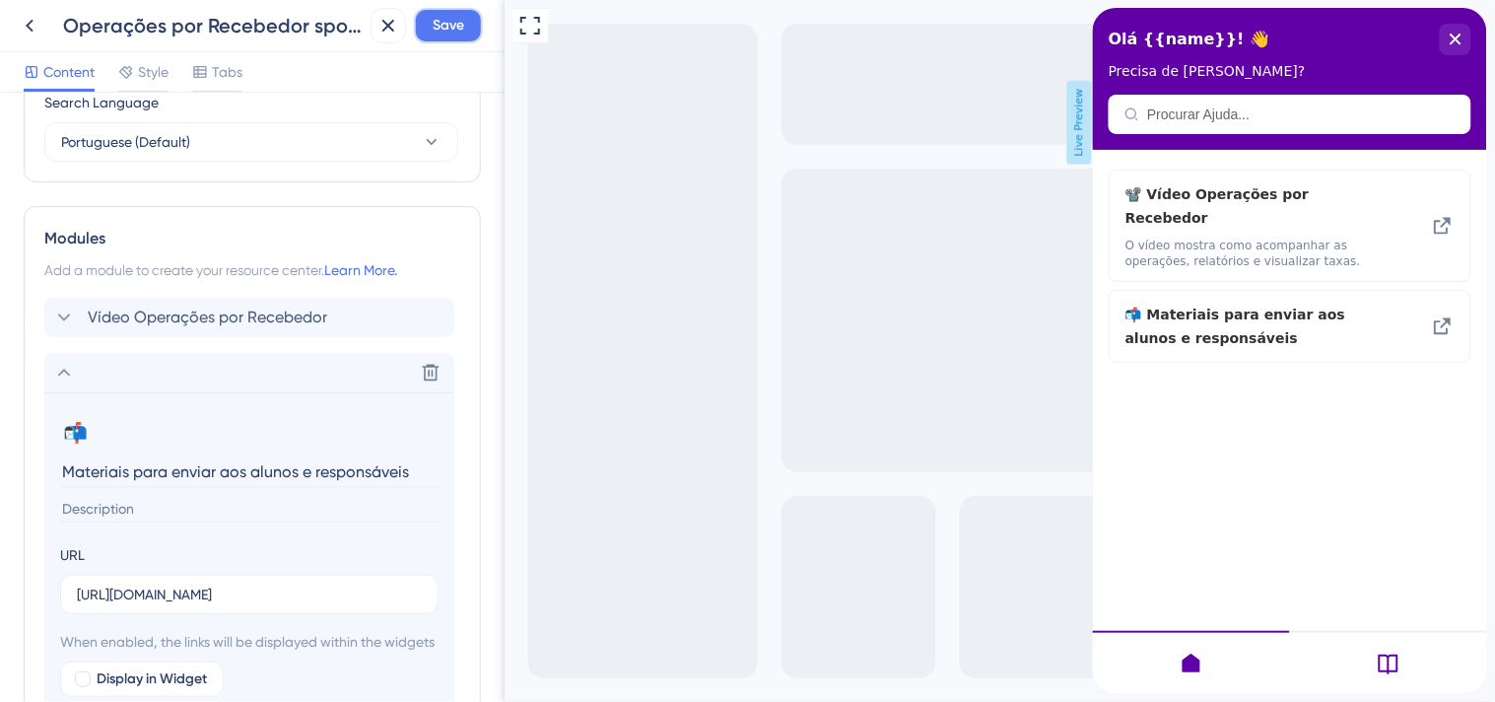
click at [440, 32] on span "Save" at bounding box center [449, 26] width 32 height 24
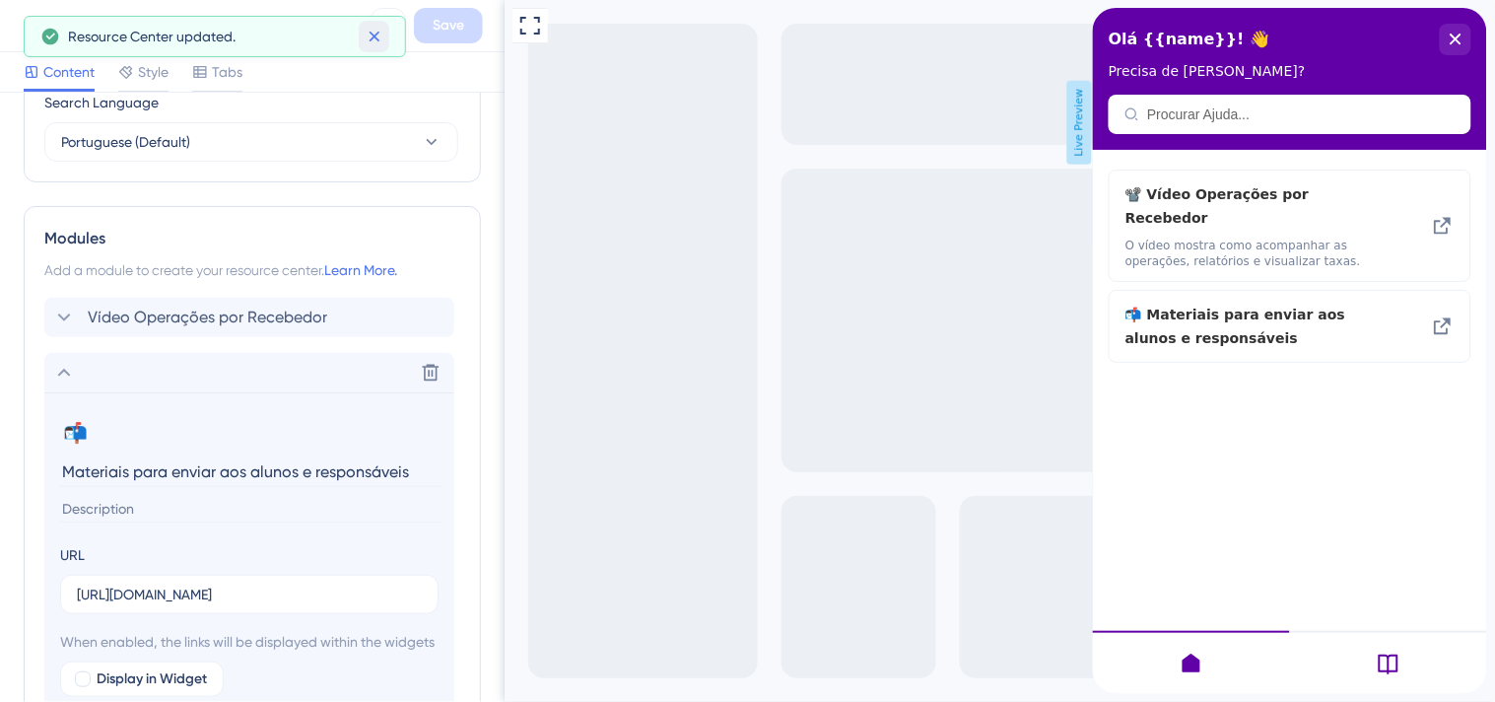
click at [380, 35] on icon at bounding box center [375, 37] width 20 height 20
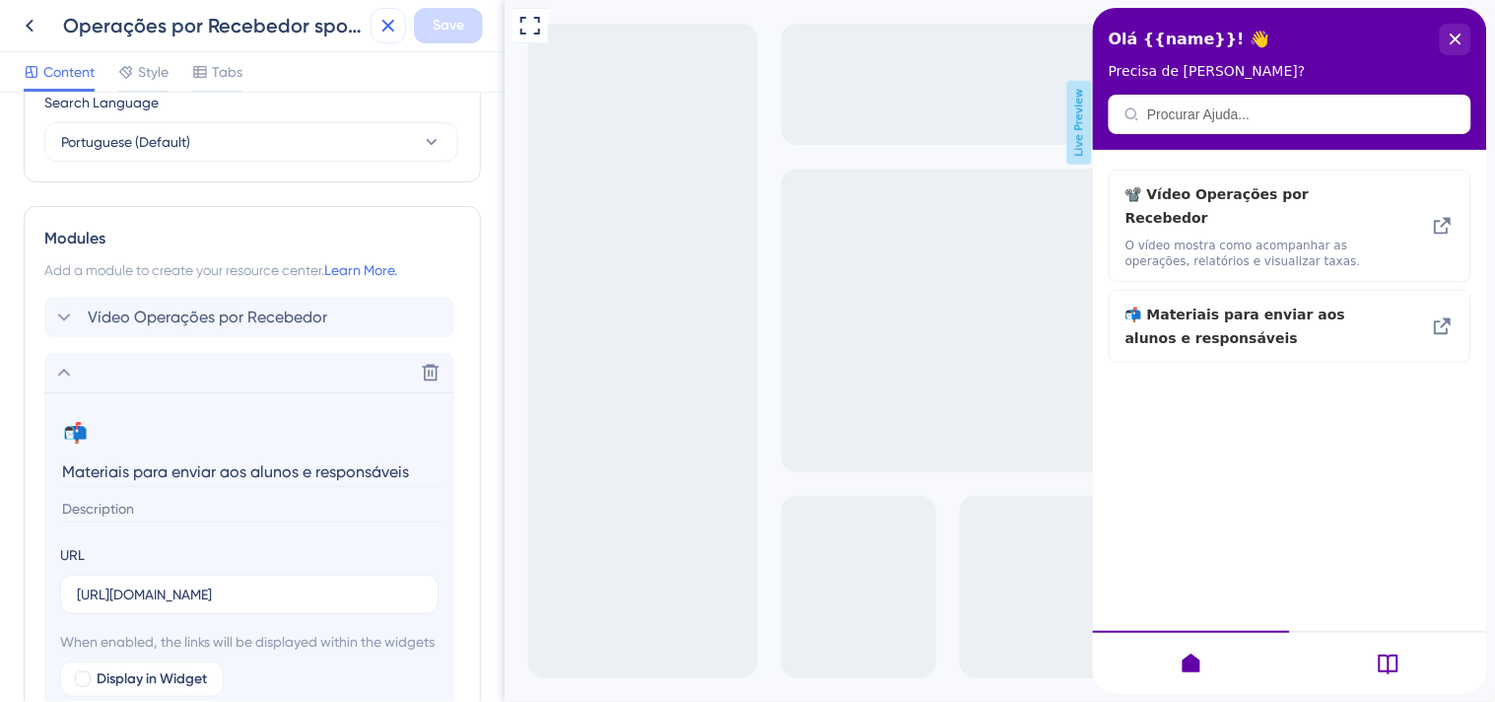
click at [382, 26] on icon at bounding box center [389, 26] width 24 height 24
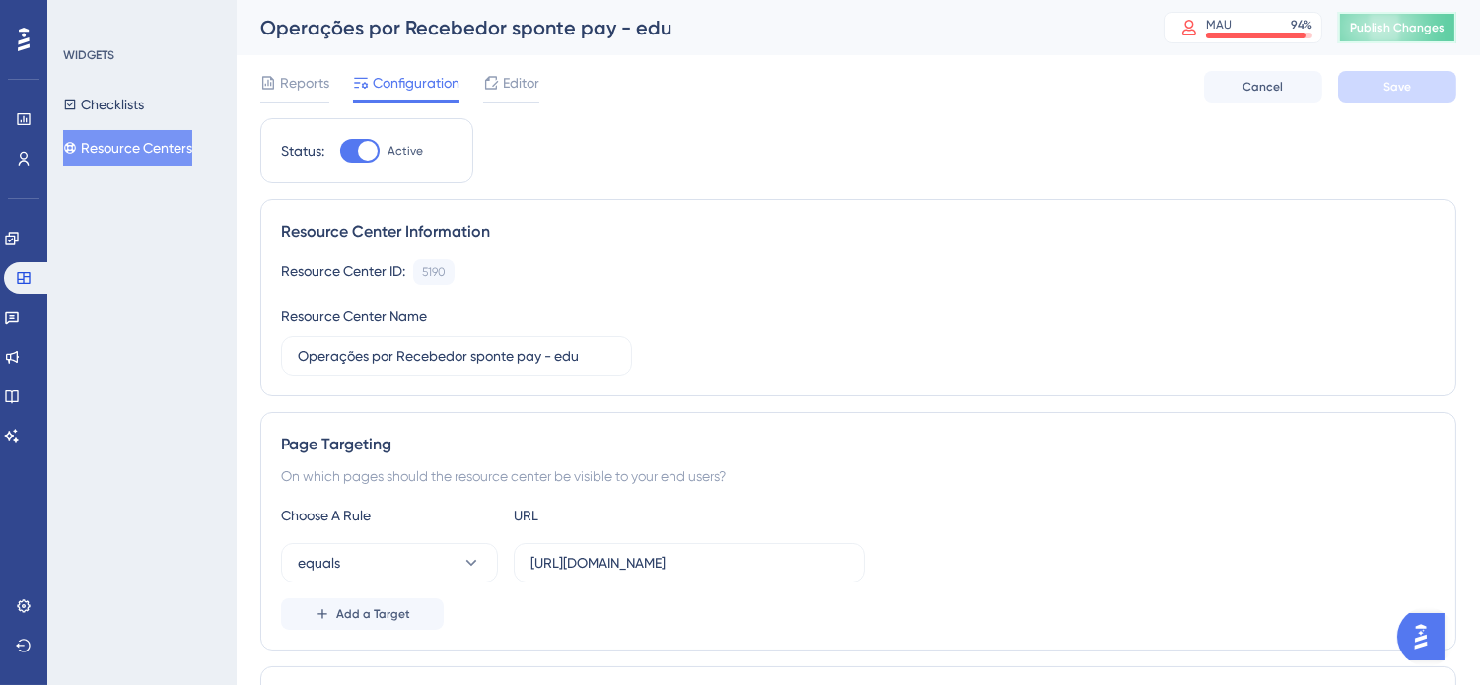
click at [1420, 16] on button "Publish Changes" at bounding box center [1397, 28] width 118 height 32
